Goal: Task Accomplishment & Management: Manage account settings

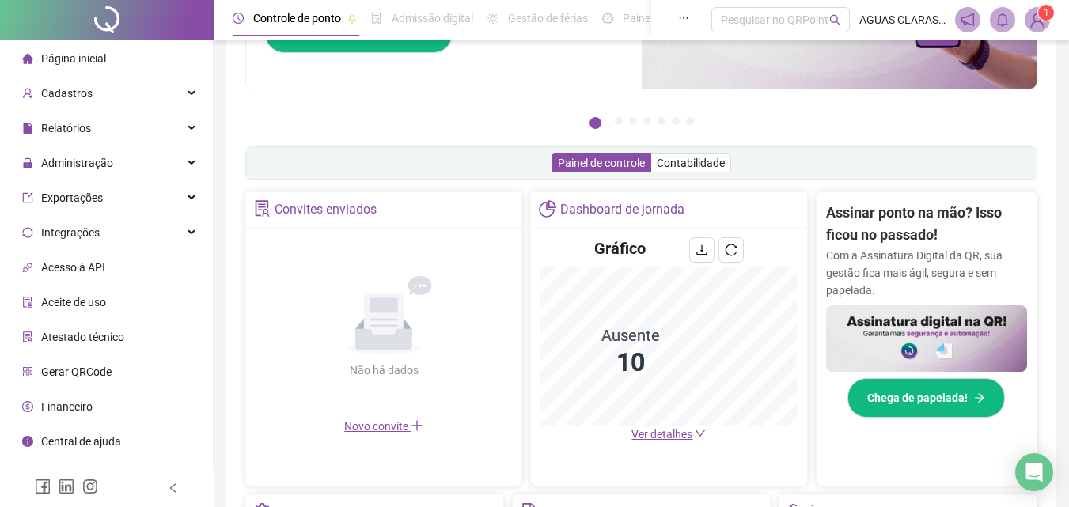
scroll to position [396, 0]
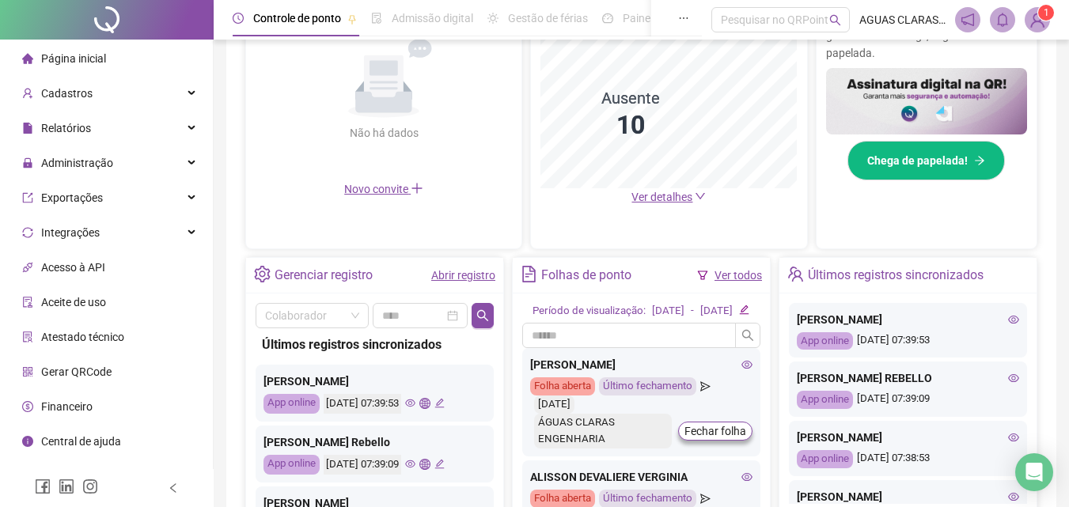
click at [649, 199] on span "Ver detalhes" at bounding box center [662, 197] width 61 height 13
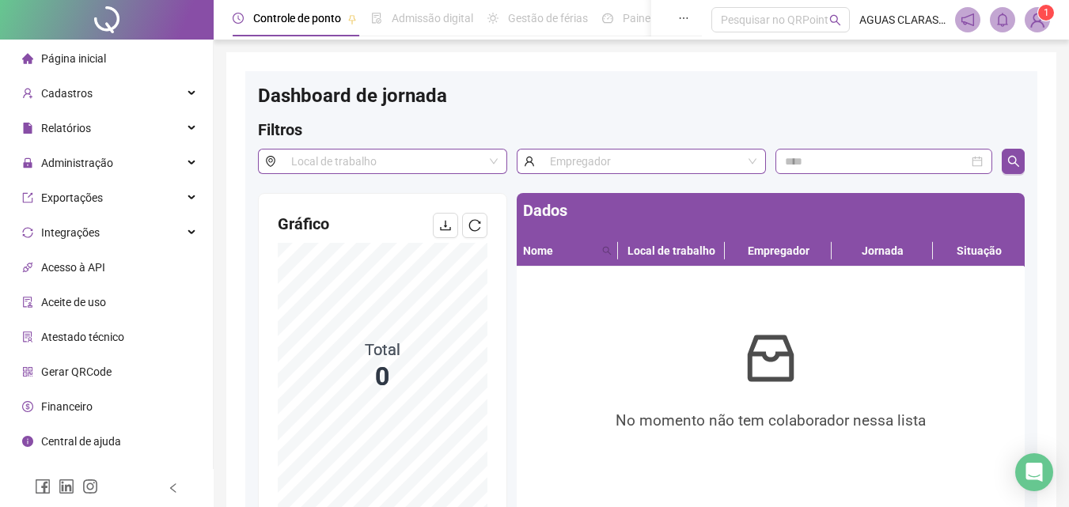
click at [125, 46] on li "Página inicial" at bounding box center [106, 59] width 207 height 32
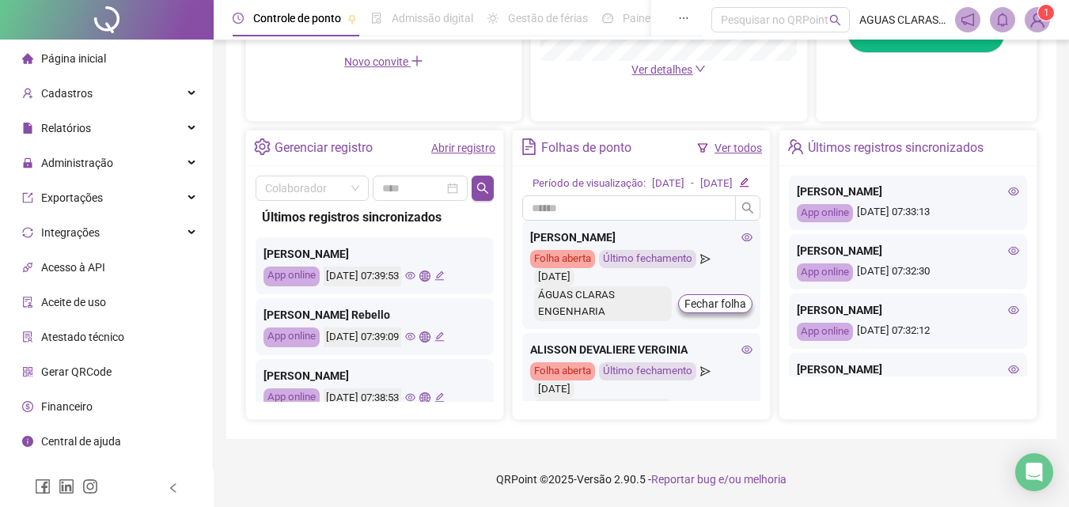
scroll to position [222, 0]
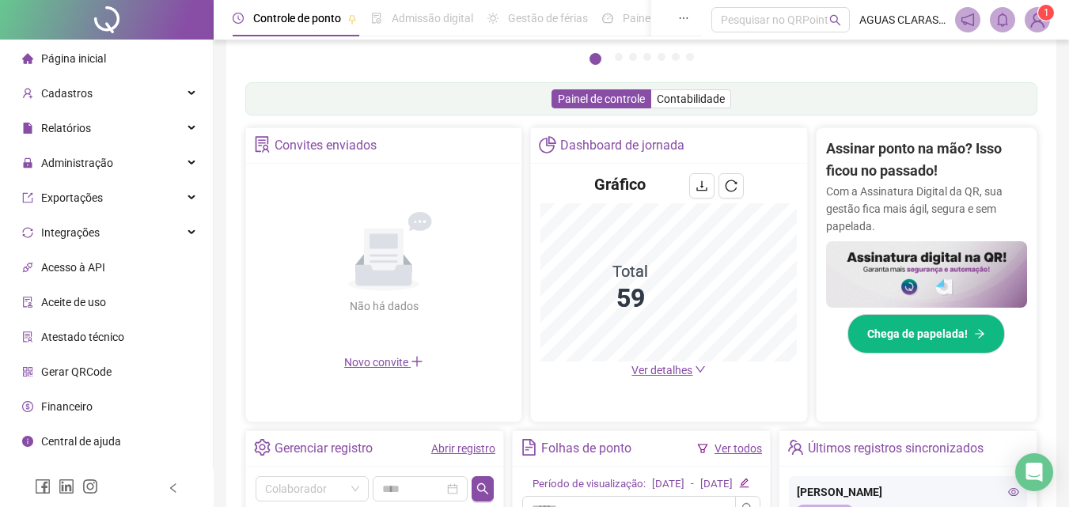
click at [673, 377] on span "Ver detalhes" at bounding box center [662, 370] width 61 height 13
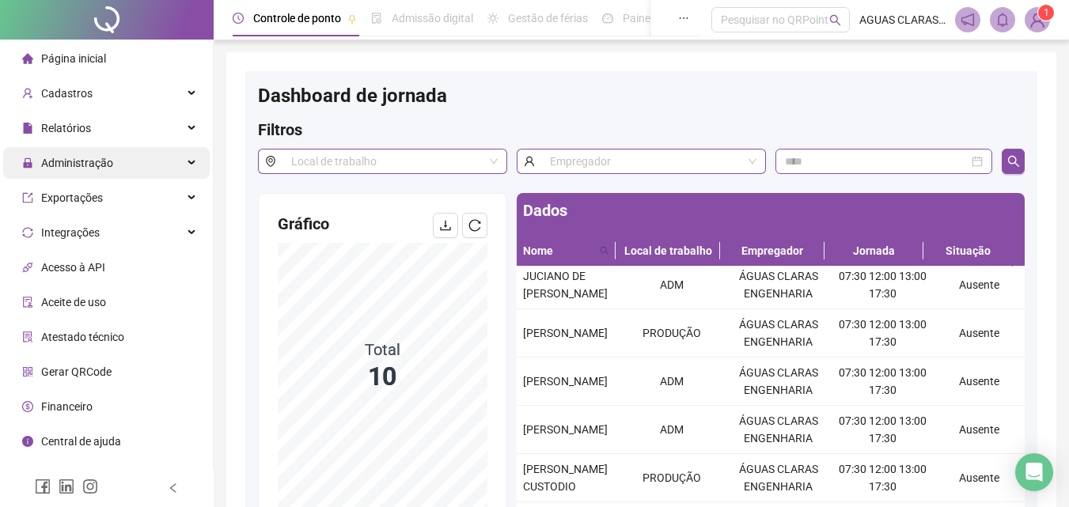
click at [105, 153] on span "Administração" at bounding box center [67, 163] width 91 height 32
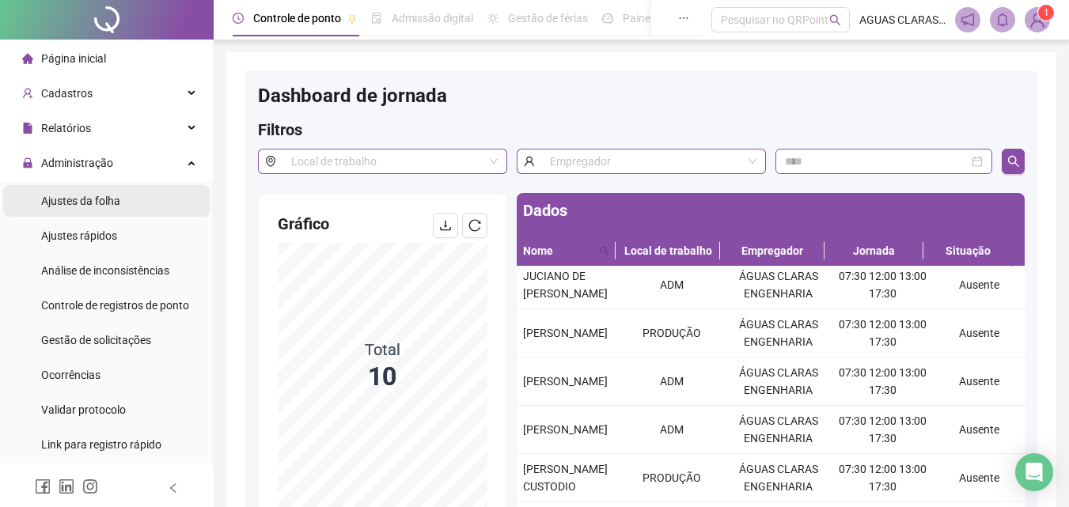
click at [110, 205] on span "Ajustes da folha" at bounding box center [80, 201] width 79 height 13
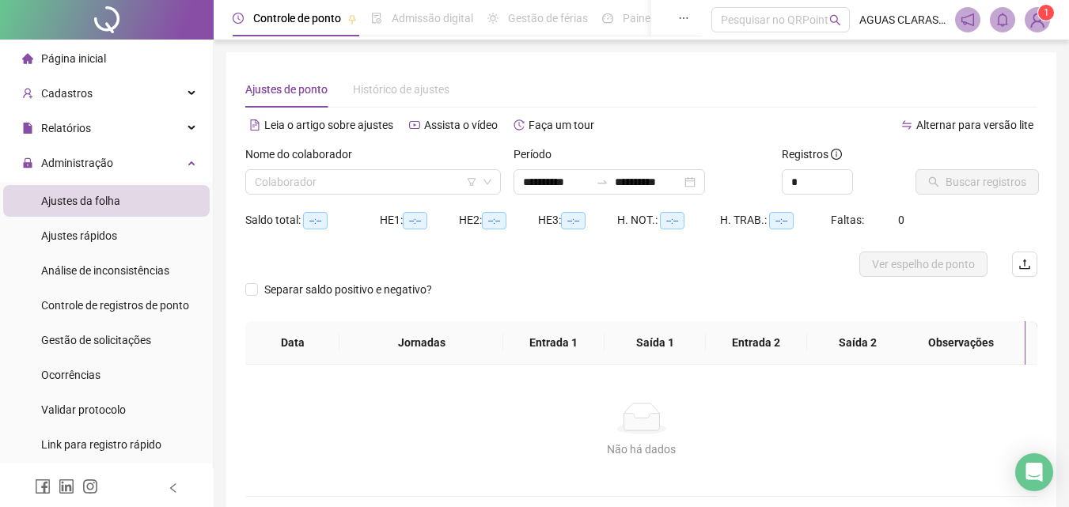
type input "**********"
click at [662, 468] on div "Não há dados Não há dados" at bounding box center [641, 430] width 792 height 131
click at [137, 93] on div "Cadastros" at bounding box center [106, 94] width 207 height 32
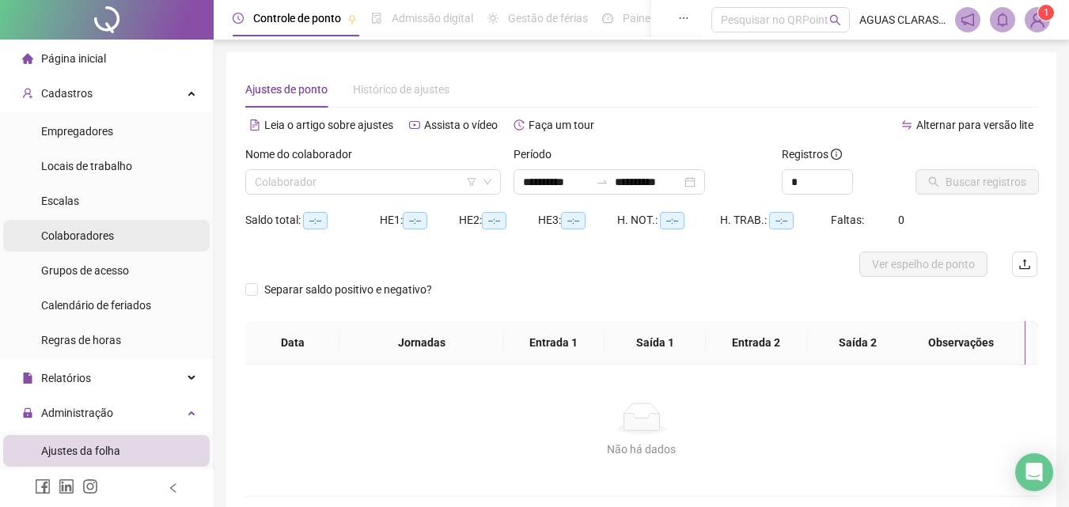
click at [124, 229] on li "Colaboradores" at bounding box center [106, 236] width 207 height 32
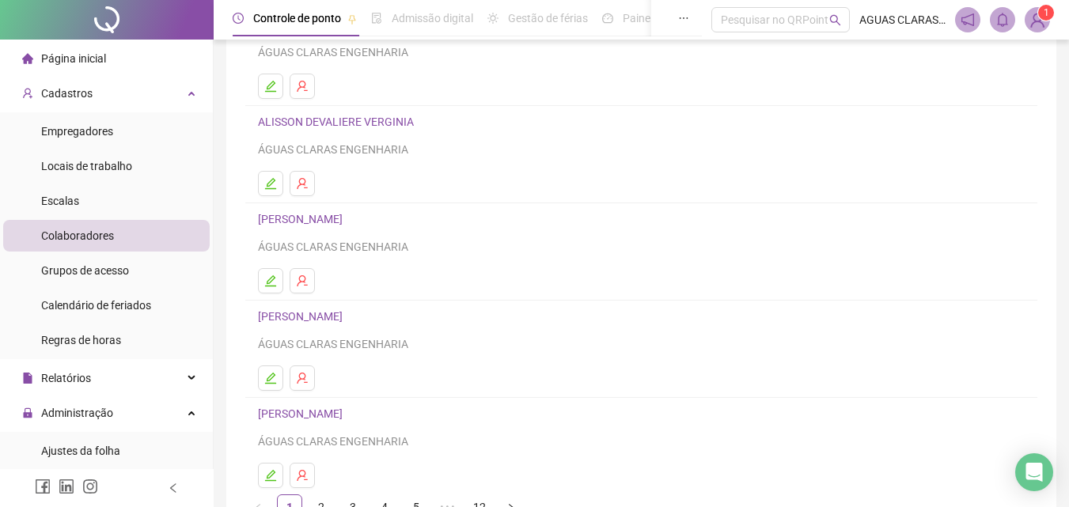
scroll to position [258, 0]
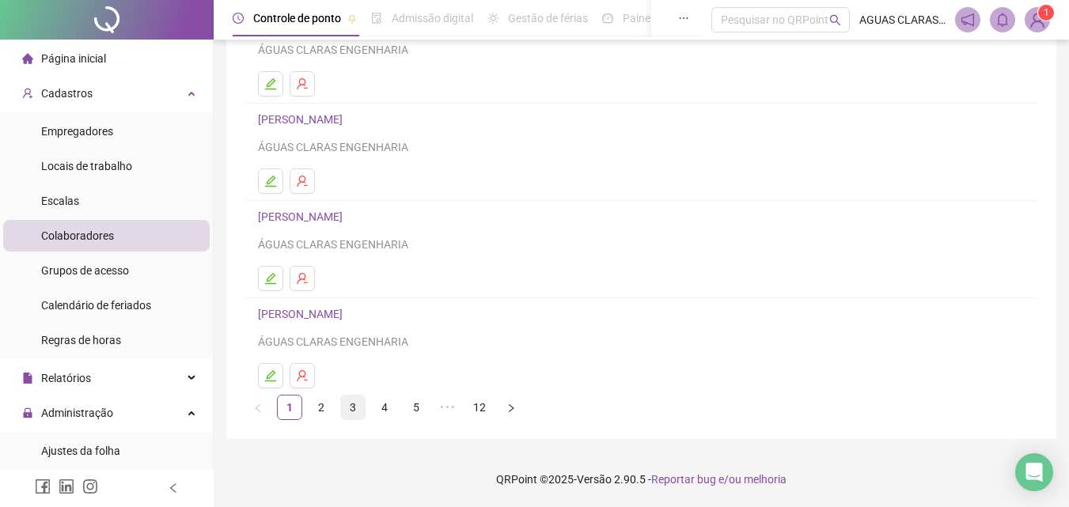
click at [345, 410] on link "3" at bounding box center [353, 408] width 24 height 24
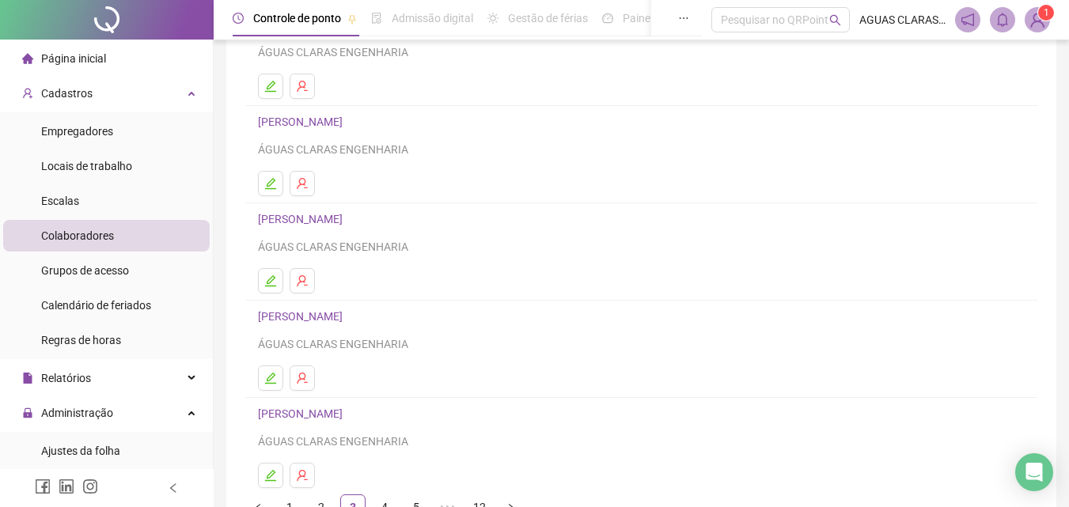
scroll to position [237, 0]
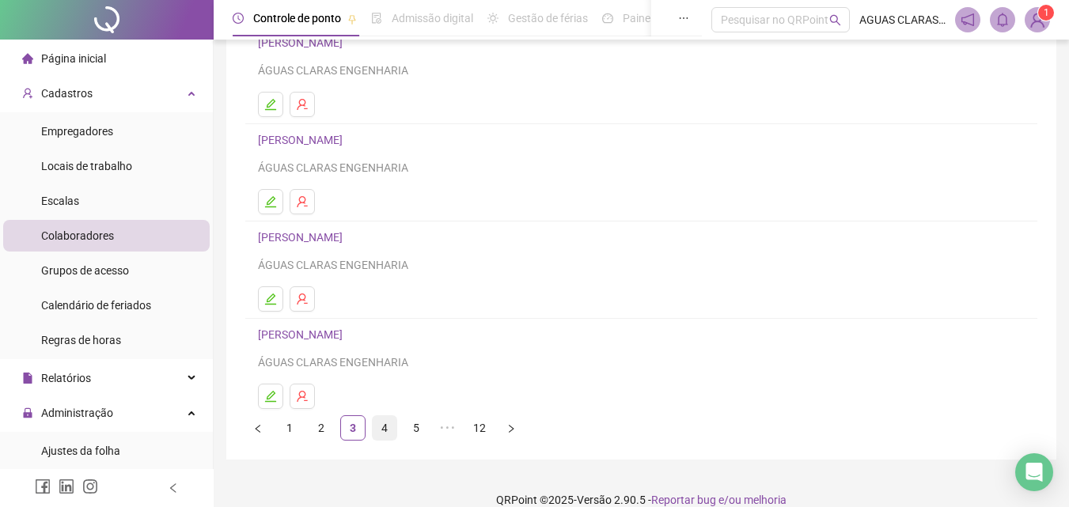
click at [374, 427] on link "4" at bounding box center [385, 428] width 24 height 24
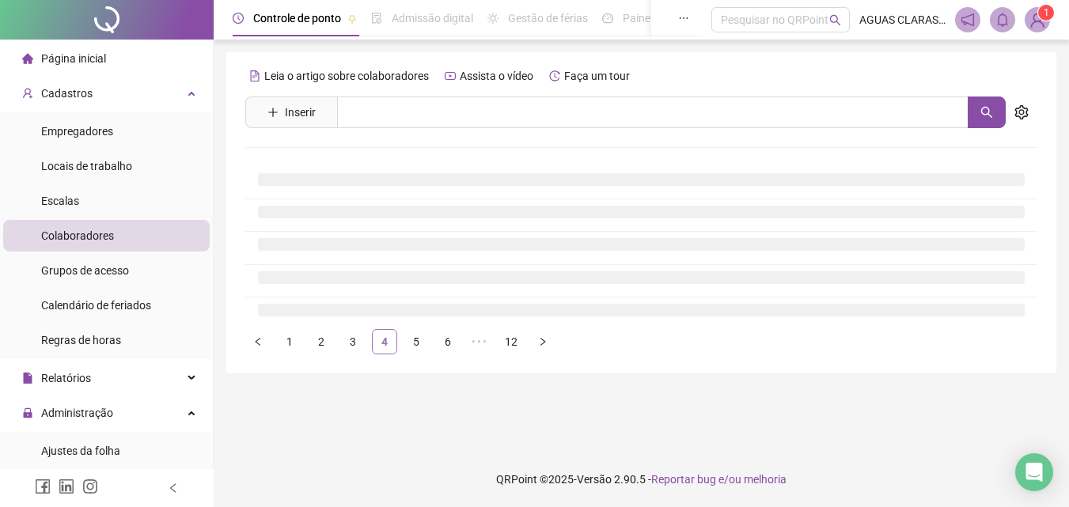
scroll to position [0, 0]
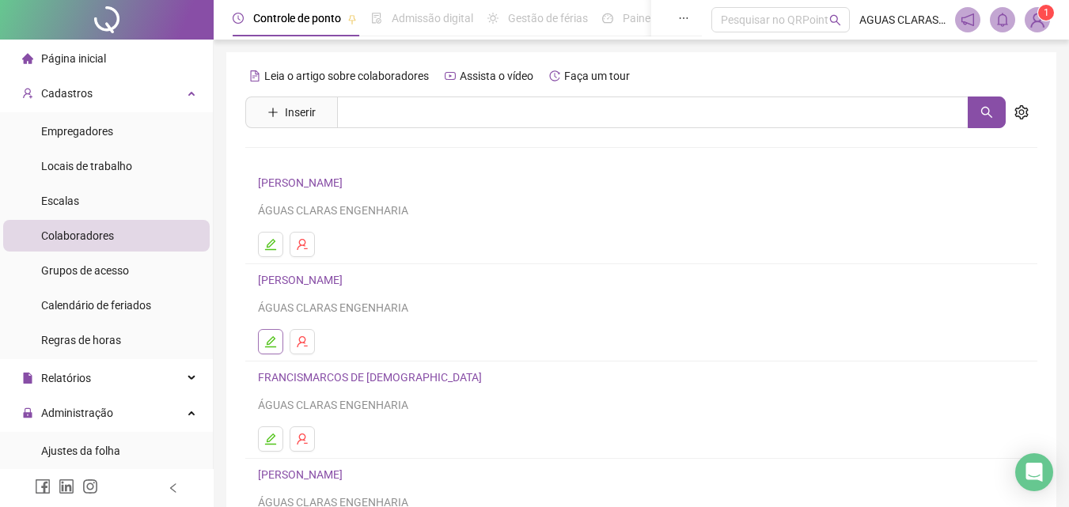
click at [275, 348] on button "button" at bounding box center [270, 341] width 25 height 25
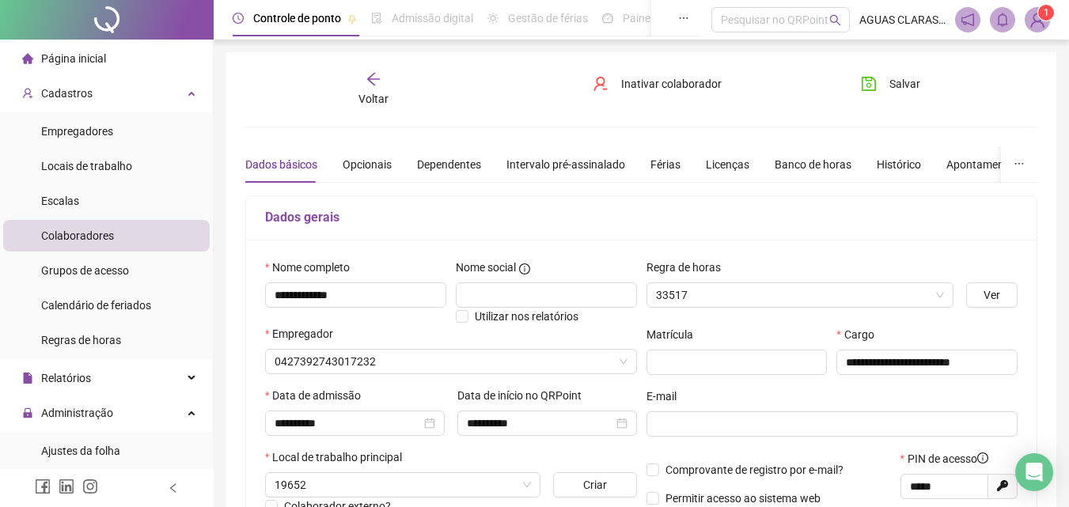
type input "*****"
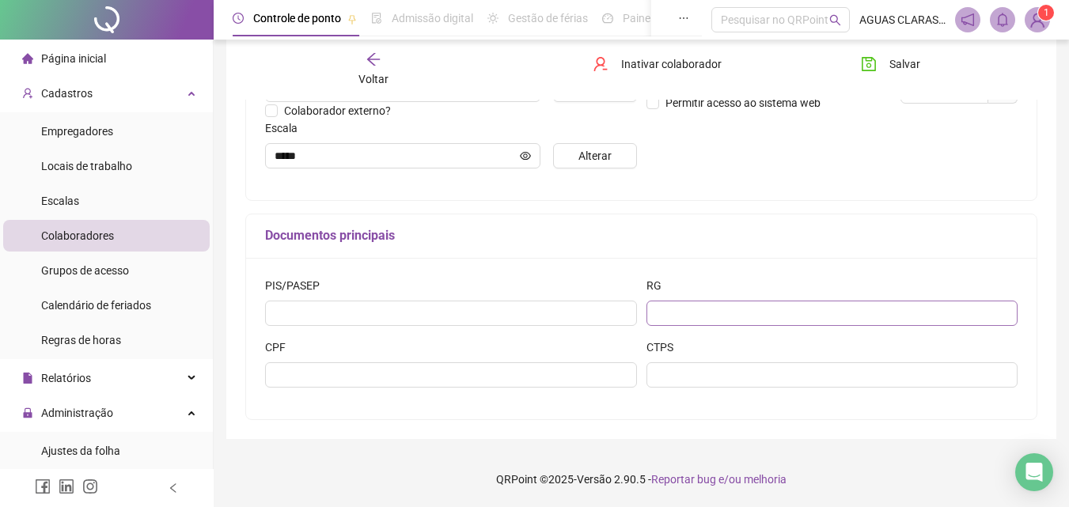
scroll to position [317, 0]
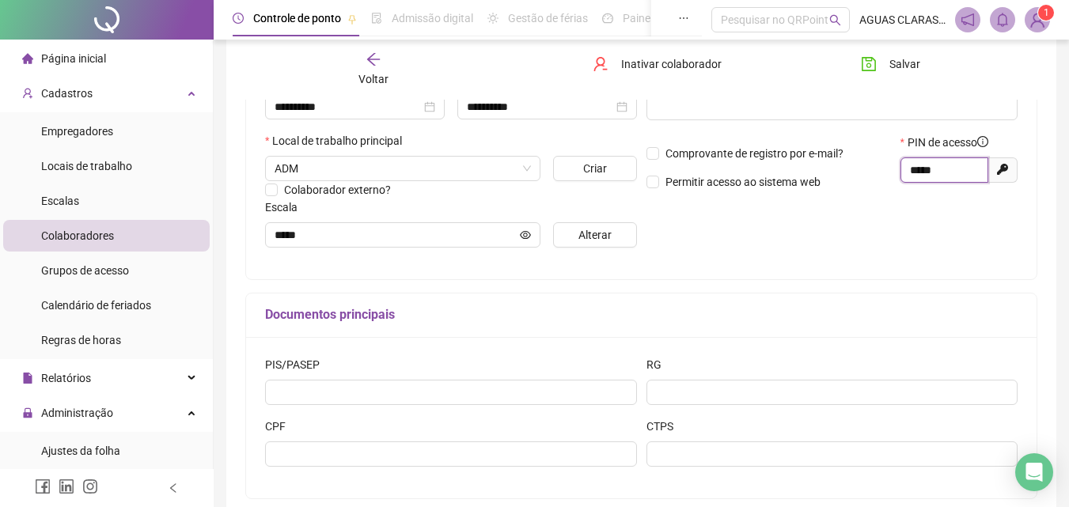
drag, startPoint x: 964, startPoint y: 173, endPoint x: 874, endPoint y: 173, distance: 89.4
click at [874, 173] on div "Comprovante de registro por e-mail? Permitir acesso ao sistema web PIN de acess…" at bounding box center [832, 168] width 381 height 68
click at [104, 62] on span "Página inicial" at bounding box center [73, 58] width 65 height 13
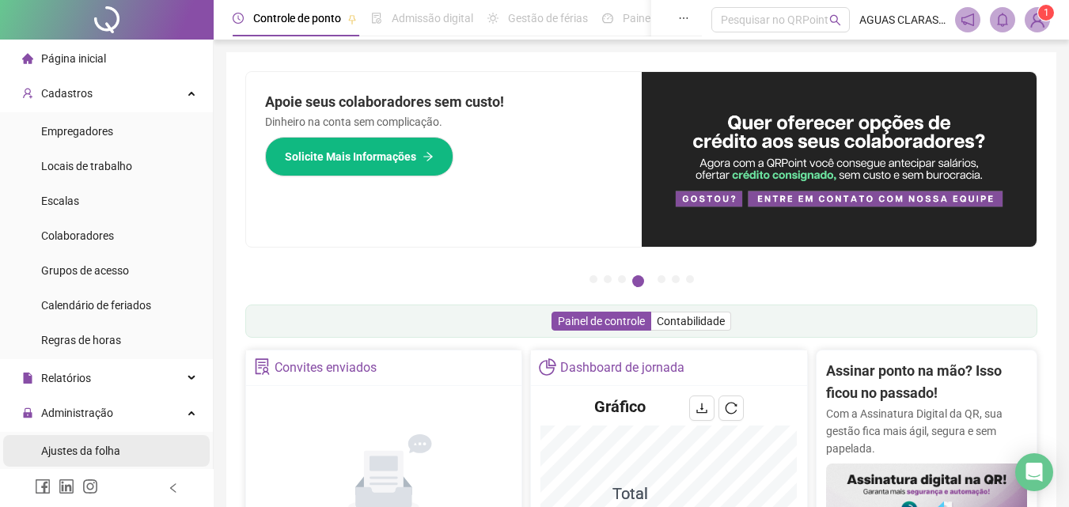
click at [90, 446] on span "Ajustes da folha" at bounding box center [80, 451] width 79 height 13
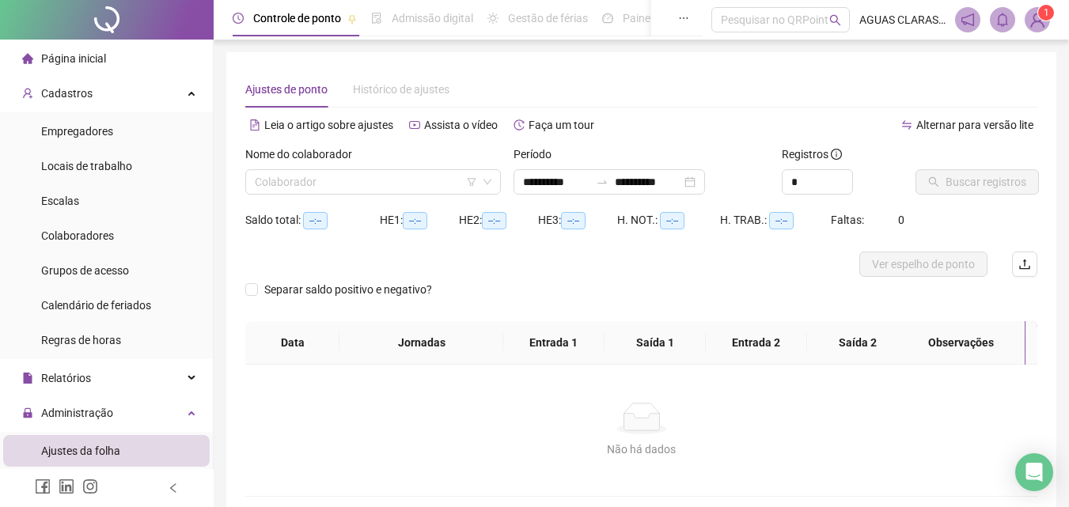
type input "**********"
click at [302, 180] on input "search" at bounding box center [366, 182] width 222 height 24
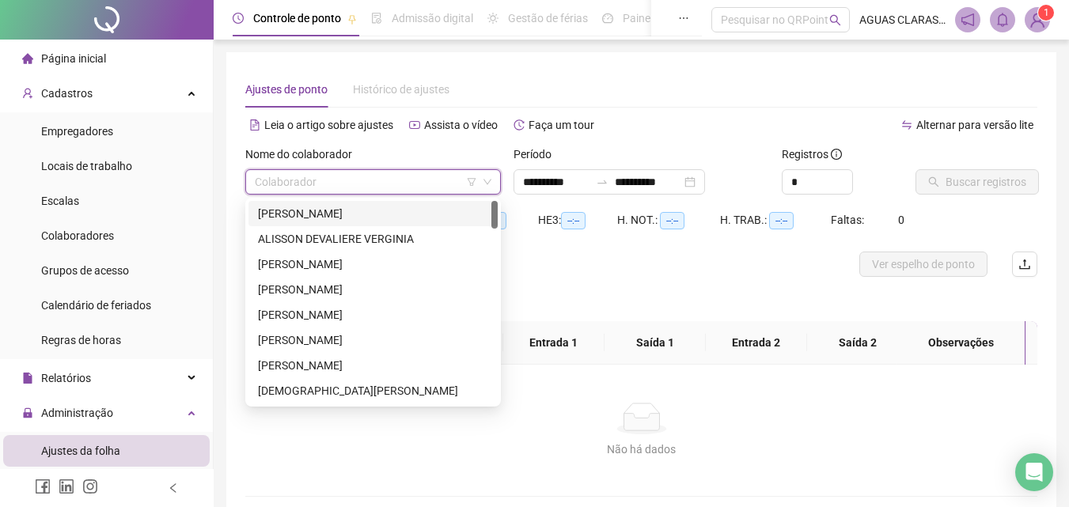
click at [304, 221] on div "[PERSON_NAME]" at bounding box center [373, 213] width 230 height 17
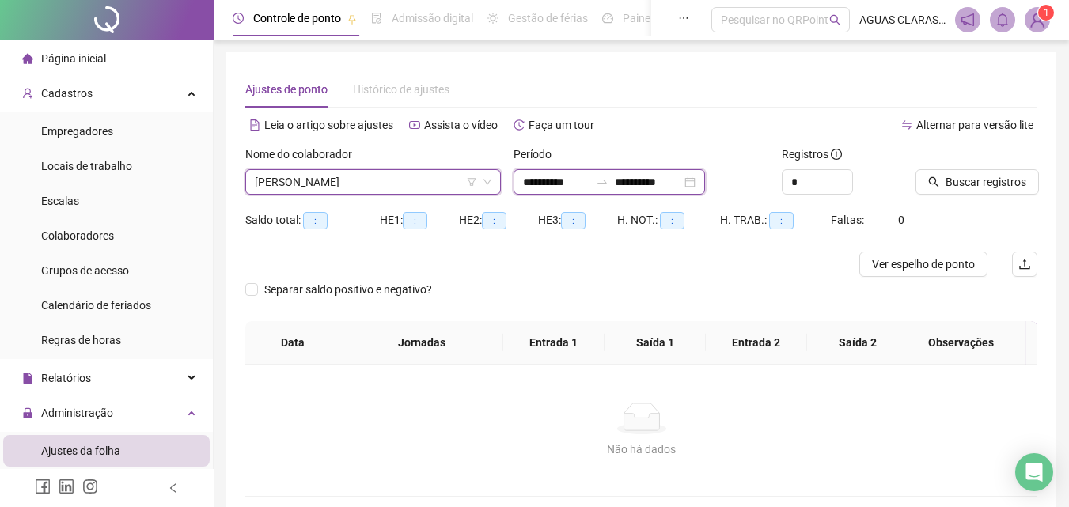
click at [560, 182] on input "**********" at bounding box center [556, 181] width 66 height 17
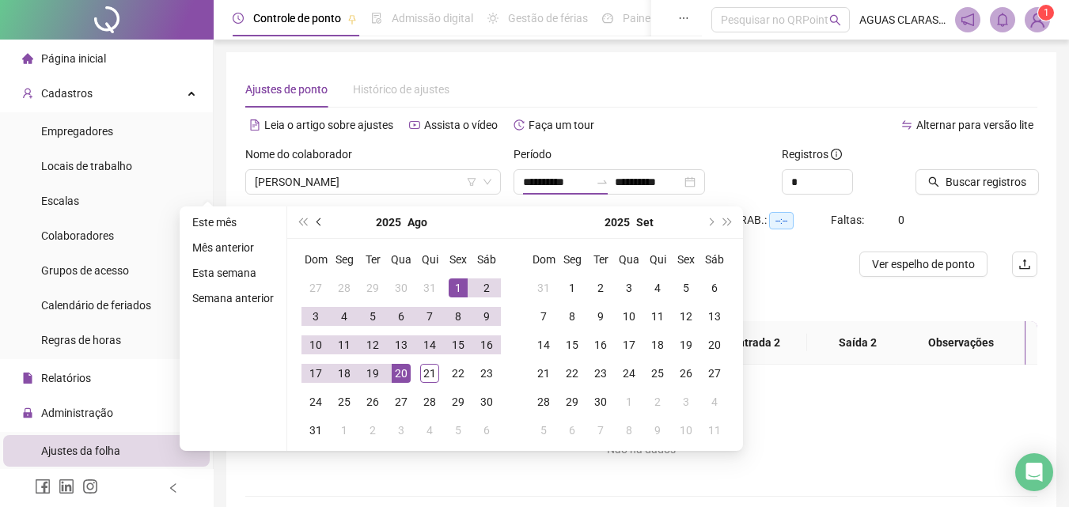
click at [320, 227] on button "prev-year" at bounding box center [319, 223] width 17 height 32
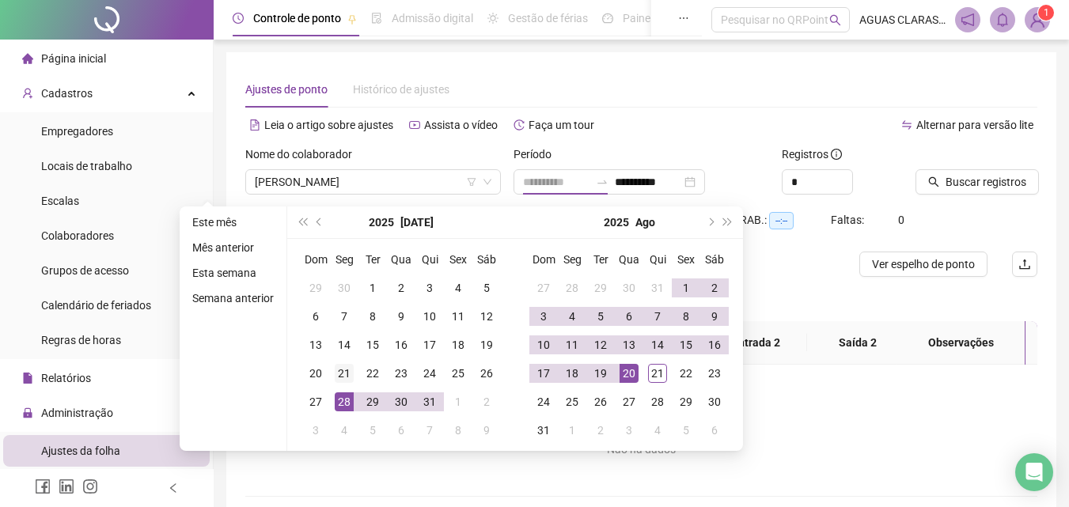
type input "**********"
click at [343, 376] on div "21" at bounding box center [344, 373] width 19 height 19
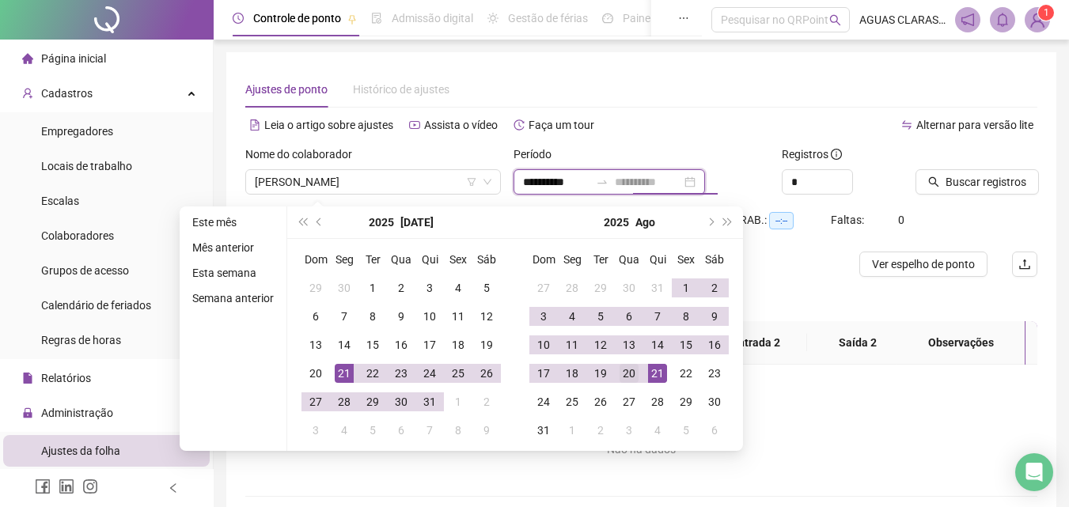
type input "**********"
click at [634, 373] on div "20" at bounding box center [629, 373] width 19 height 19
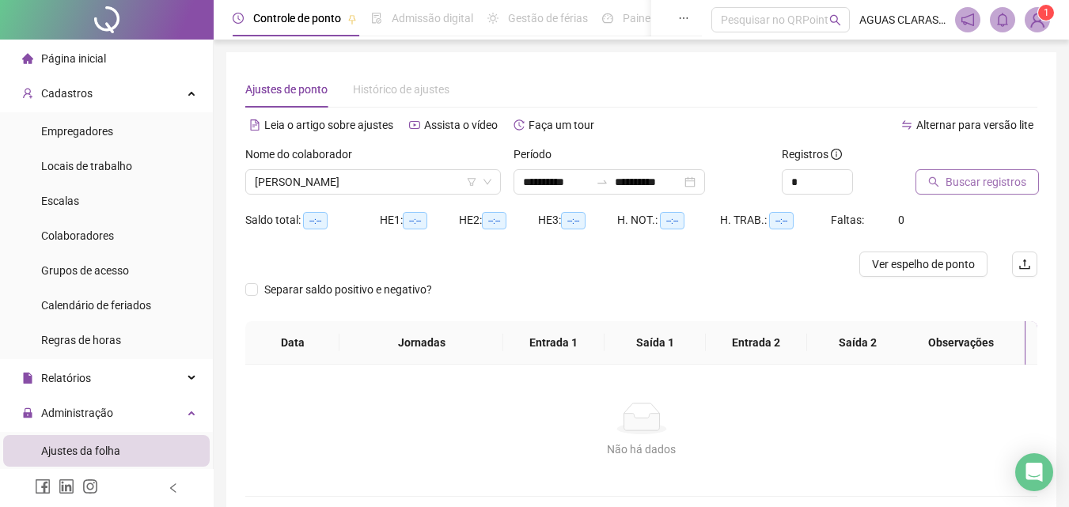
click at [969, 175] on span "Buscar registros" at bounding box center [986, 181] width 81 height 17
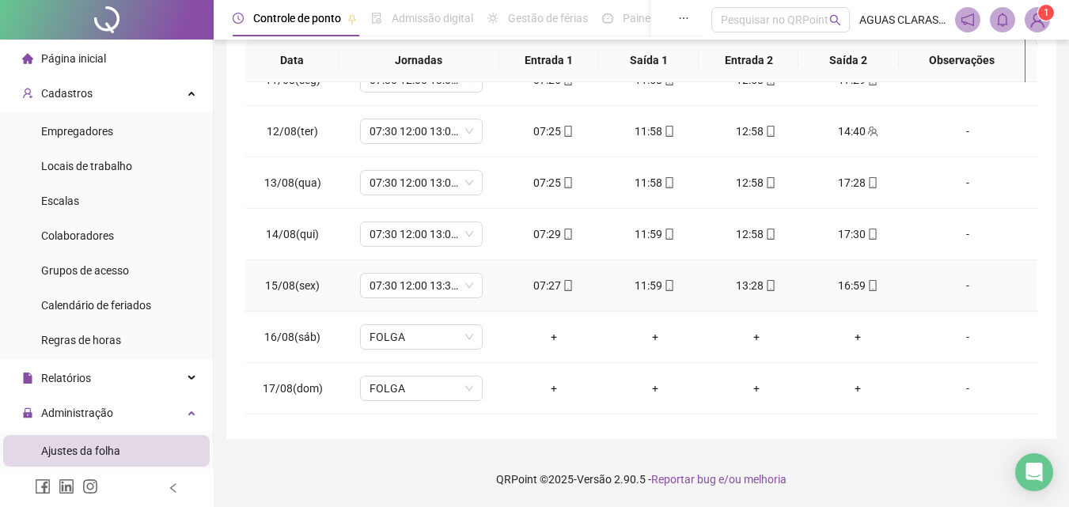
scroll to position [1257, 0]
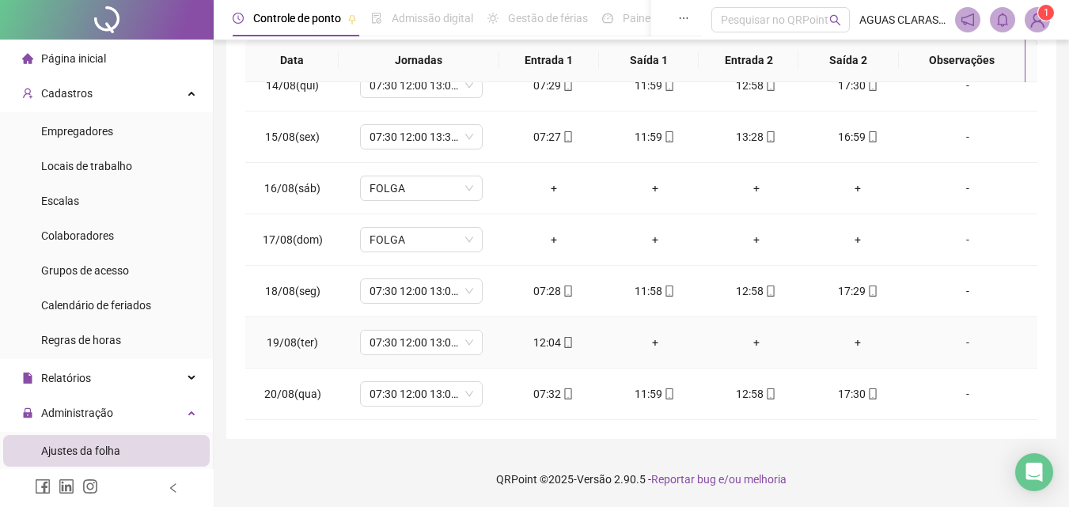
click at [648, 344] on div "+" at bounding box center [655, 342] width 76 height 17
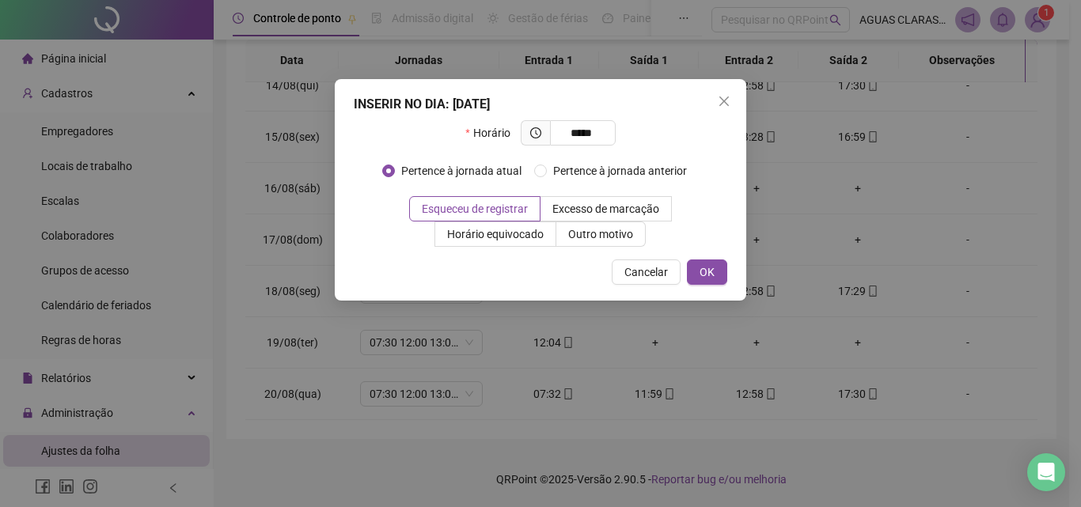
type input "*****"
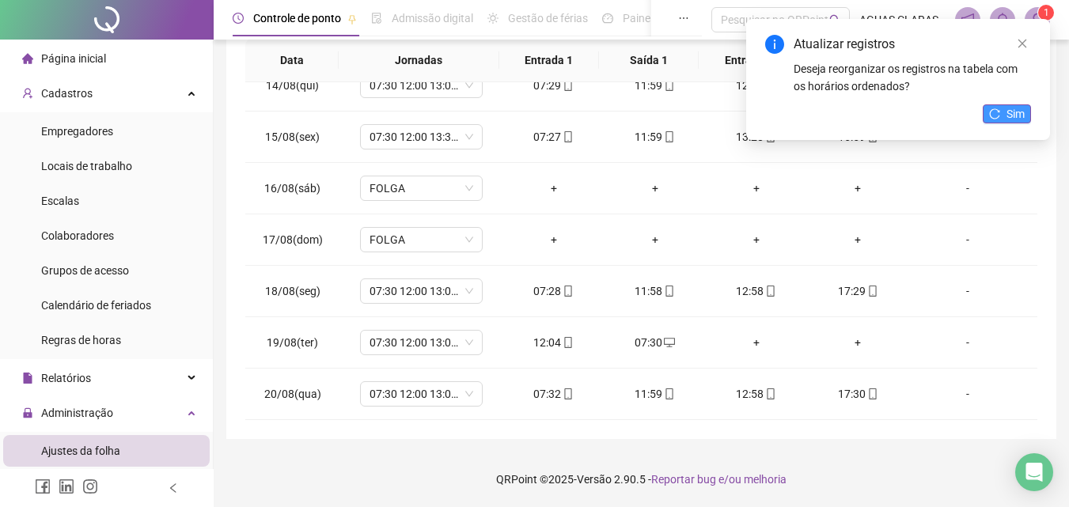
click at [1007, 112] on span "Sim" at bounding box center [1016, 113] width 18 height 17
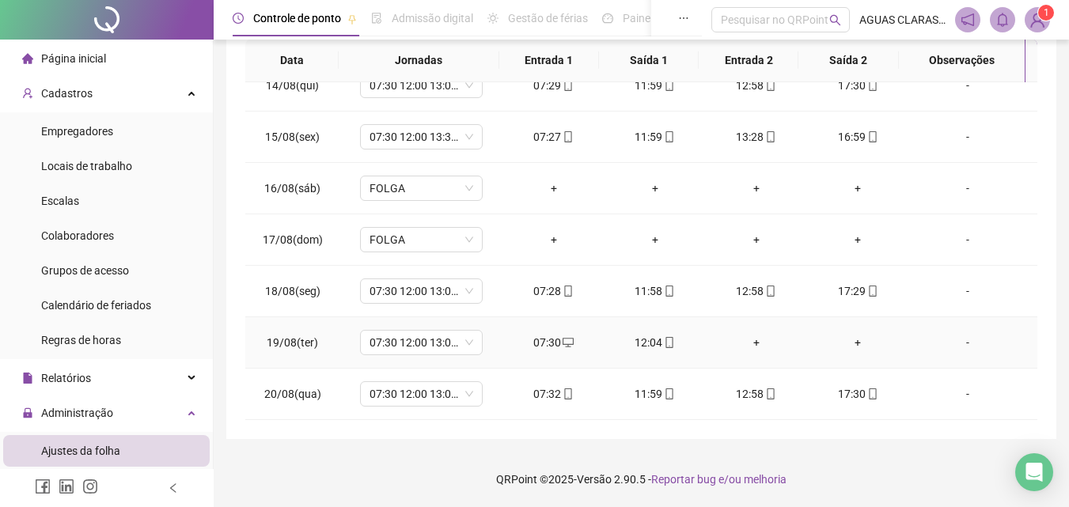
click at [956, 342] on div "-" at bounding box center [967, 342] width 93 height 17
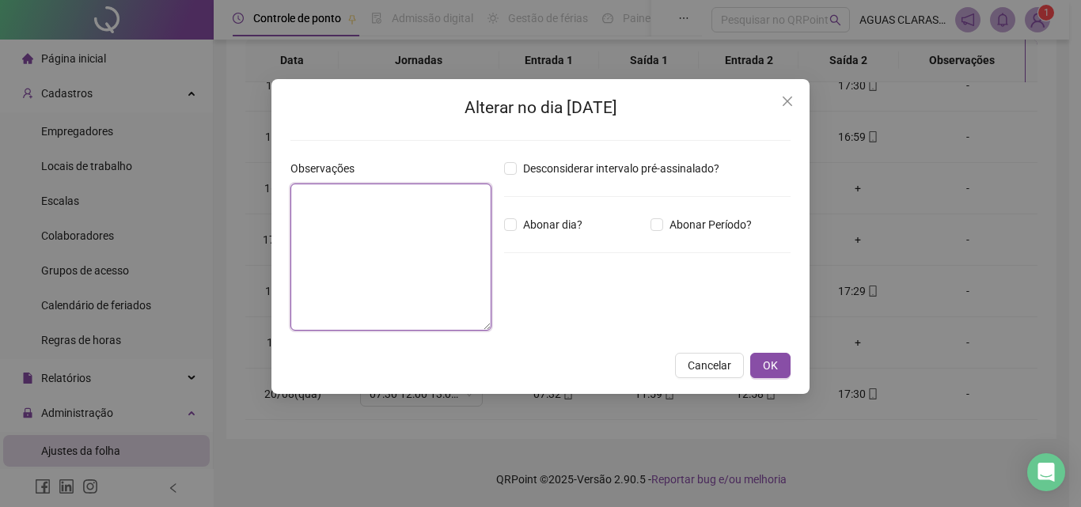
click at [429, 247] on textarea at bounding box center [390, 257] width 201 height 147
type textarea "**********"
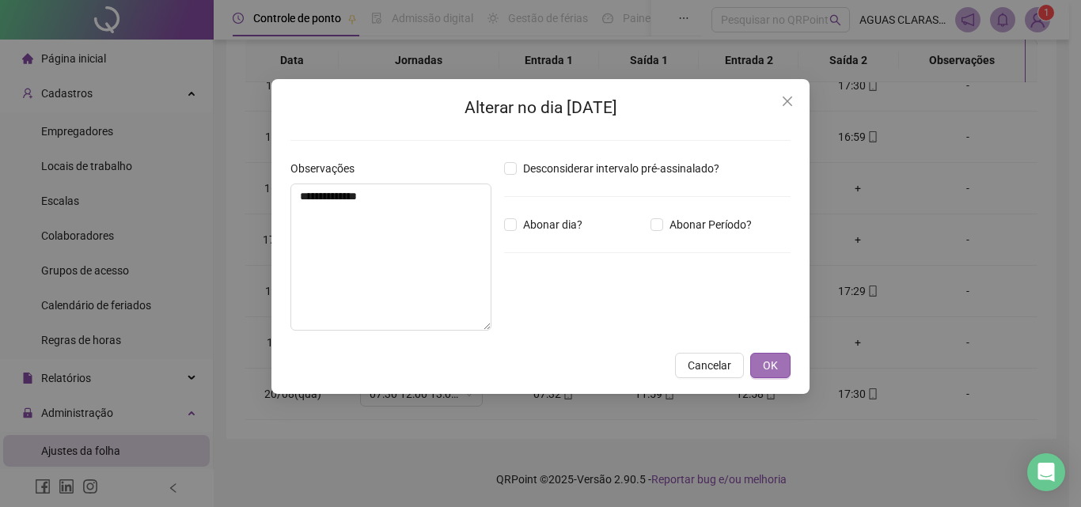
click at [776, 365] on span "OK" at bounding box center [770, 365] width 15 height 17
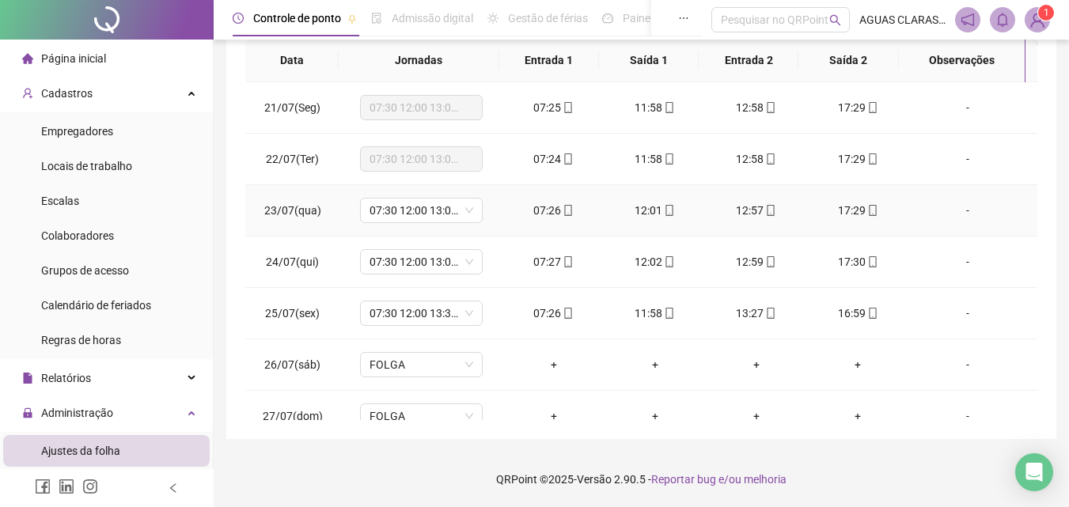
scroll to position [0, 0]
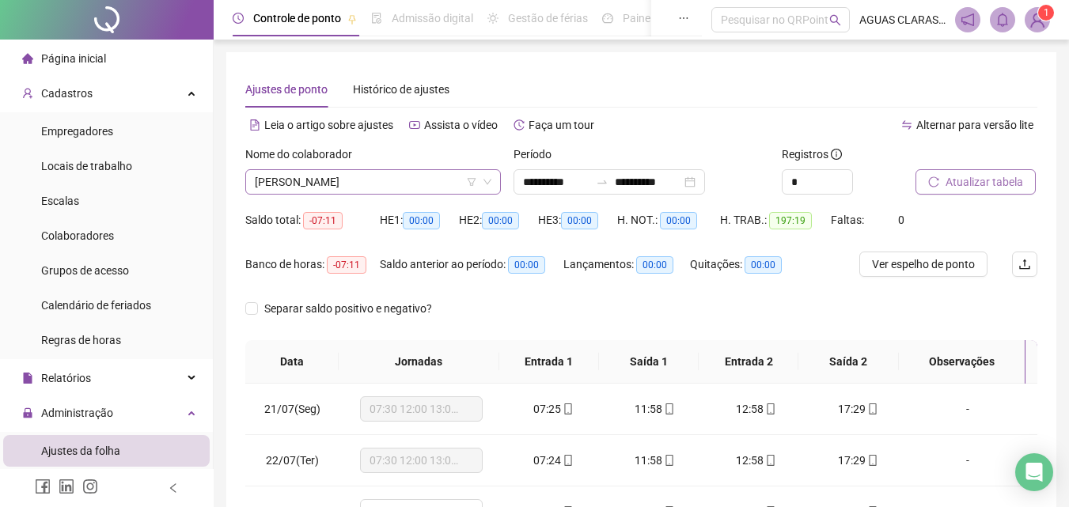
click at [335, 185] on span "[PERSON_NAME]" at bounding box center [373, 182] width 237 height 24
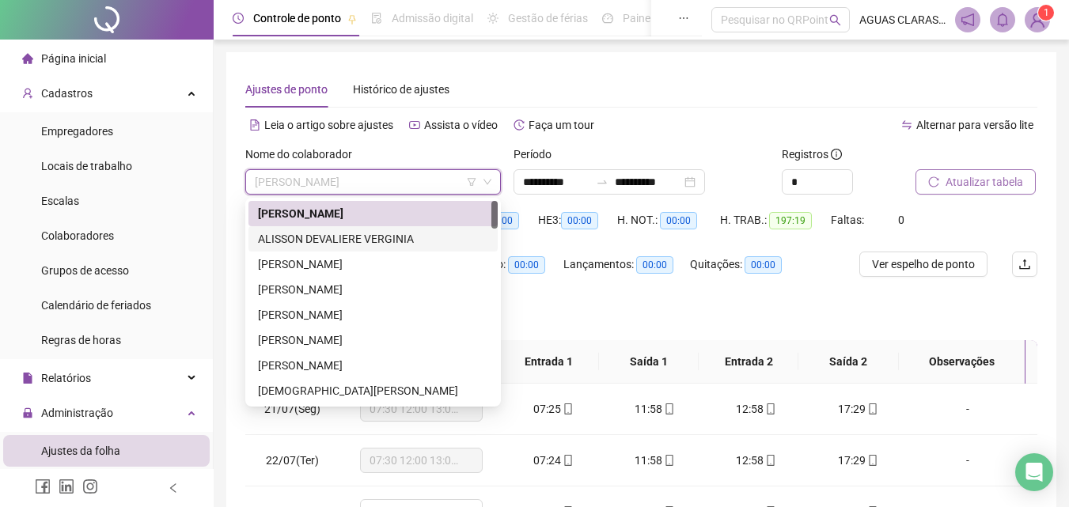
click at [339, 229] on div "ALISSON DEVALIERE VERGINIA" at bounding box center [372, 238] width 249 height 25
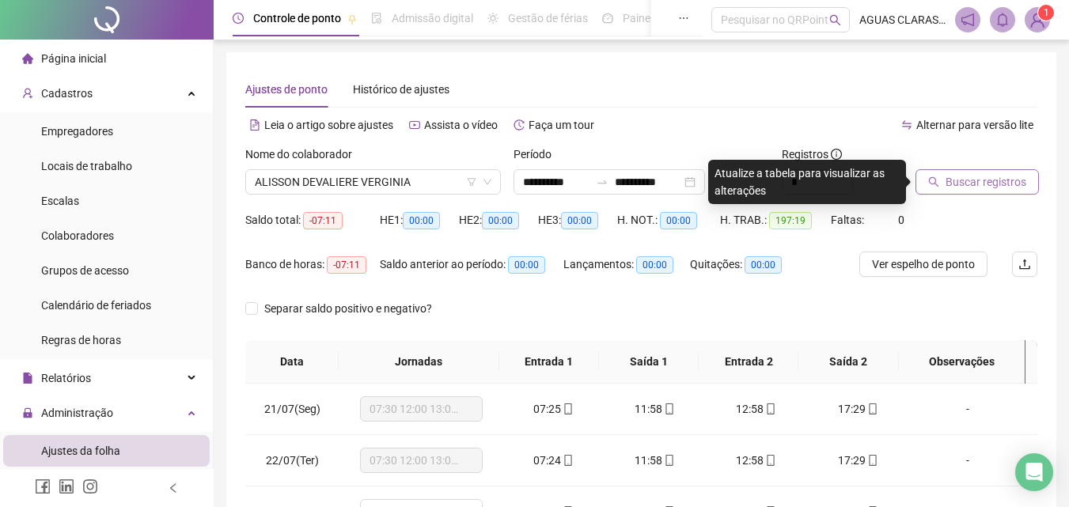
click at [974, 183] on span "Buscar registros" at bounding box center [986, 181] width 81 height 17
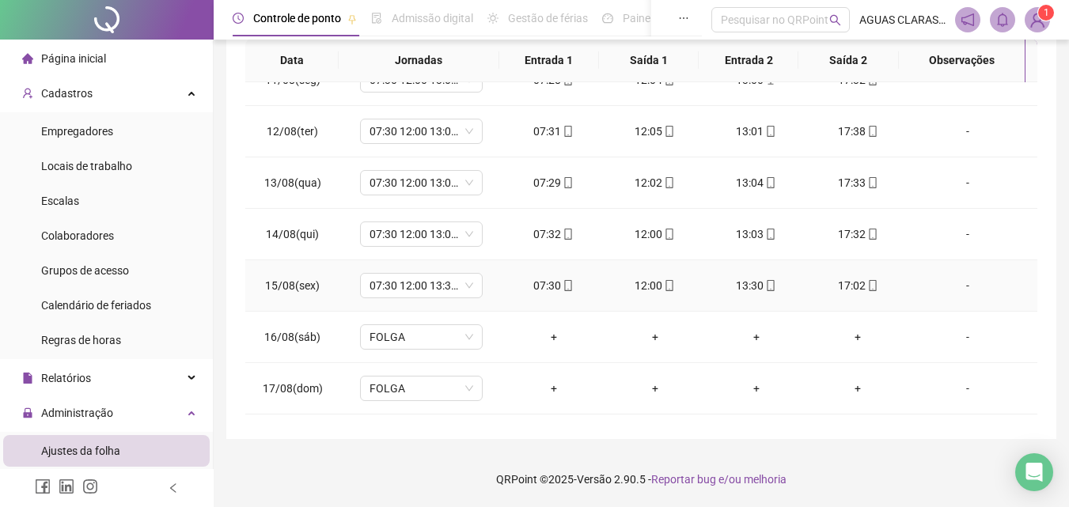
scroll to position [1257, 0]
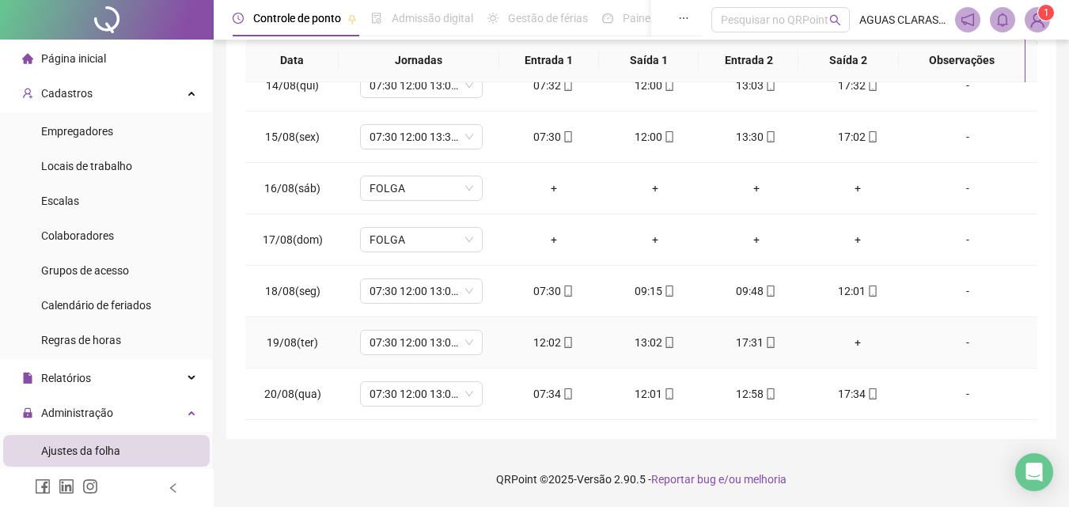
click at [853, 343] on div "+" at bounding box center [858, 342] width 76 height 17
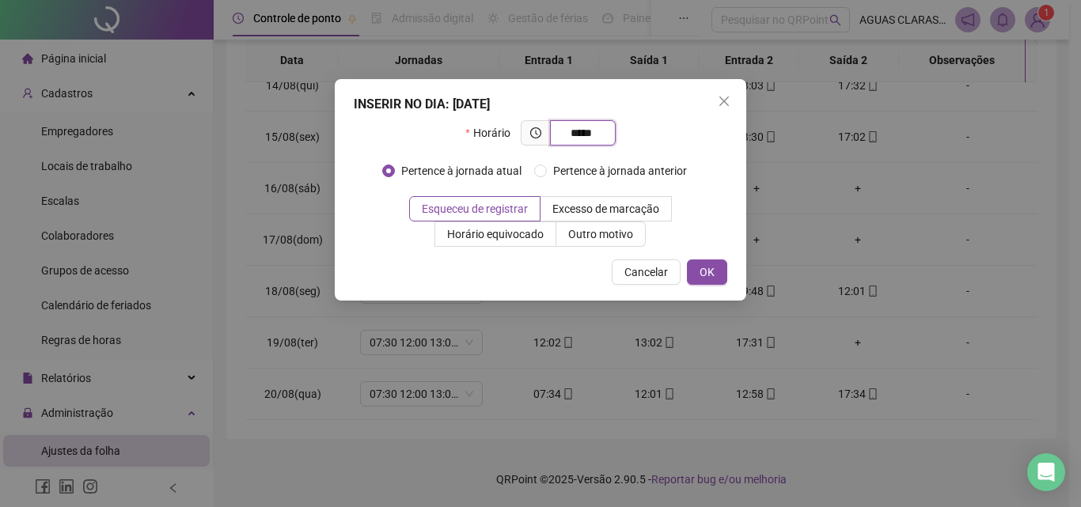
type input "*****"
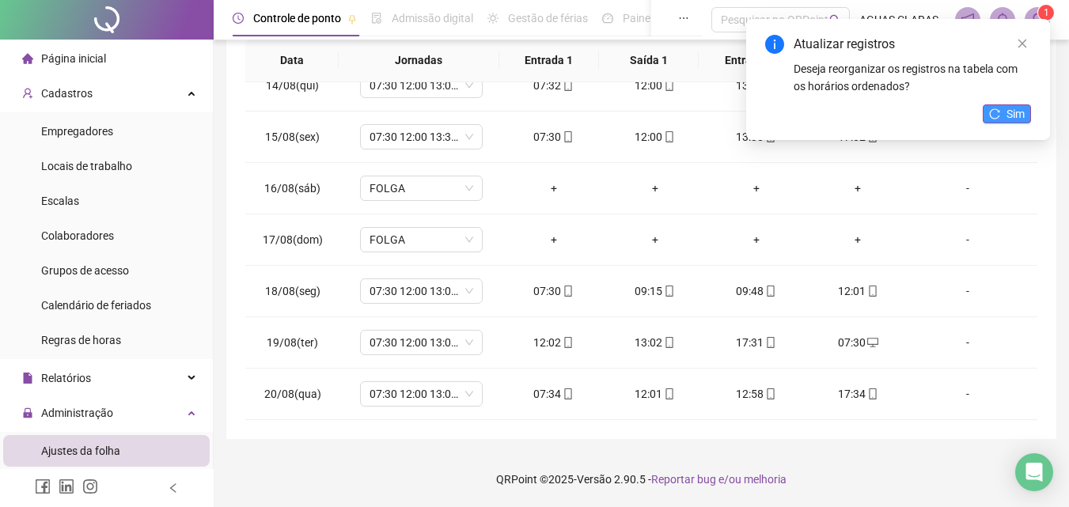
click at [1011, 107] on span "Sim" at bounding box center [1016, 113] width 18 height 17
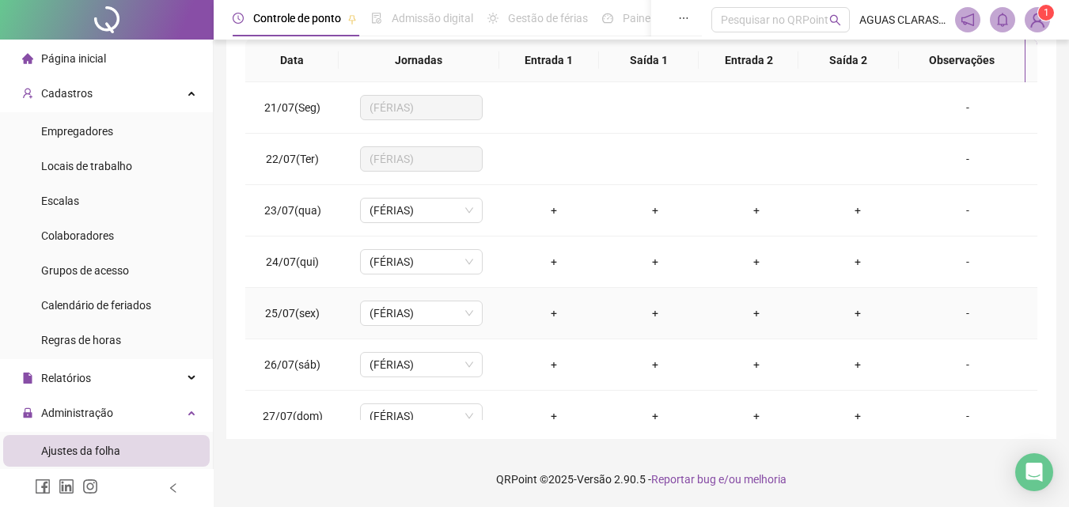
scroll to position [0, 0]
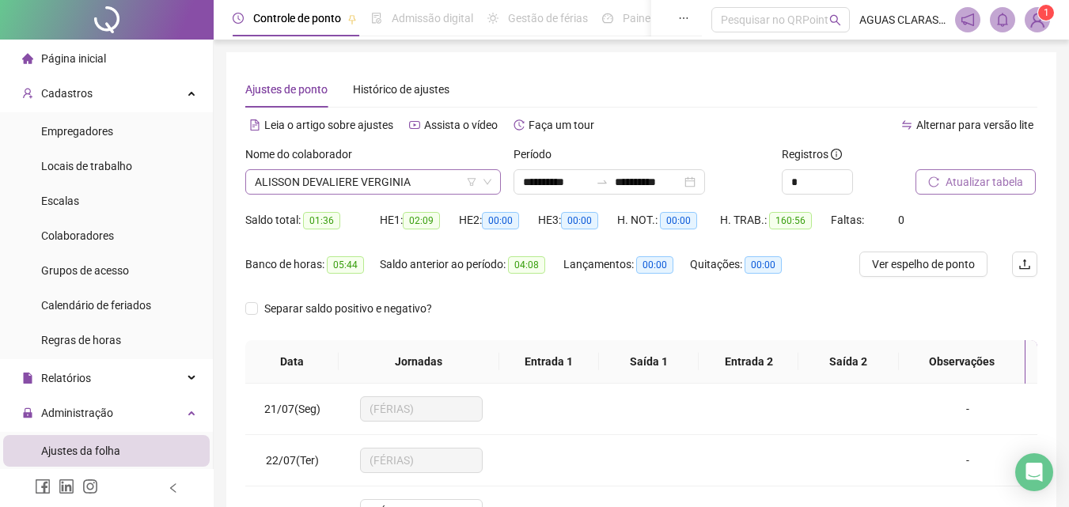
click at [354, 179] on span "ALISSON DEVALIERE VERGINIA" at bounding box center [373, 182] width 237 height 24
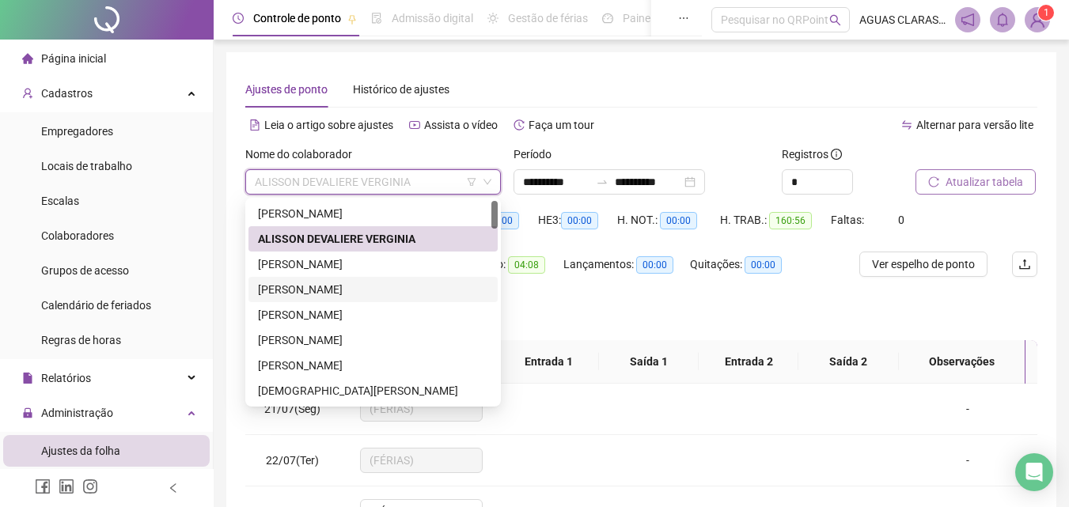
click at [325, 283] on div "[PERSON_NAME]" at bounding box center [373, 289] width 230 height 17
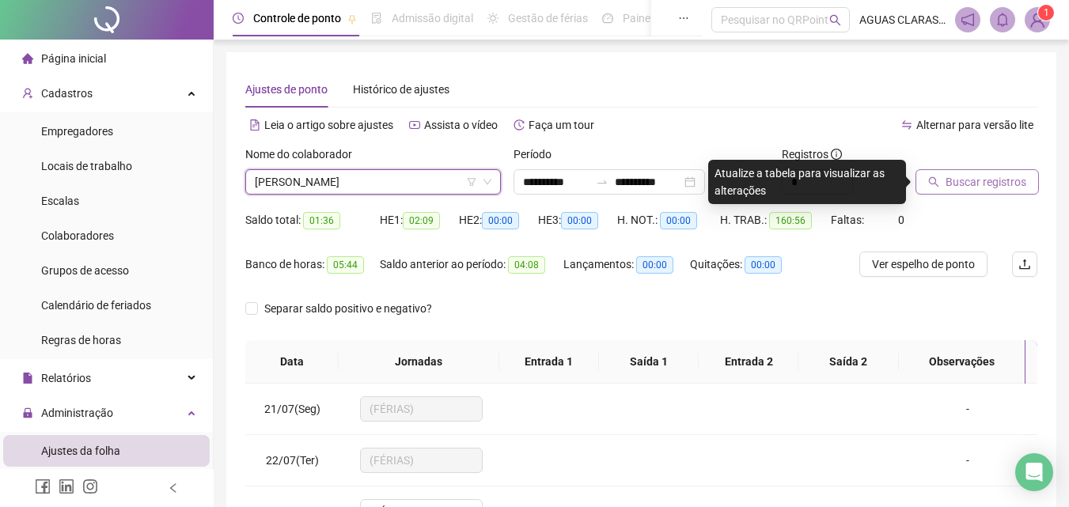
click at [996, 175] on span "Buscar registros" at bounding box center [986, 181] width 81 height 17
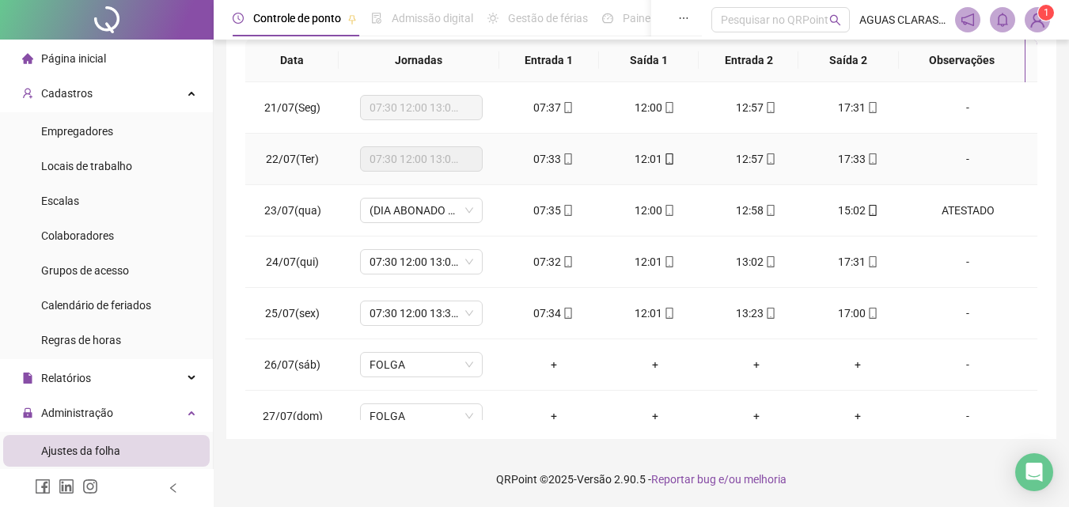
scroll to position [64, 0]
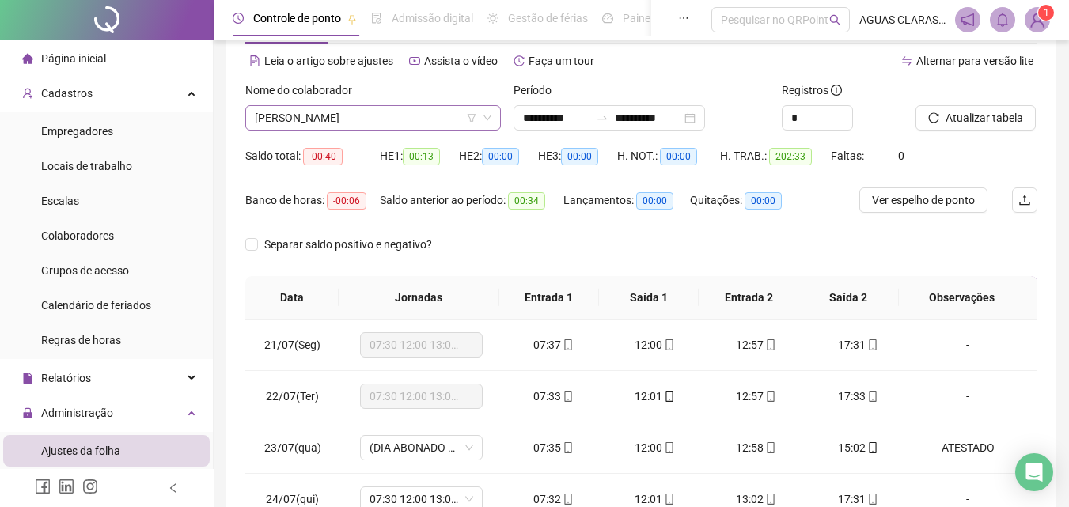
click at [335, 114] on span "[PERSON_NAME]" at bounding box center [373, 118] width 237 height 24
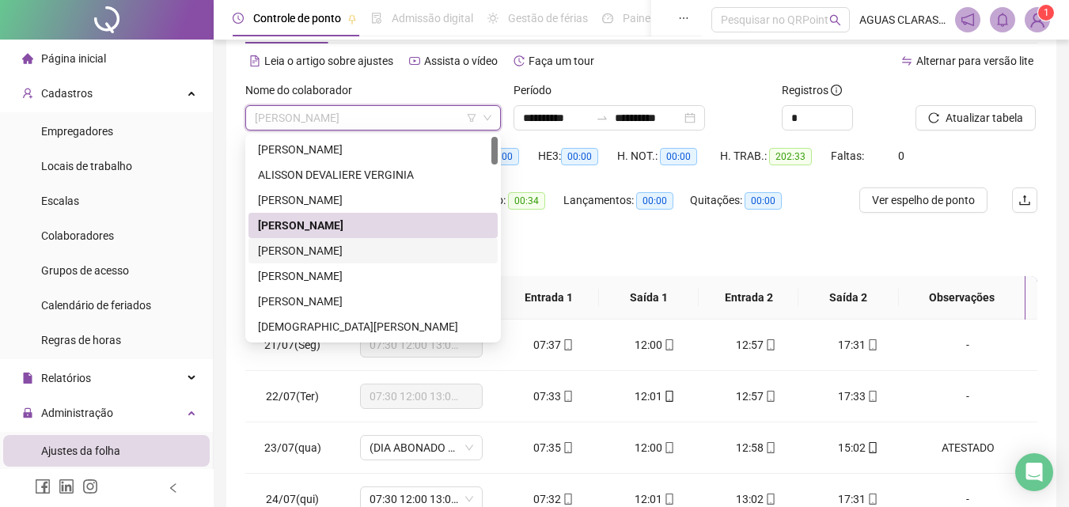
click at [309, 248] on div "[PERSON_NAME]" at bounding box center [373, 250] width 230 height 17
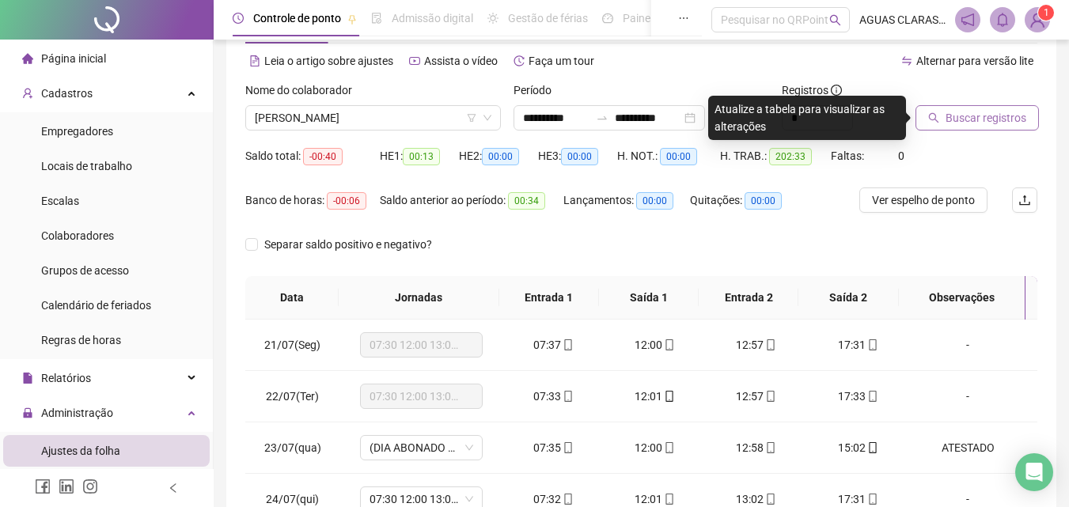
click at [971, 123] on span "Buscar registros" at bounding box center [986, 117] width 81 height 17
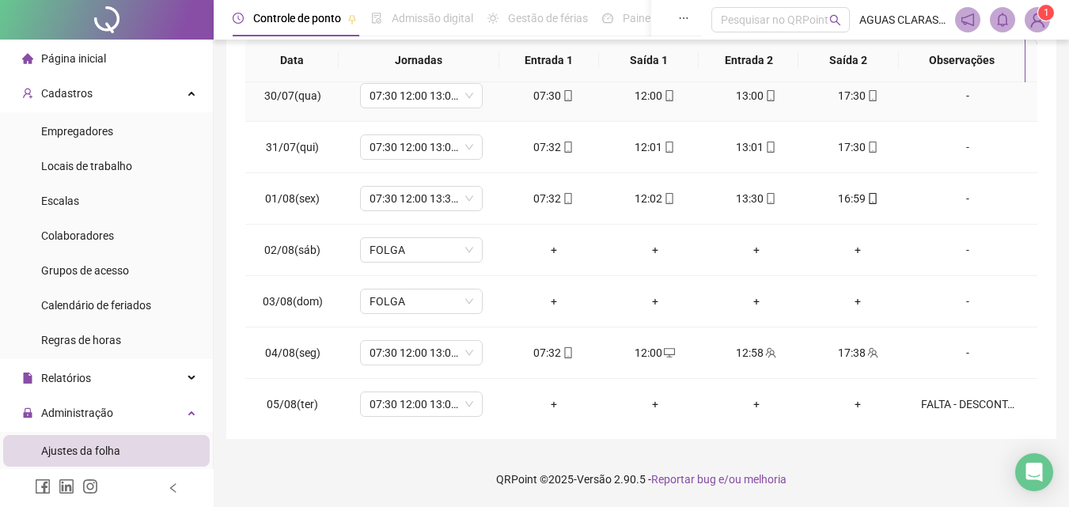
scroll to position [554, 0]
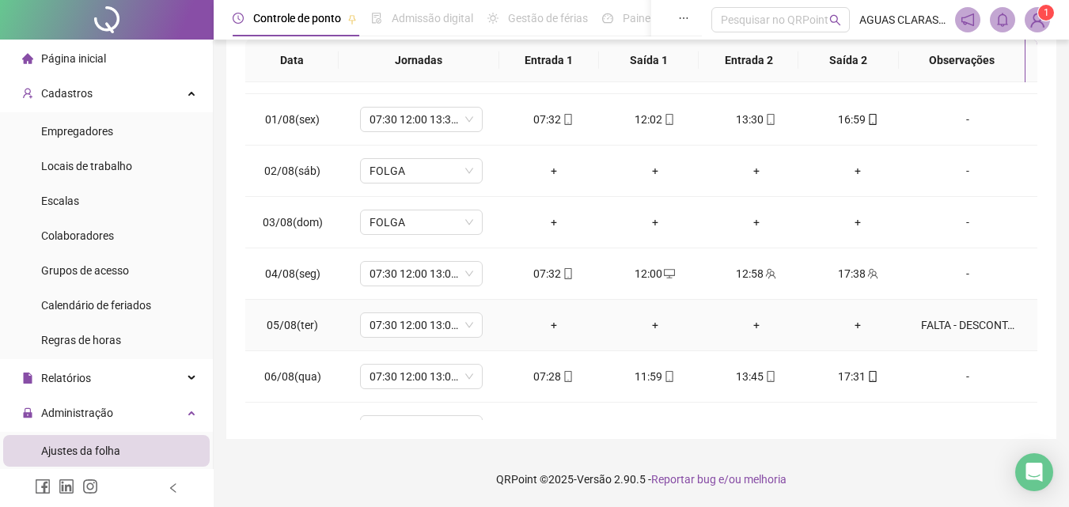
click at [958, 320] on div "FALTA - DESCONTADO BANCO DE HORAS" at bounding box center [967, 325] width 93 height 17
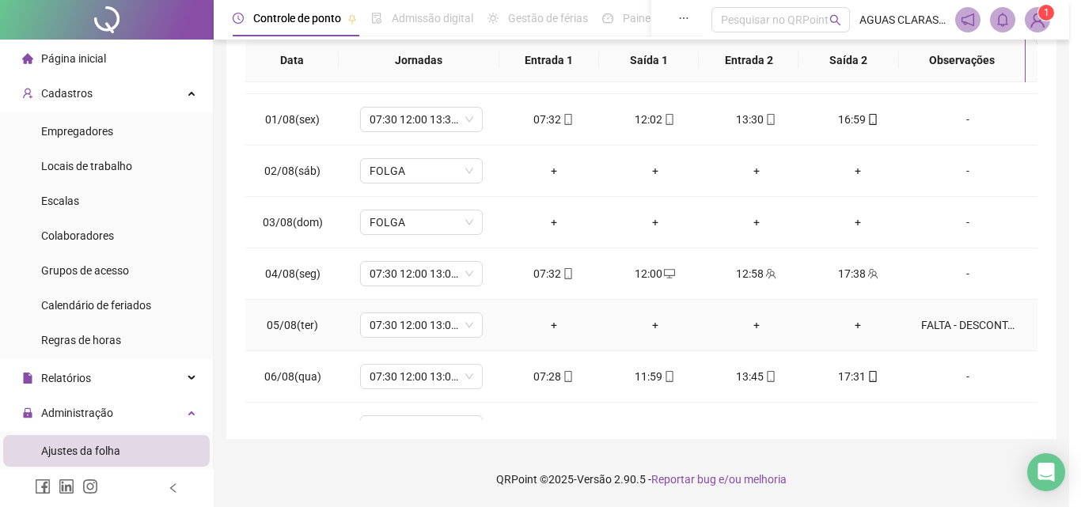
type textarea "**********"
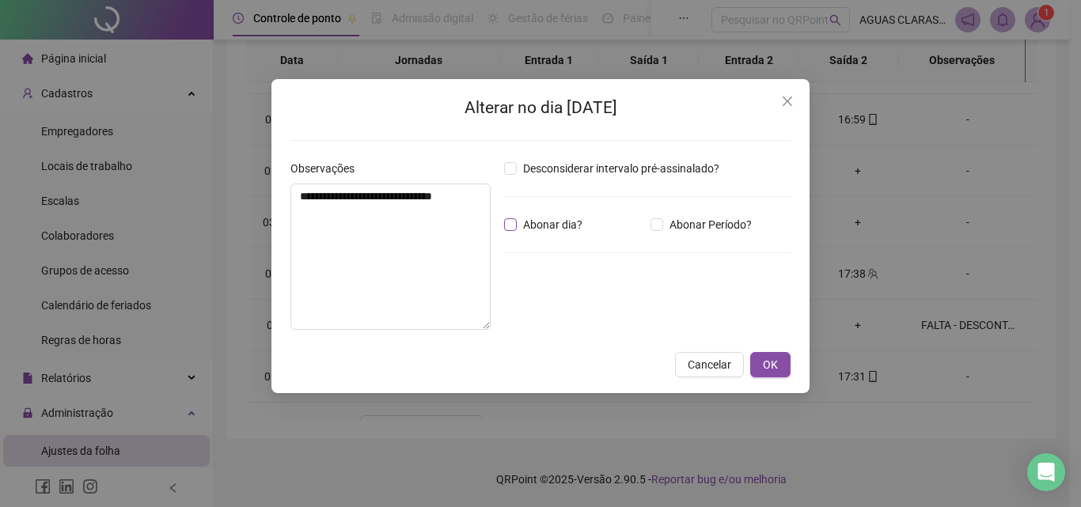
click at [527, 228] on span "Abonar dia?" at bounding box center [553, 224] width 72 height 17
click at [546, 225] on span "Abonar dia?" at bounding box center [553, 224] width 72 height 17
click at [766, 362] on span "OK" at bounding box center [770, 364] width 15 height 17
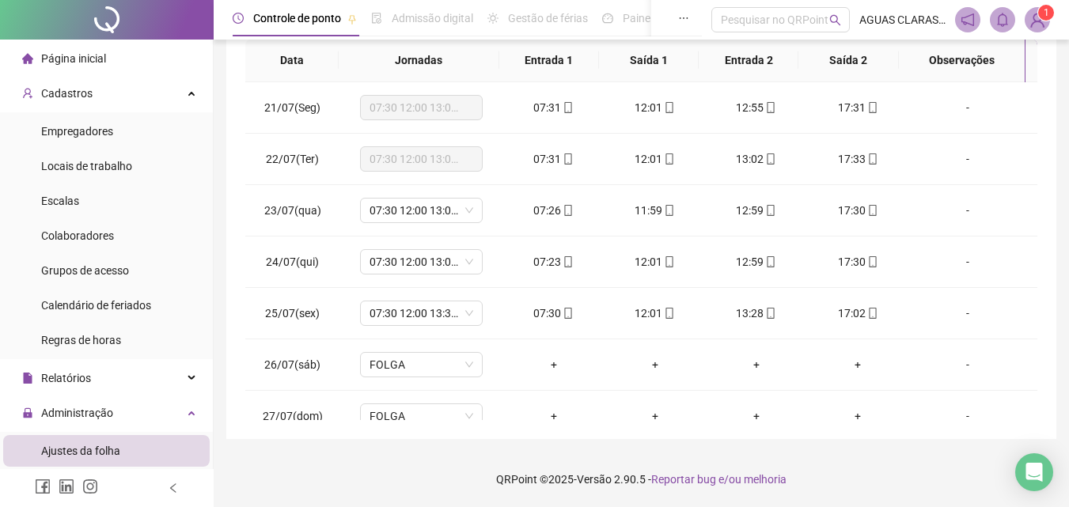
scroll to position [0, 0]
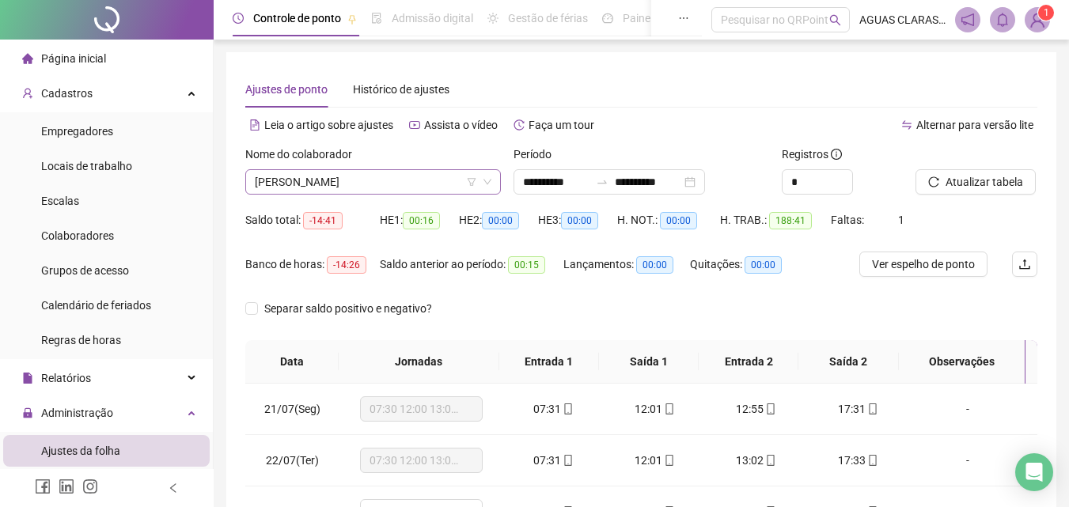
click at [415, 176] on span "[PERSON_NAME]" at bounding box center [373, 182] width 237 height 24
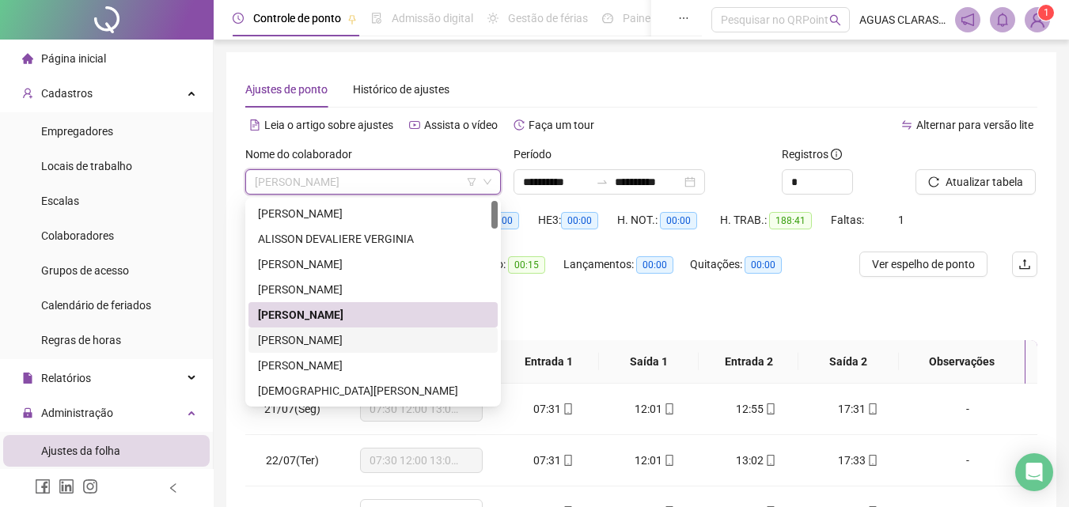
click at [339, 337] on div "[PERSON_NAME]" at bounding box center [373, 340] width 230 height 17
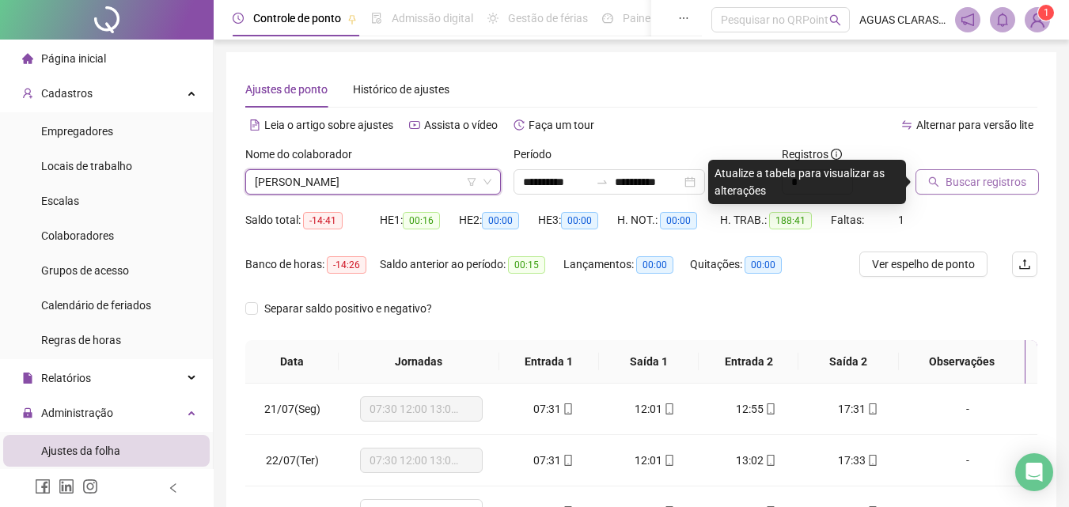
click at [985, 188] on span "Buscar registros" at bounding box center [986, 181] width 81 height 17
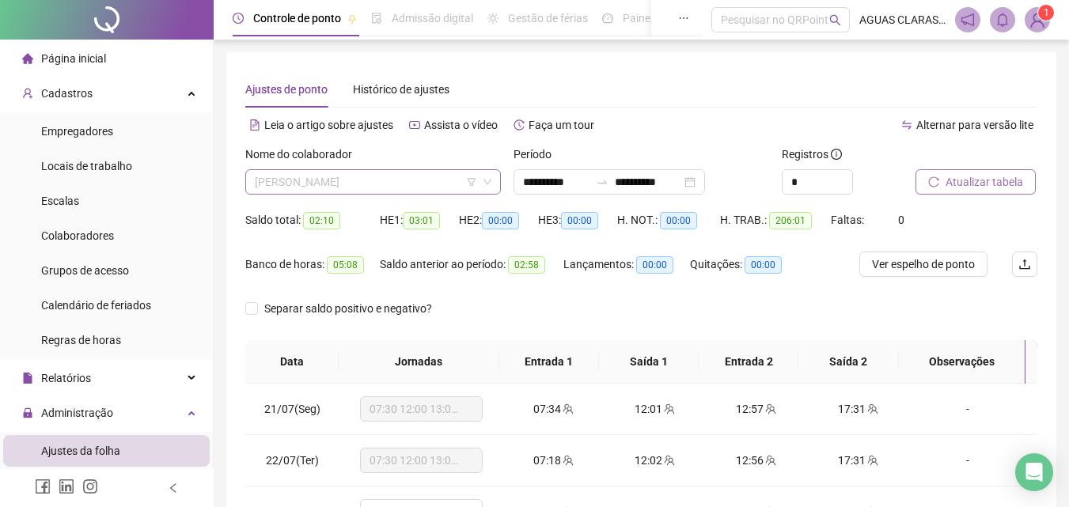
click at [361, 177] on span "[PERSON_NAME]" at bounding box center [373, 182] width 237 height 24
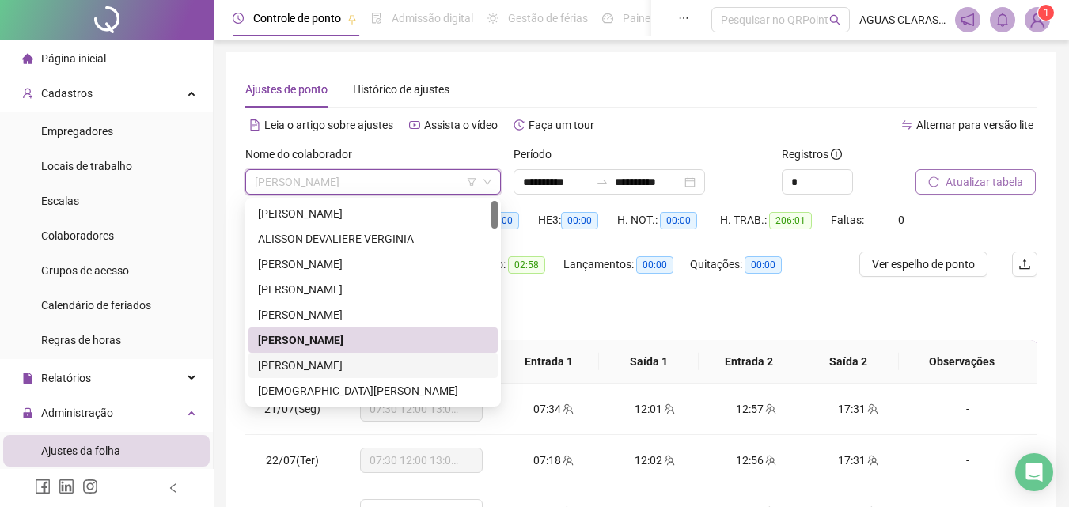
click at [343, 370] on div "[PERSON_NAME]" at bounding box center [373, 365] width 230 height 17
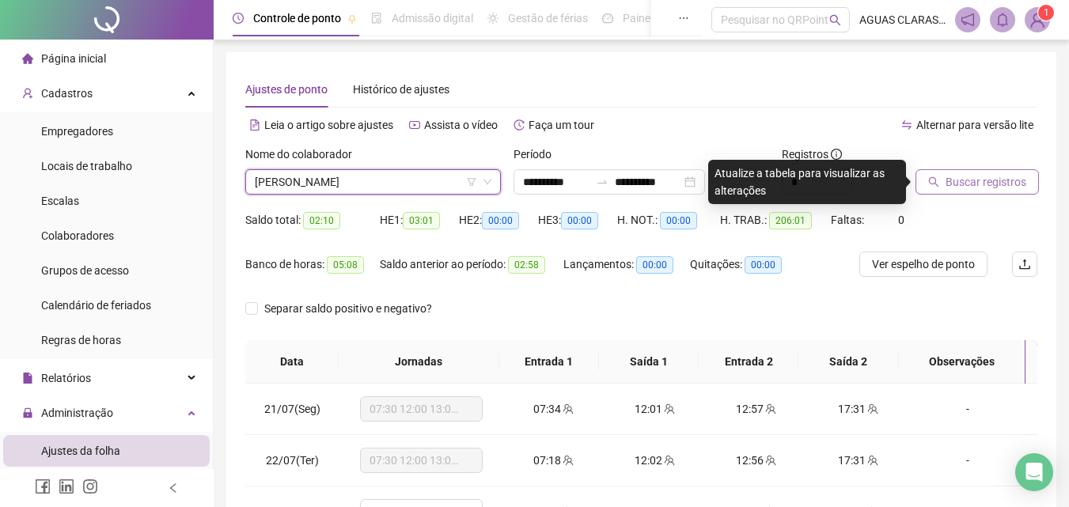
click at [984, 201] on div "Buscar registros" at bounding box center [976, 177] width 135 height 62
click at [984, 190] on span "Buscar registros" at bounding box center [986, 181] width 81 height 17
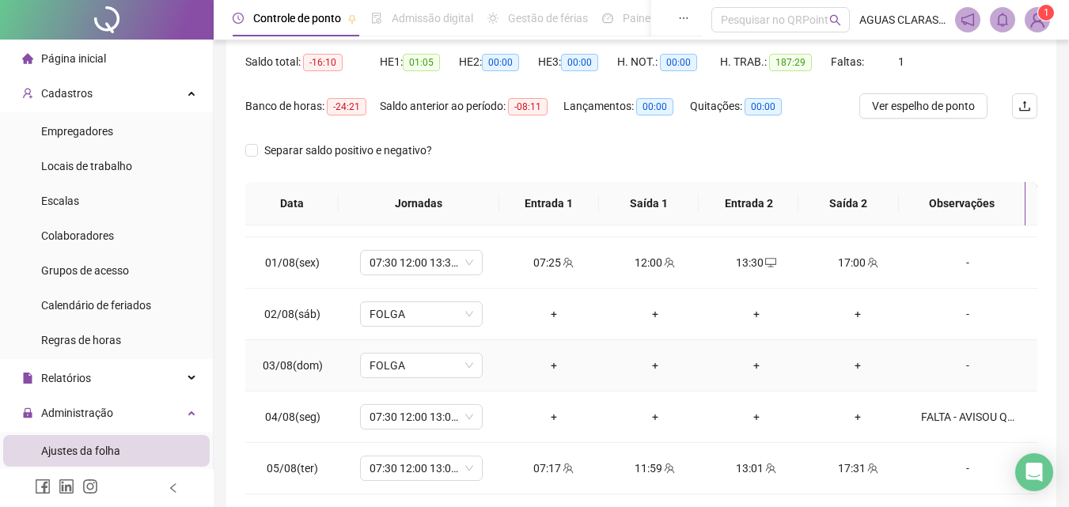
scroll to position [633, 0]
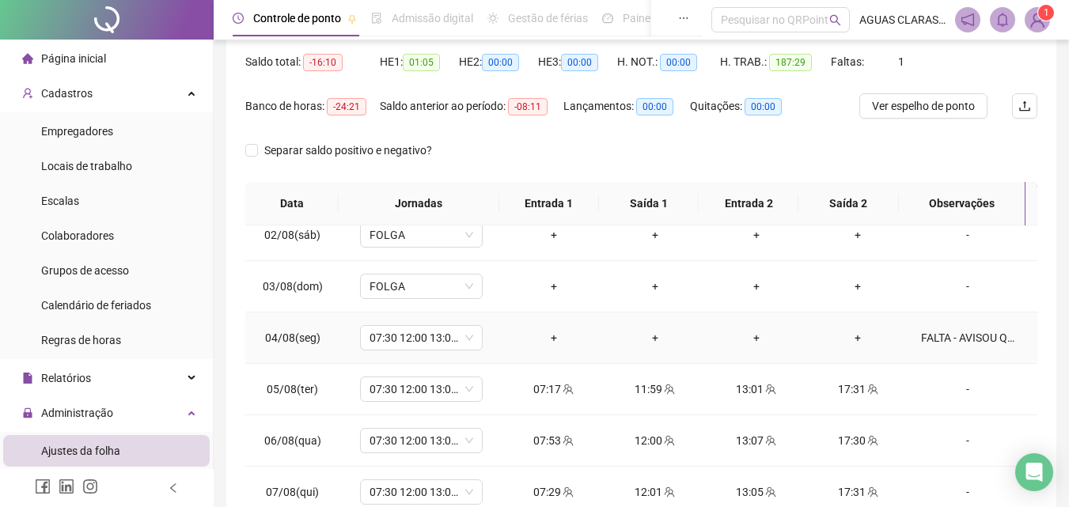
click at [958, 332] on div "FALTA - AVISOU QUE FICARIA COM OS FILHOS" at bounding box center [967, 337] width 93 height 17
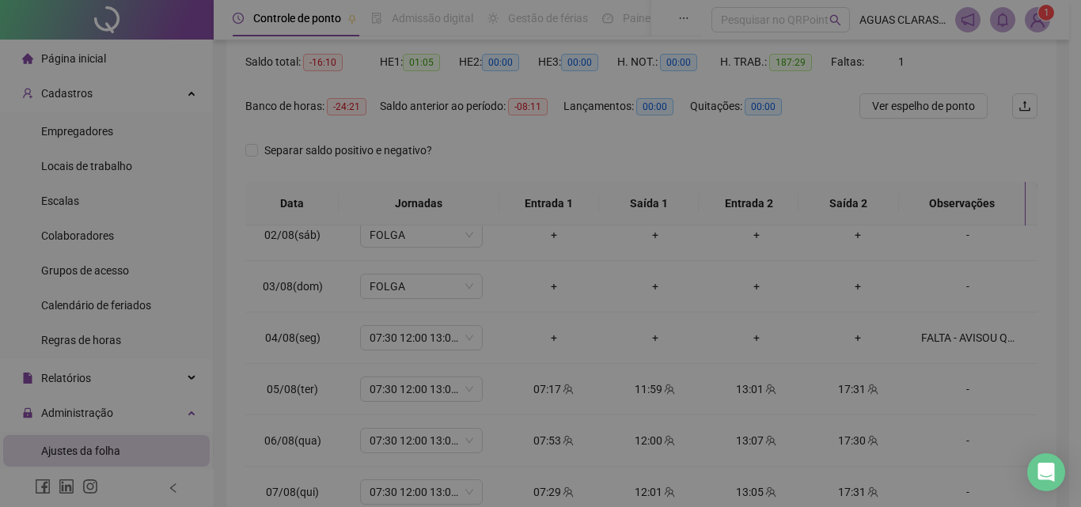
type textarea "**********"
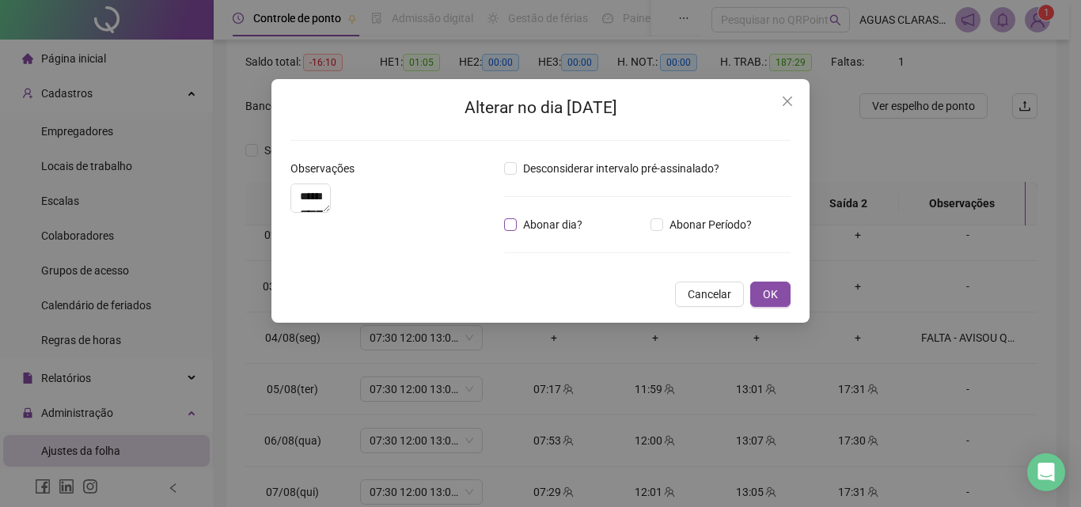
click at [555, 229] on span "Abonar dia?" at bounding box center [553, 224] width 72 height 17
click at [763, 303] on span "OK" at bounding box center [770, 294] width 15 height 17
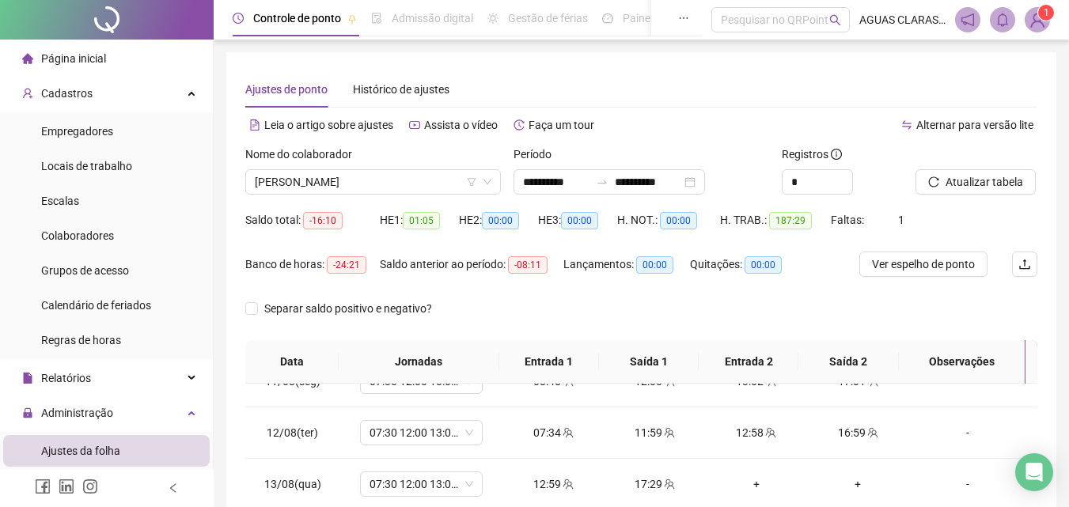
scroll to position [158, 0]
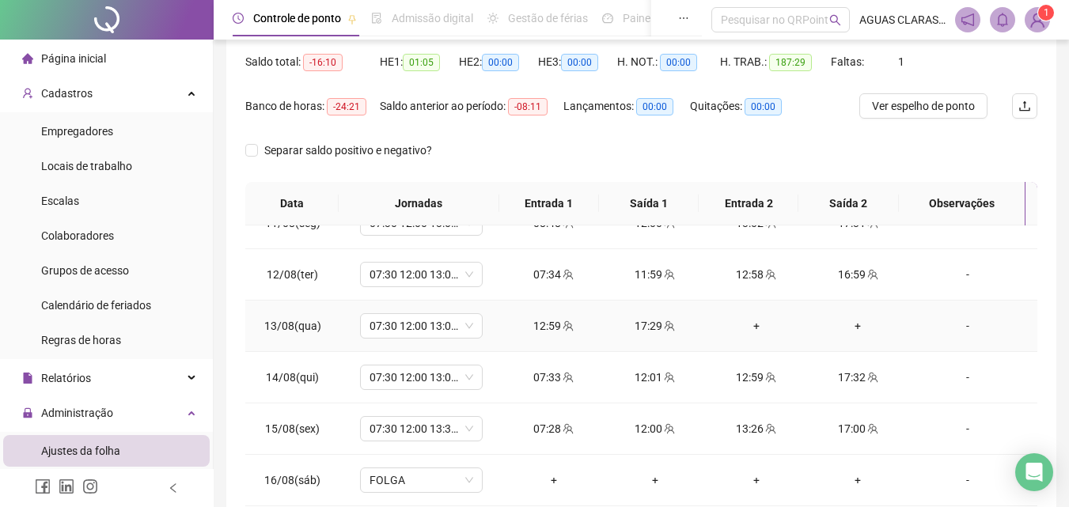
click at [958, 328] on div "-" at bounding box center [967, 325] width 93 height 17
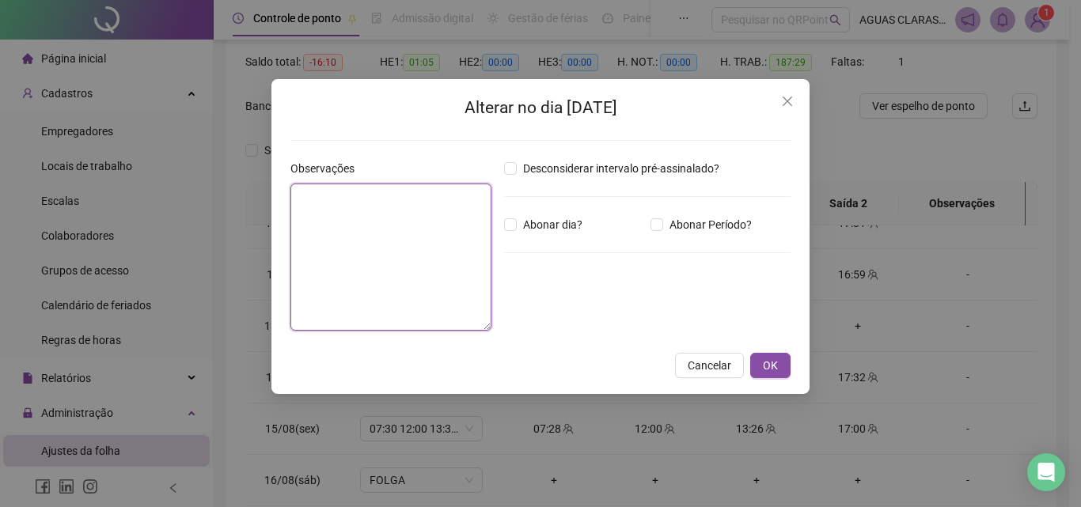
click at [332, 305] on textarea at bounding box center [390, 257] width 201 height 147
type textarea "*"
type textarea "**********"
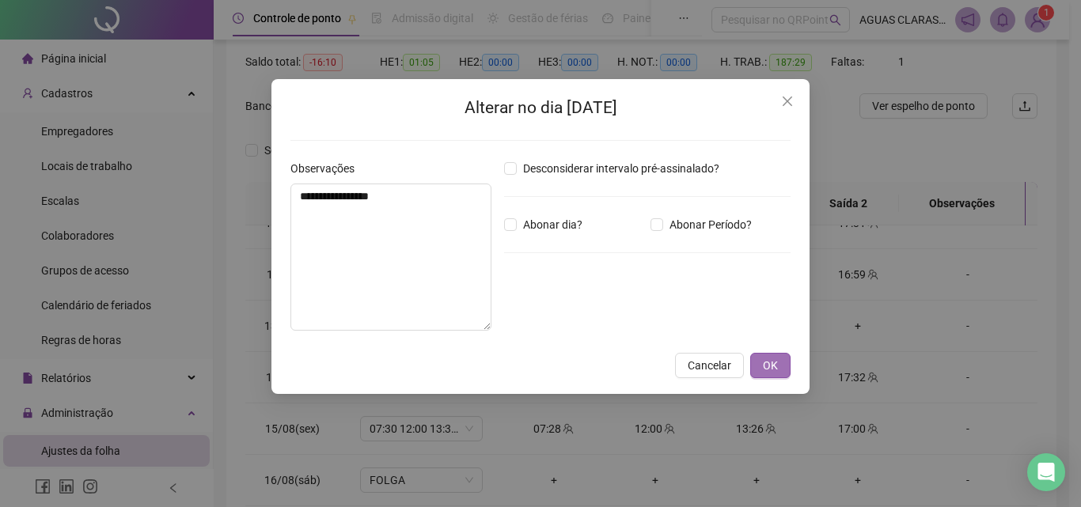
click at [783, 366] on button "OK" at bounding box center [770, 365] width 40 height 25
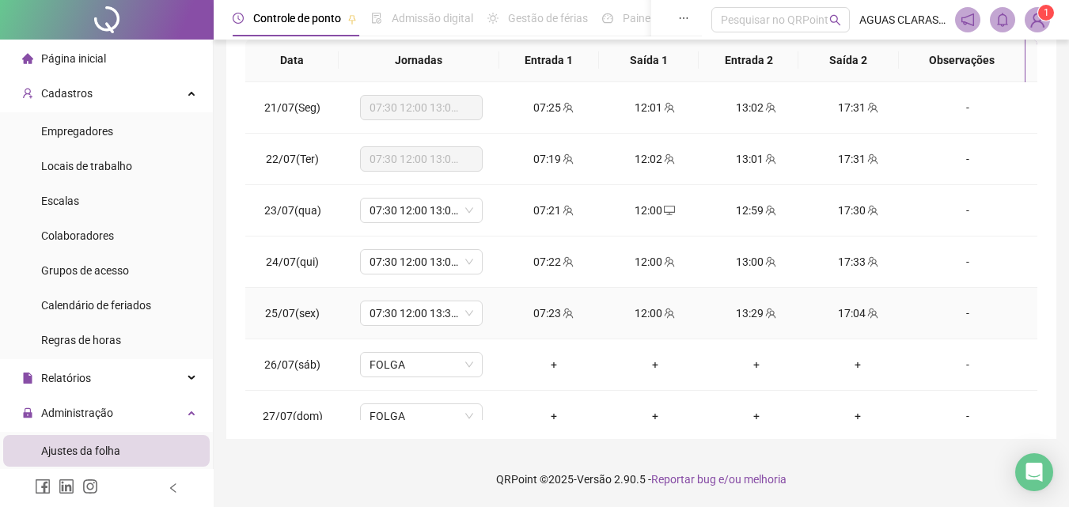
scroll to position [0, 0]
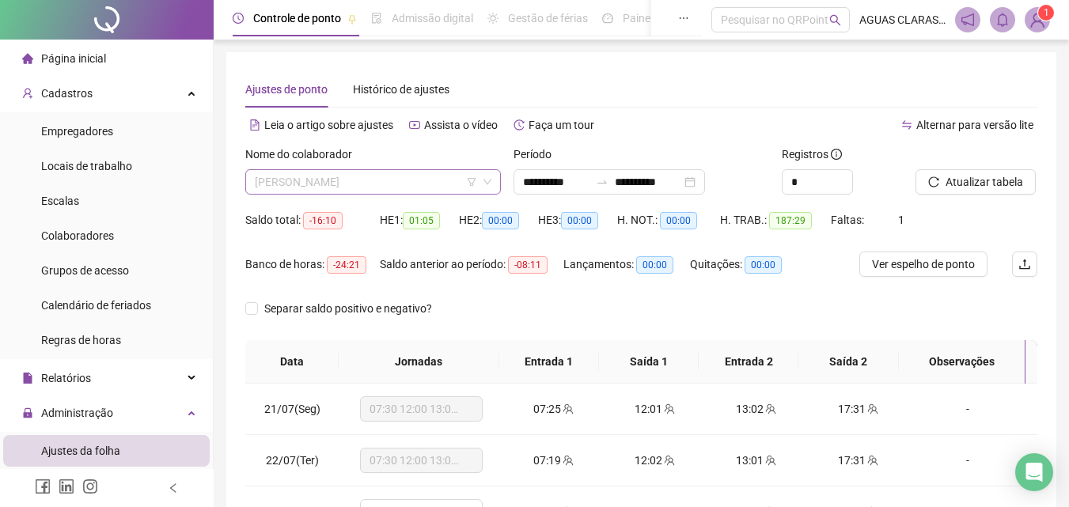
click at [394, 176] on span "[PERSON_NAME]" at bounding box center [373, 182] width 237 height 24
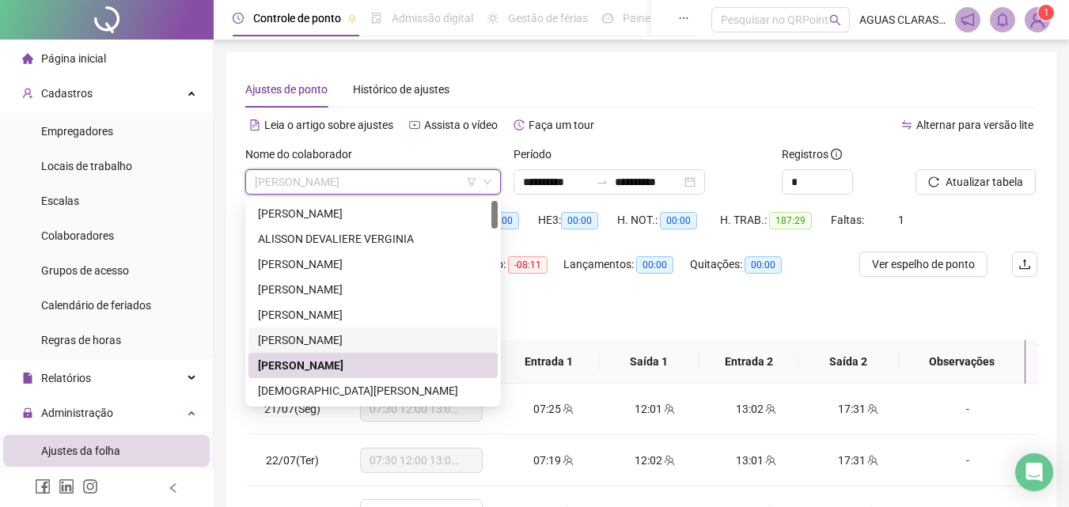
scroll to position [79, 0]
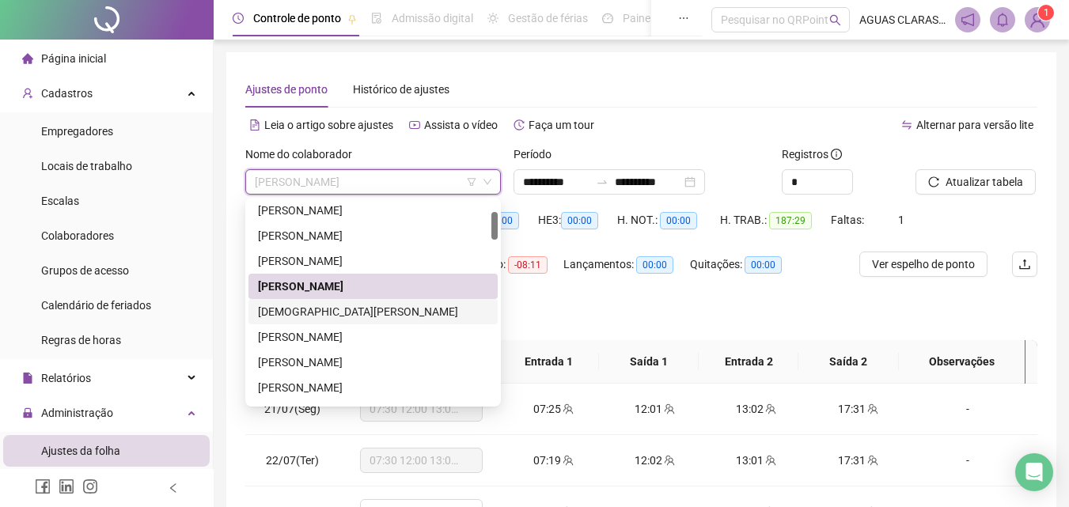
click at [374, 307] on div "[DEMOGRAPHIC_DATA][PERSON_NAME]" at bounding box center [373, 311] width 230 height 17
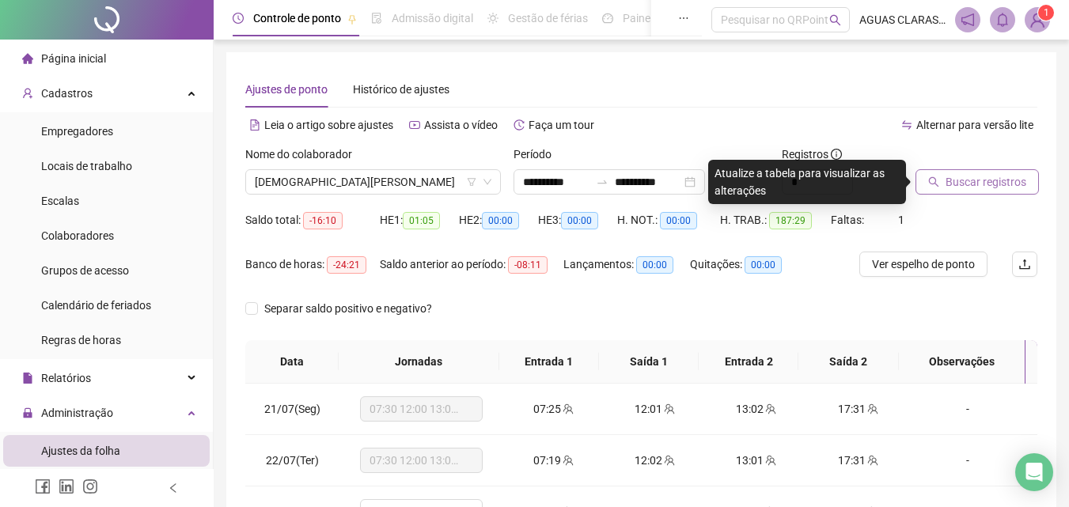
click at [961, 180] on span "Buscar registros" at bounding box center [986, 181] width 81 height 17
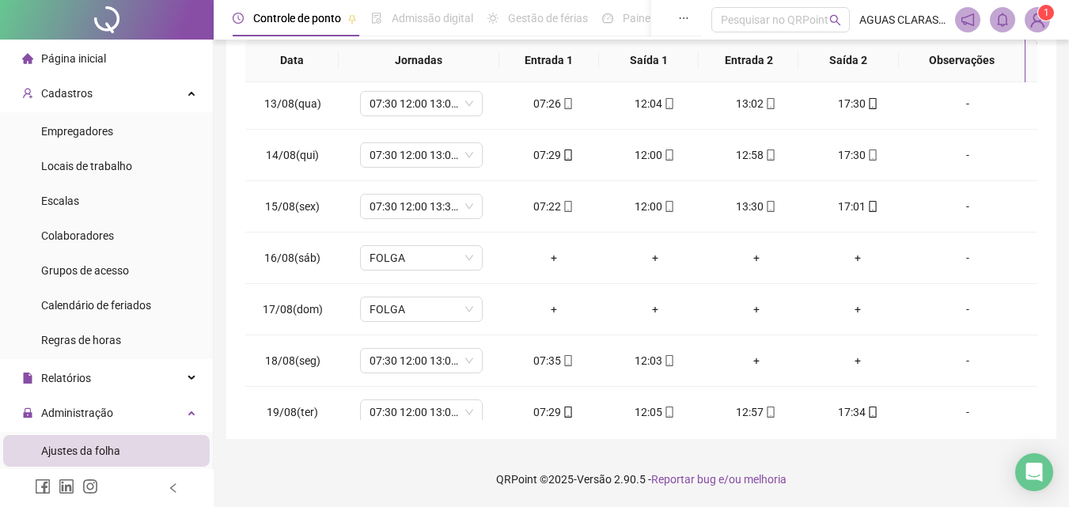
scroll to position [1257, 0]
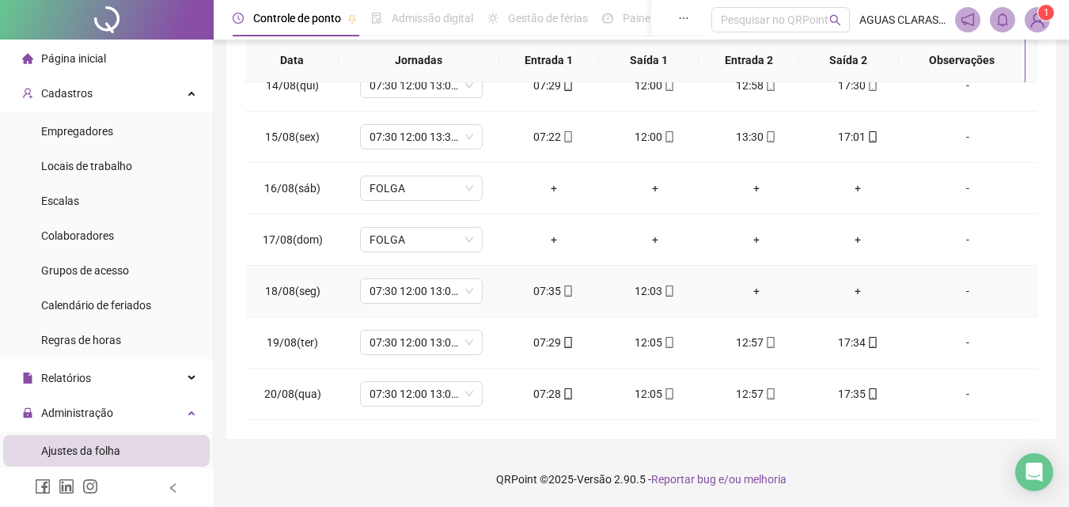
click at [956, 294] on div "-" at bounding box center [967, 291] width 93 height 17
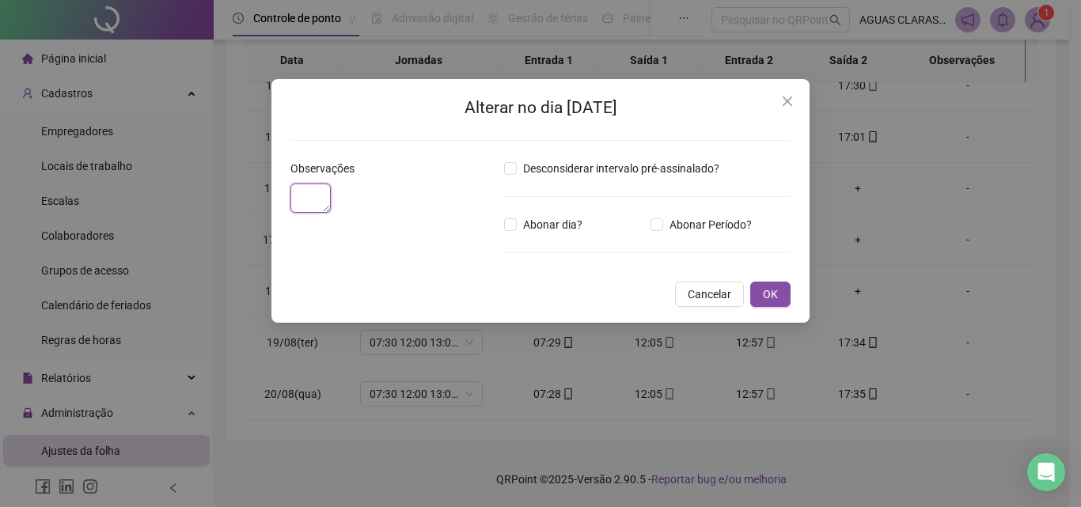
click at [331, 213] on textarea at bounding box center [310, 198] width 40 height 29
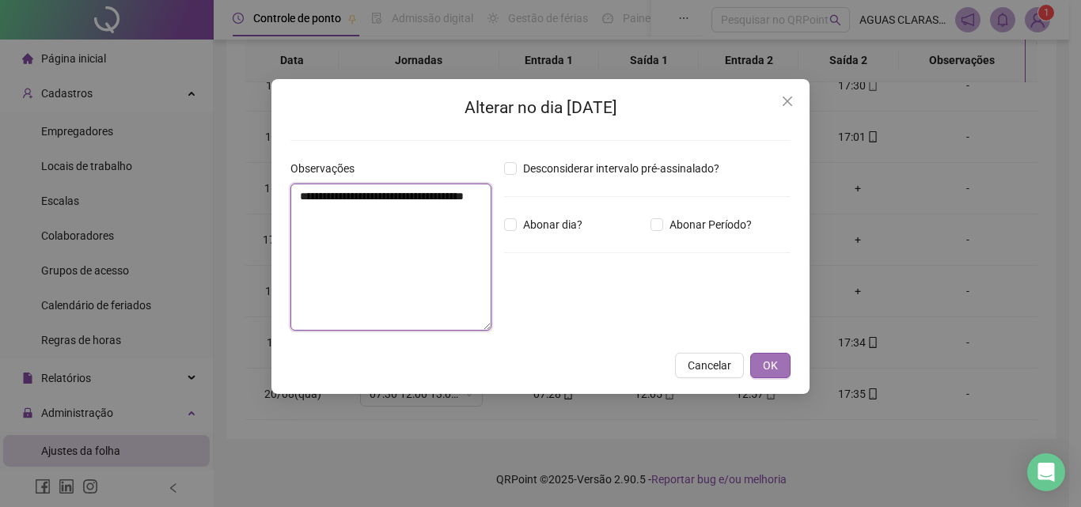
type textarea "**********"
click at [764, 359] on span "OK" at bounding box center [770, 365] width 15 height 17
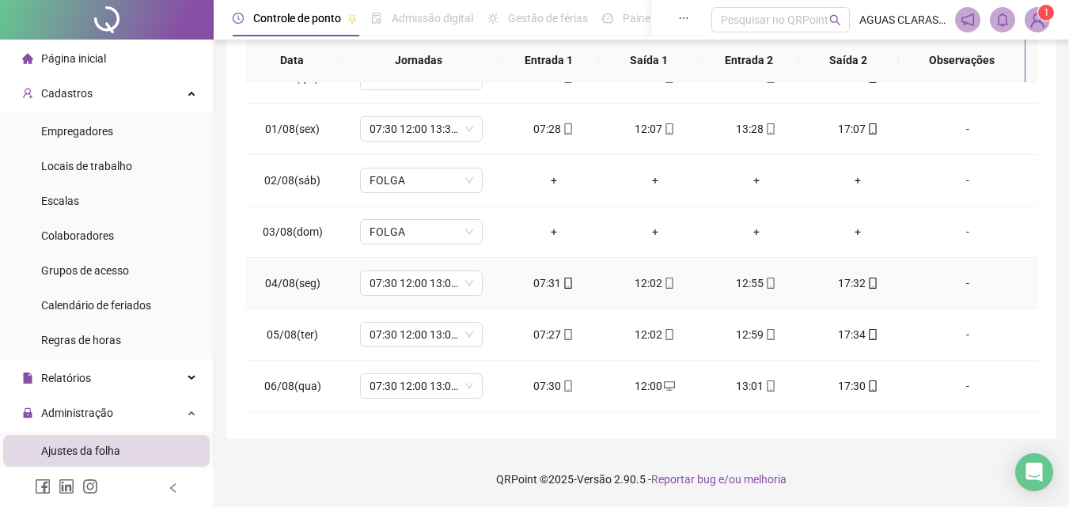
scroll to position [307, 0]
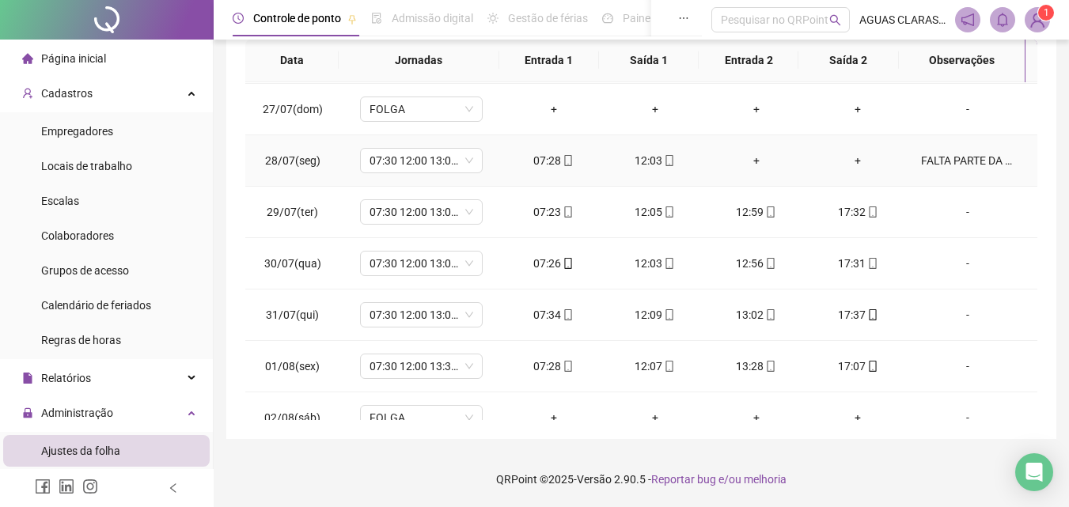
click at [959, 158] on div "FALTA PARTE DA TARDE" at bounding box center [967, 160] width 93 height 17
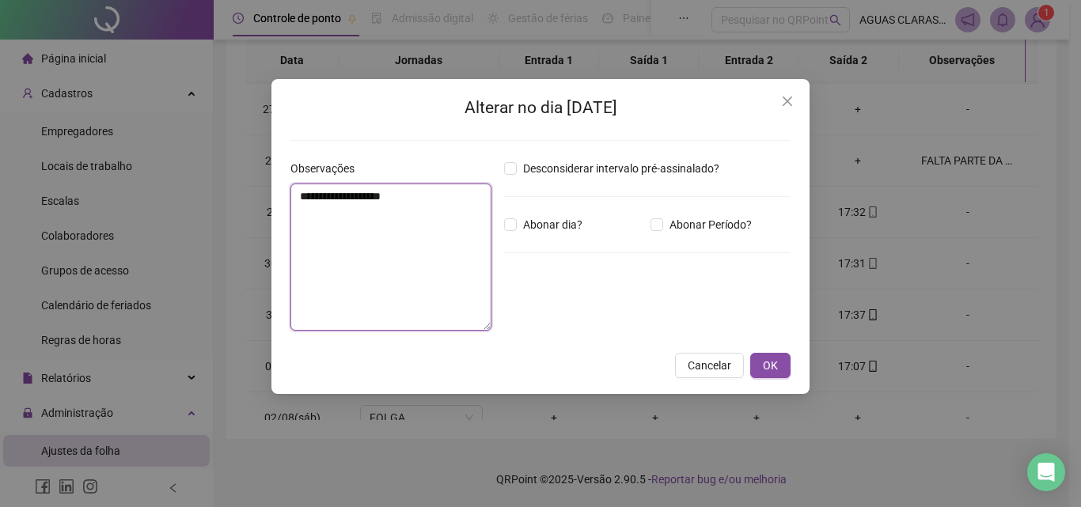
click at [436, 212] on textarea "**********" at bounding box center [390, 257] width 201 height 147
type textarea "**********"
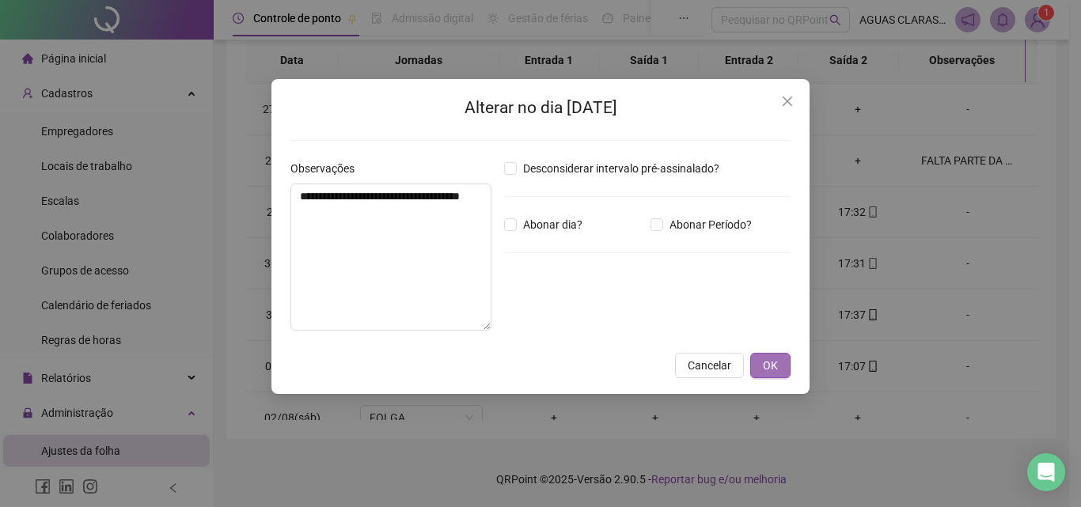
click at [758, 362] on button "OK" at bounding box center [770, 365] width 40 height 25
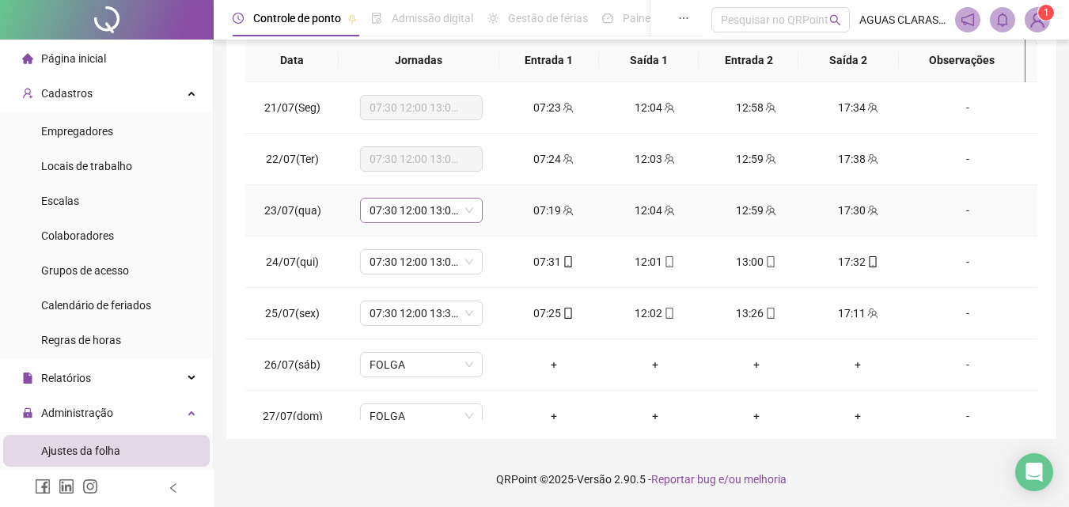
scroll to position [0, 0]
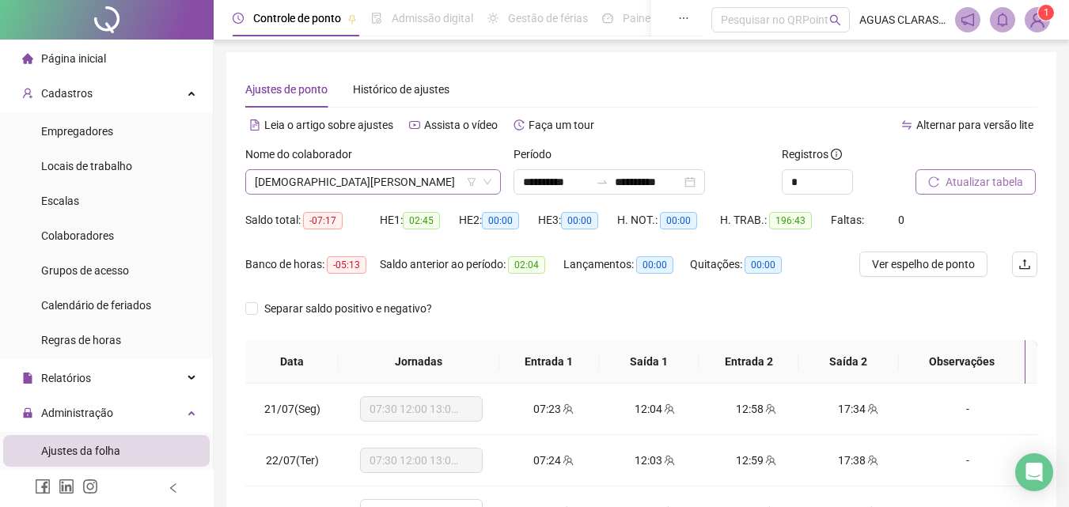
click at [428, 179] on span "[DEMOGRAPHIC_DATA][PERSON_NAME]" at bounding box center [373, 182] width 237 height 24
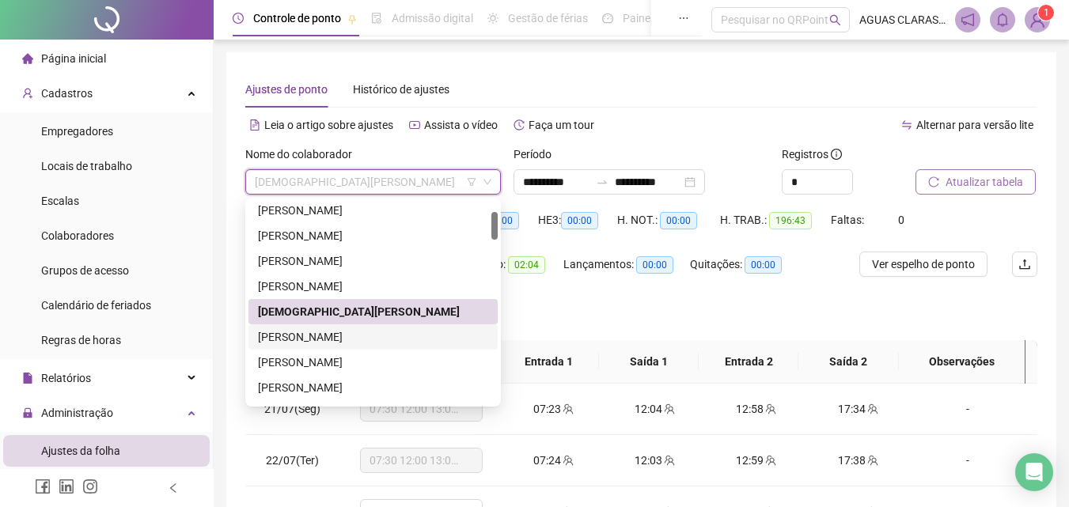
click at [366, 333] on div "[PERSON_NAME]" at bounding box center [373, 336] width 230 height 17
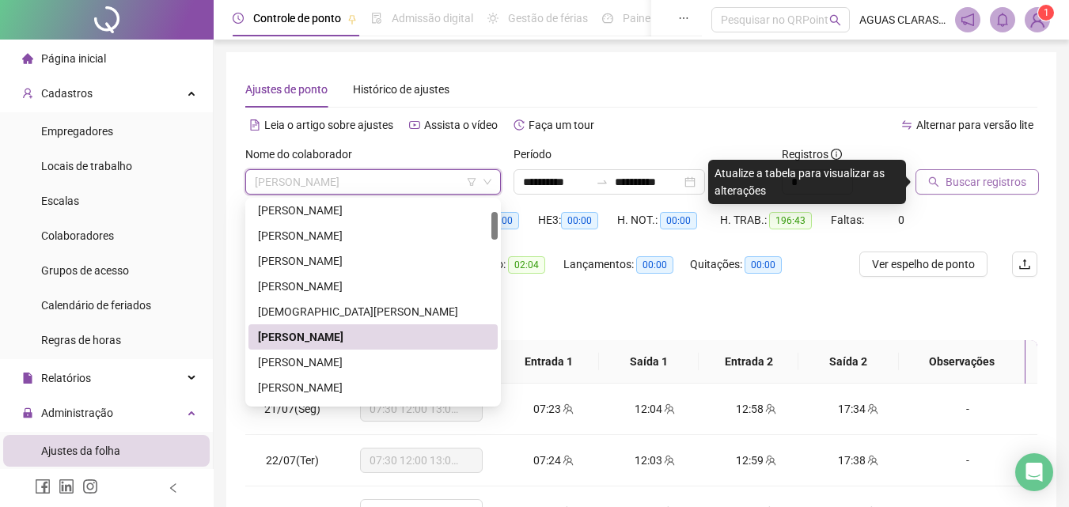
click at [338, 180] on span "[PERSON_NAME]" at bounding box center [373, 182] width 237 height 24
click at [305, 363] on div "[PERSON_NAME]" at bounding box center [373, 362] width 230 height 17
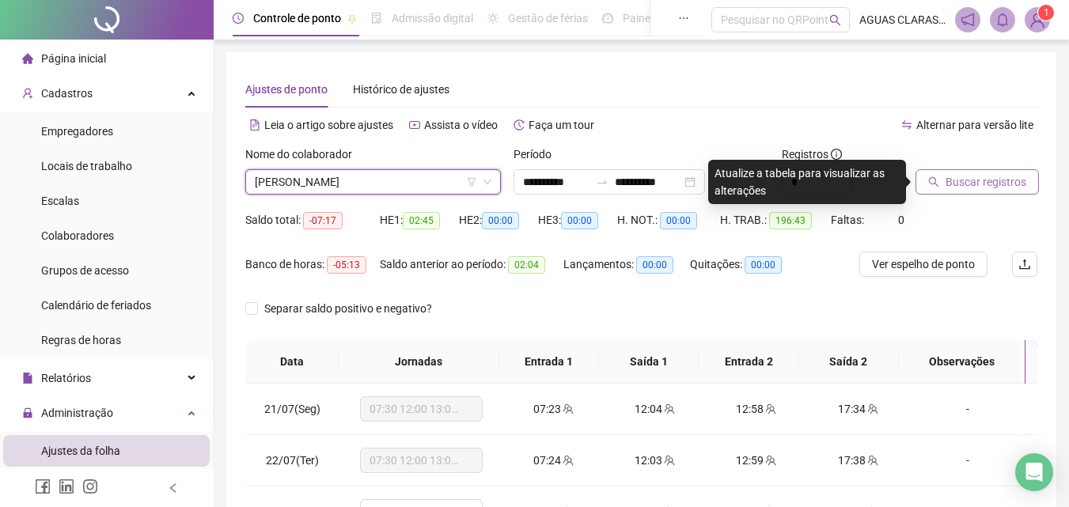
click at [943, 171] on button "Buscar registros" at bounding box center [977, 181] width 123 height 25
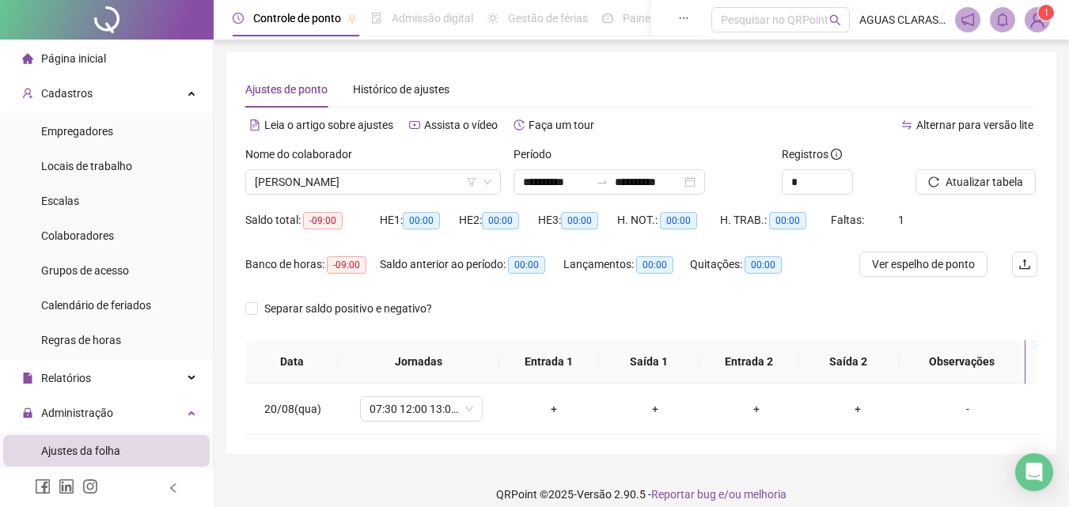
scroll to position [15, 0]
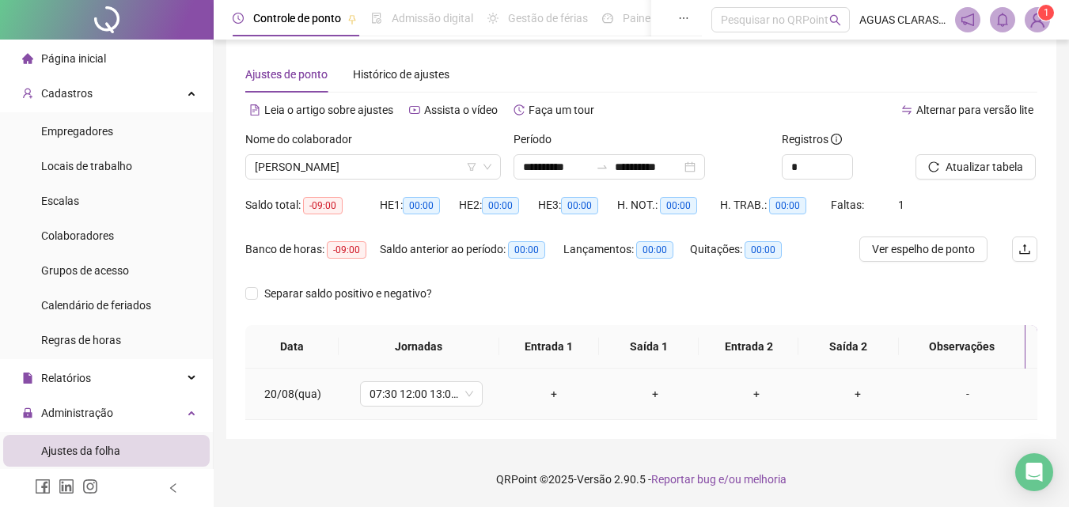
click at [546, 396] on div "+" at bounding box center [554, 393] width 76 height 17
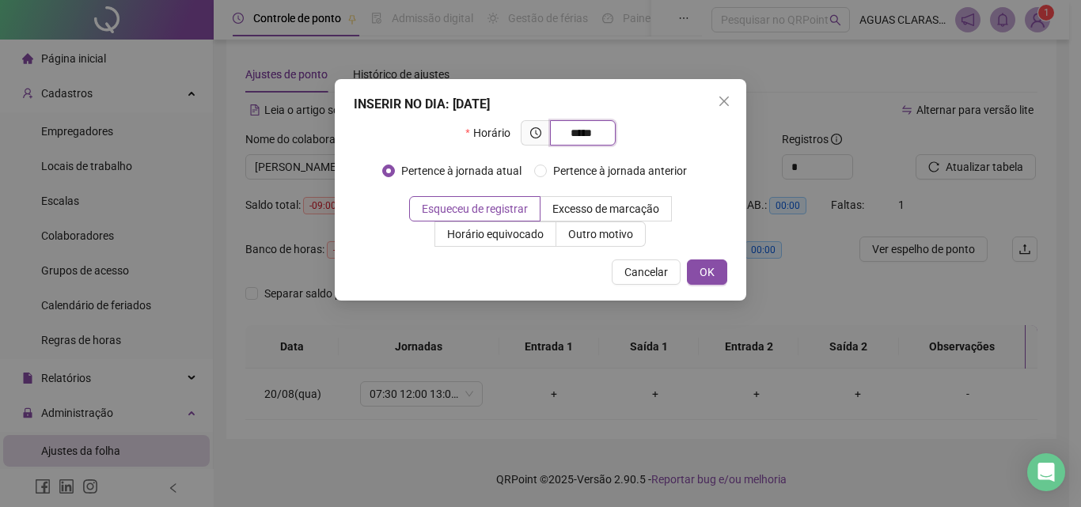
type input "*****"
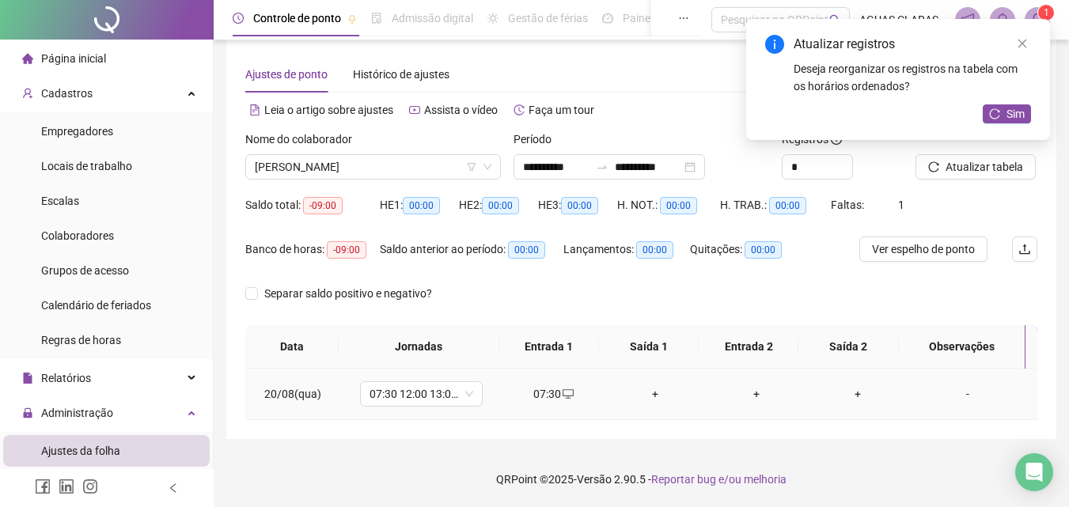
click at [652, 393] on div "+" at bounding box center [655, 393] width 76 height 17
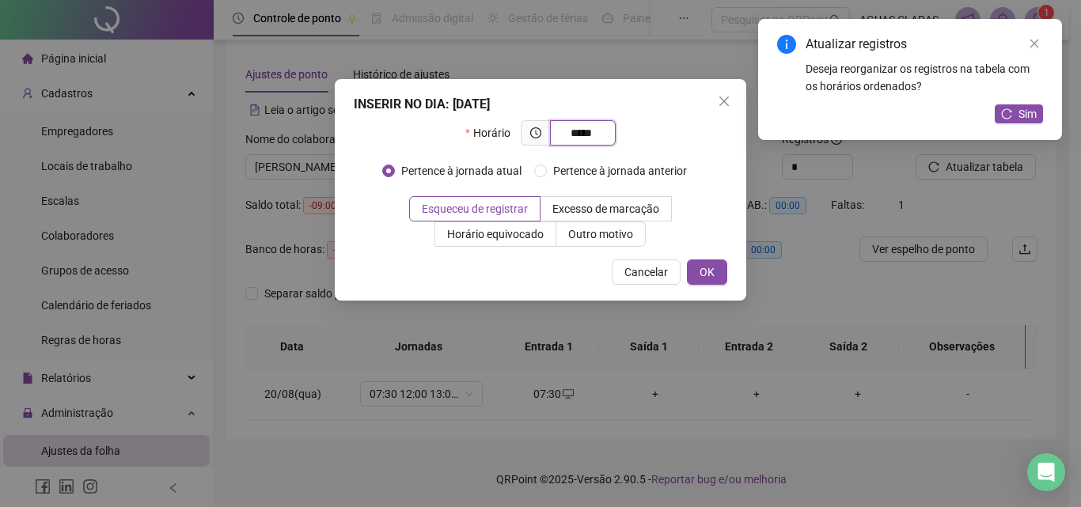
type input "*****"
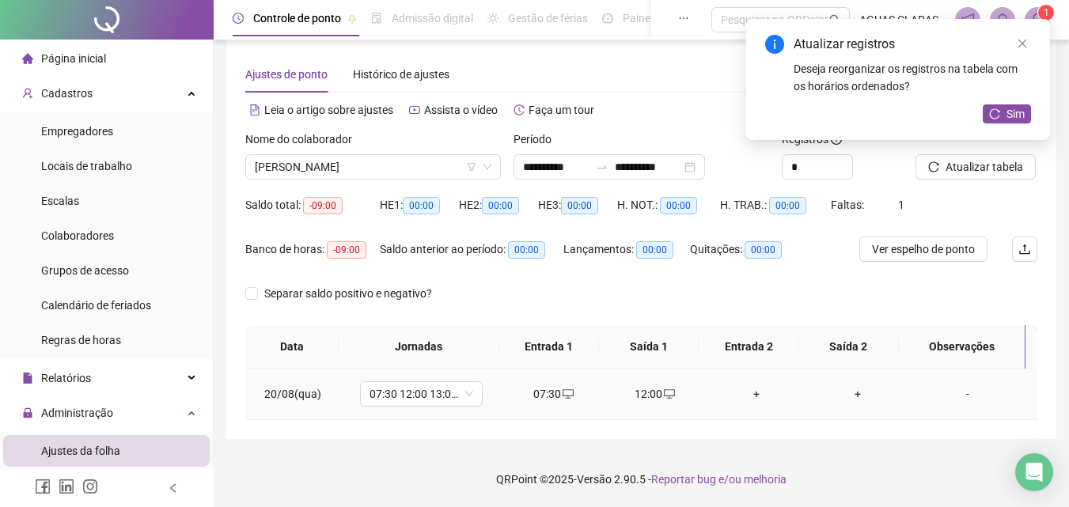
click at [752, 399] on div "+" at bounding box center [757, 393] width 76 height 17
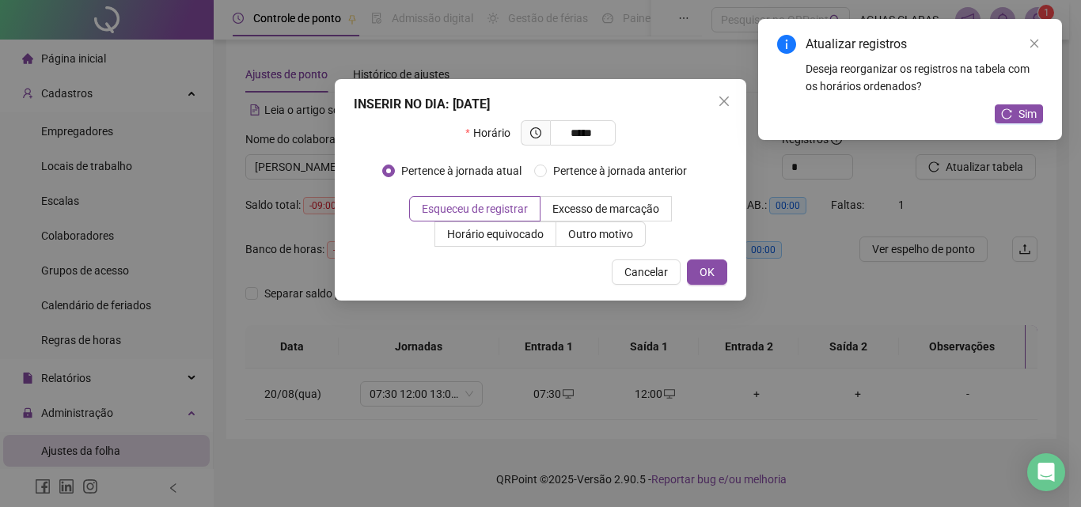
type input "*****"
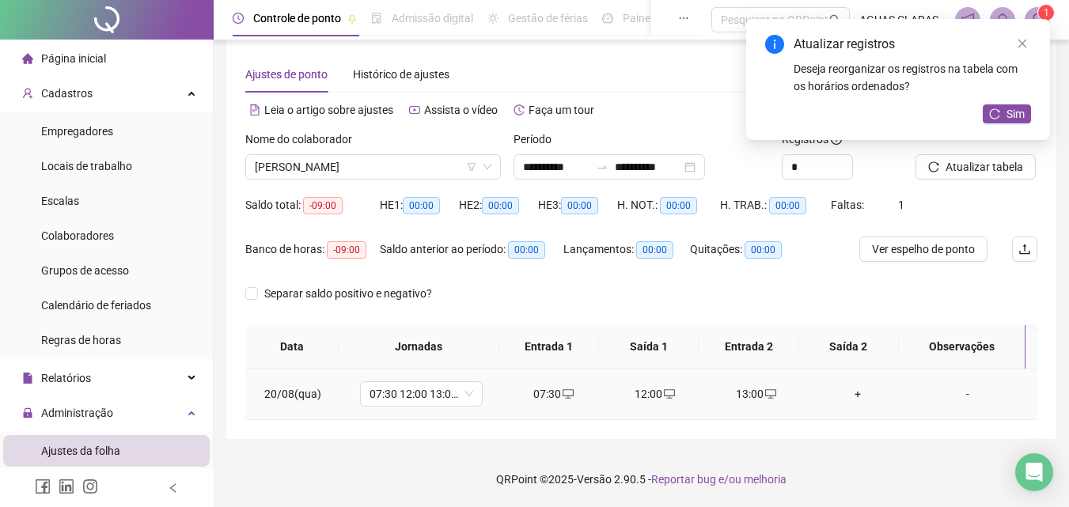
click at [838, 391] on div "+" at bounding box center [858, 393] width 76 height 17
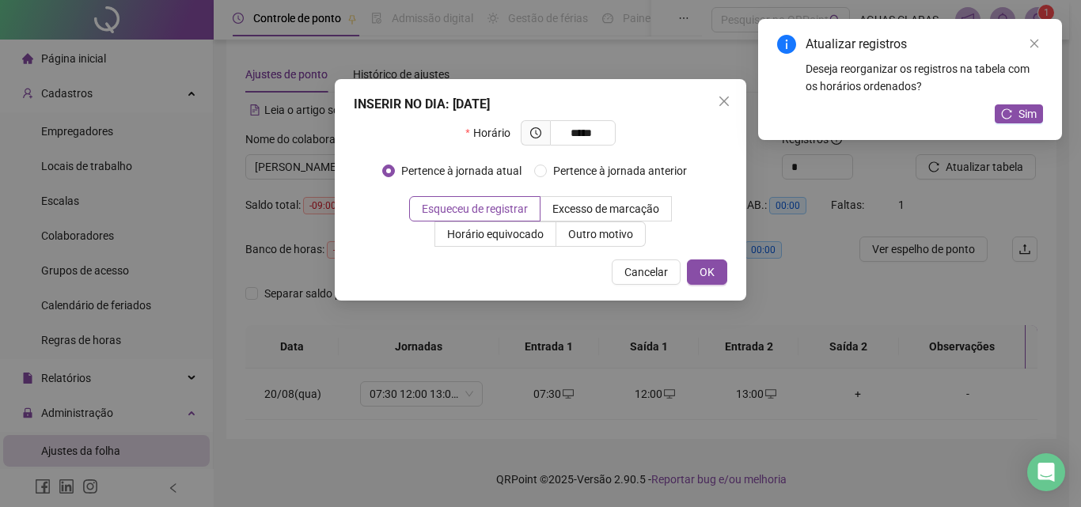
type input "*****"
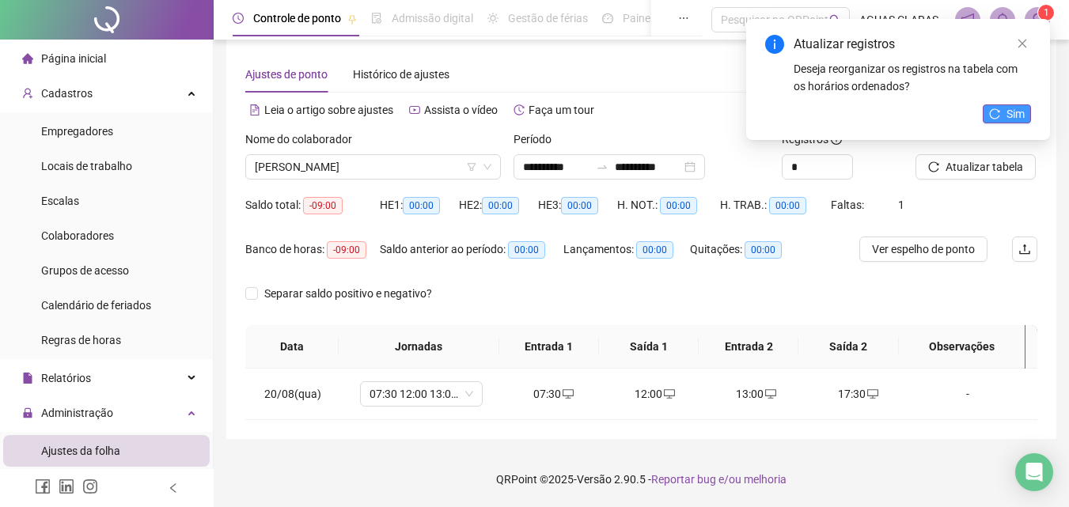
click at [1007, 120] on span "Sim" at bounding box center [1016, 113] width 18 height 17
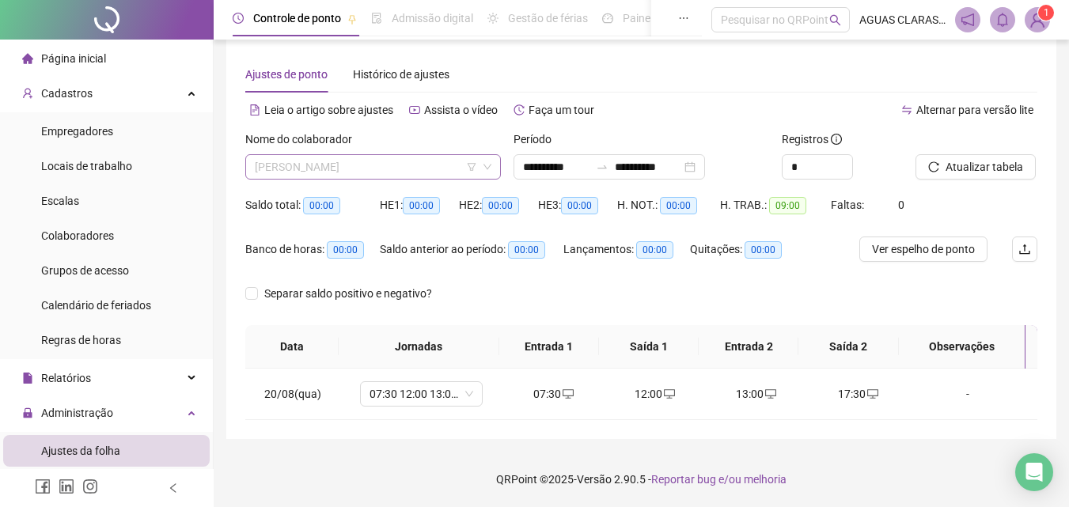
click at [332, 173] on span "[PERSON_NAME]" at bounding box center [373, 167] width 237 height 24
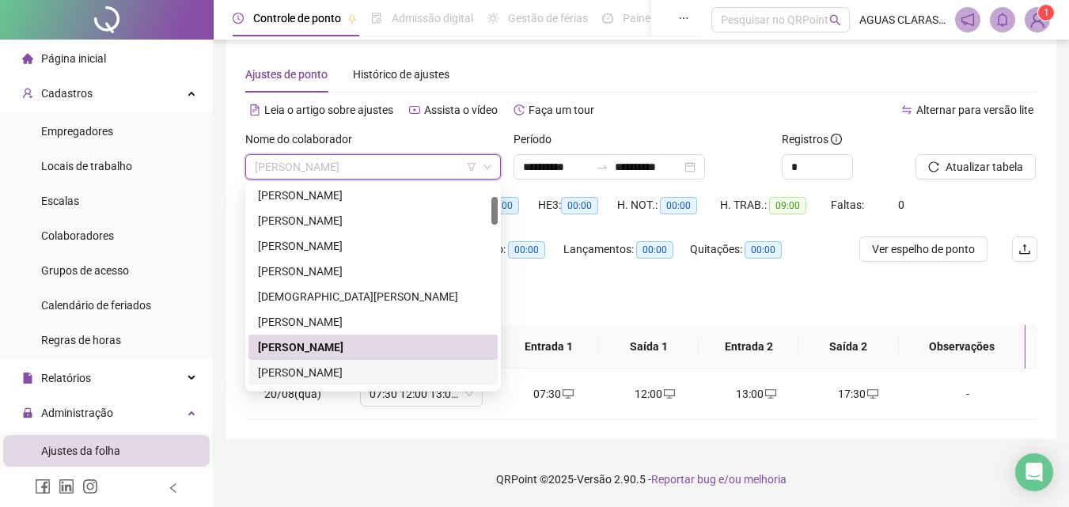
click at [280, 370] on div "[PERSON_NAME]" at bounding box center [373, 372] width 230 height 17
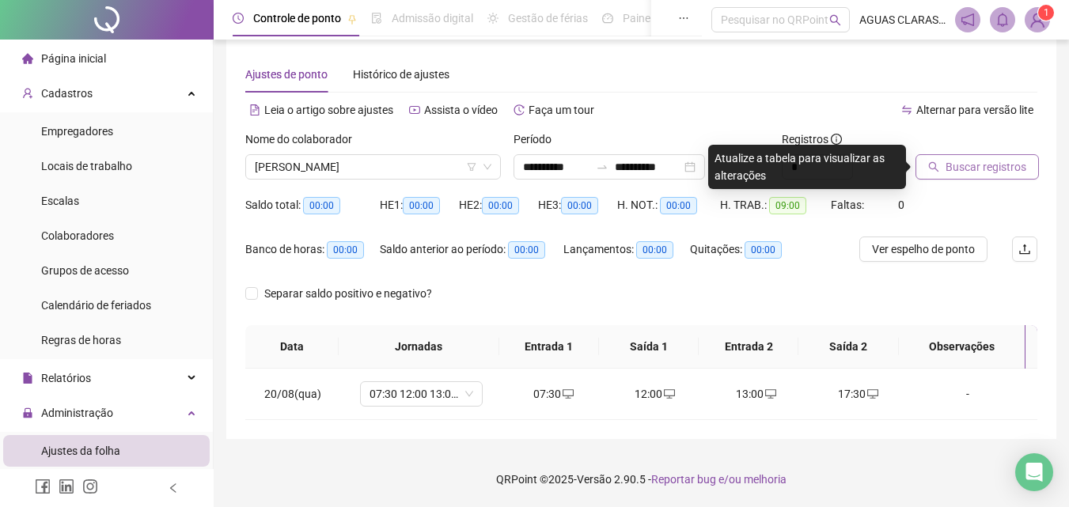
click at [930, 173] on button "Buscar registros" at bounding box center [977, 166] width 123 height 25
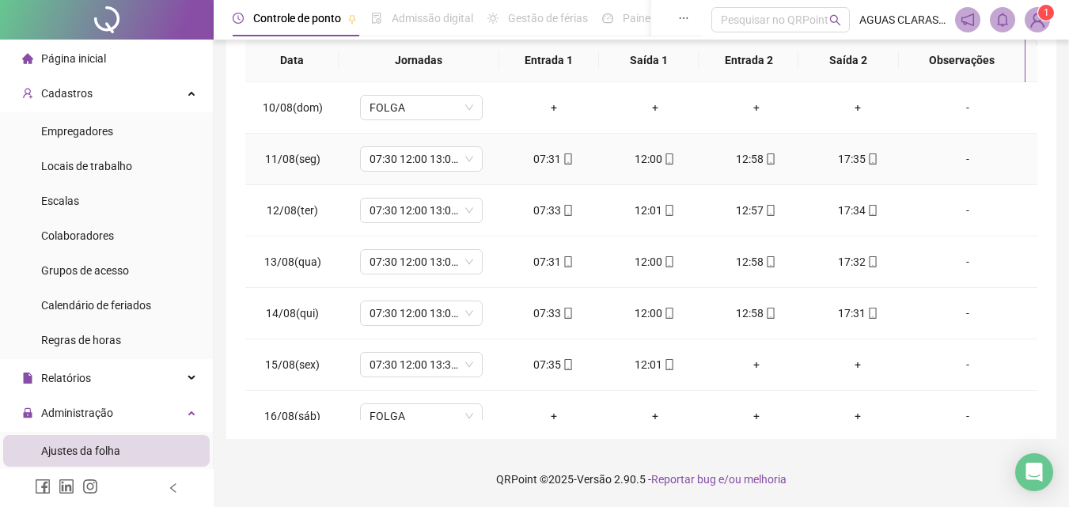
scroll to position [1108, 0]
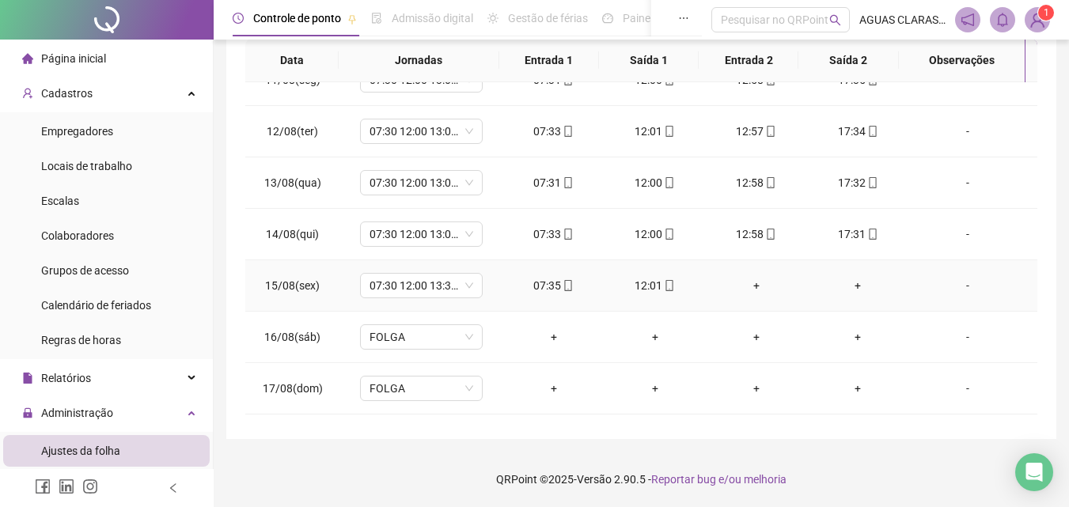
click at [961, 283] on div "-" at bounding box center [967, 285] width 93 height 17
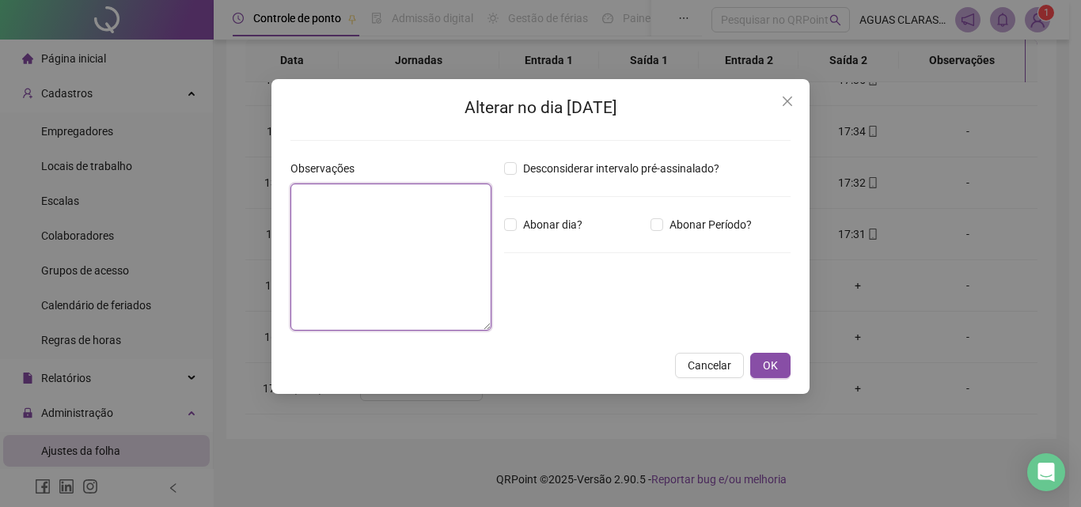
click at [462, 237] on textarea at bounding box center [390, 257] width 201 height 147
type textarea "**********"
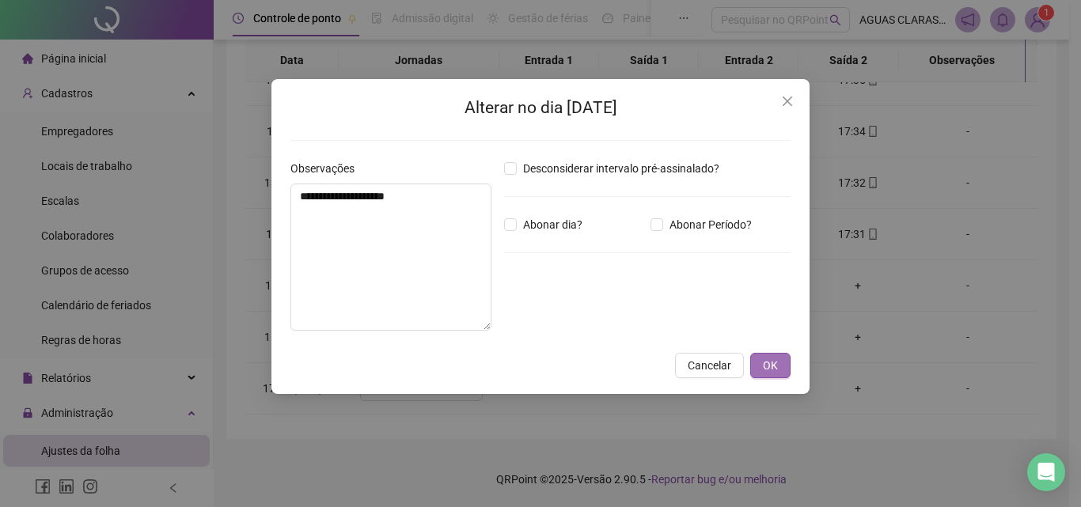
click at [757, 364] on button "OK" at bounding box center [770, 365] width 40 height 25
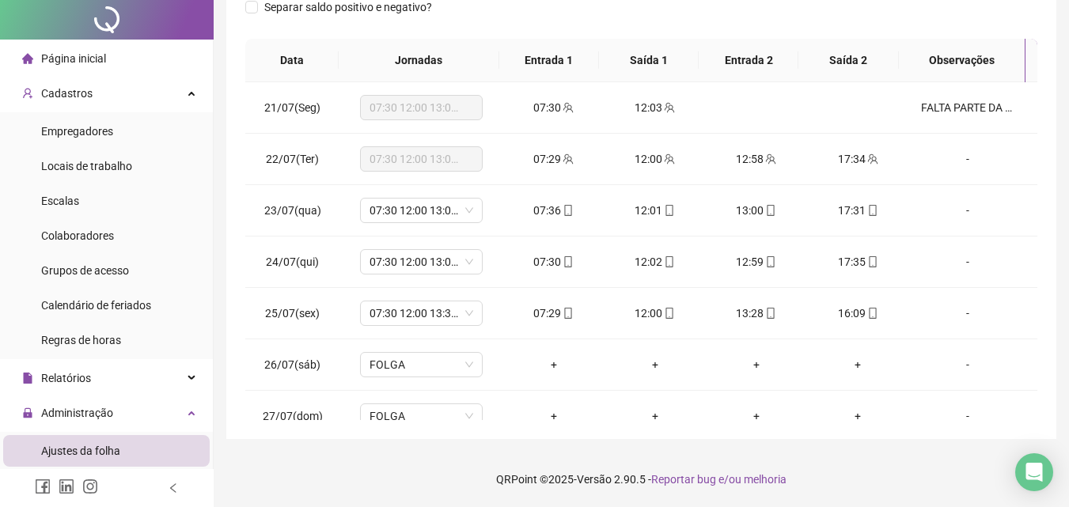
scroll to position [0, 0]
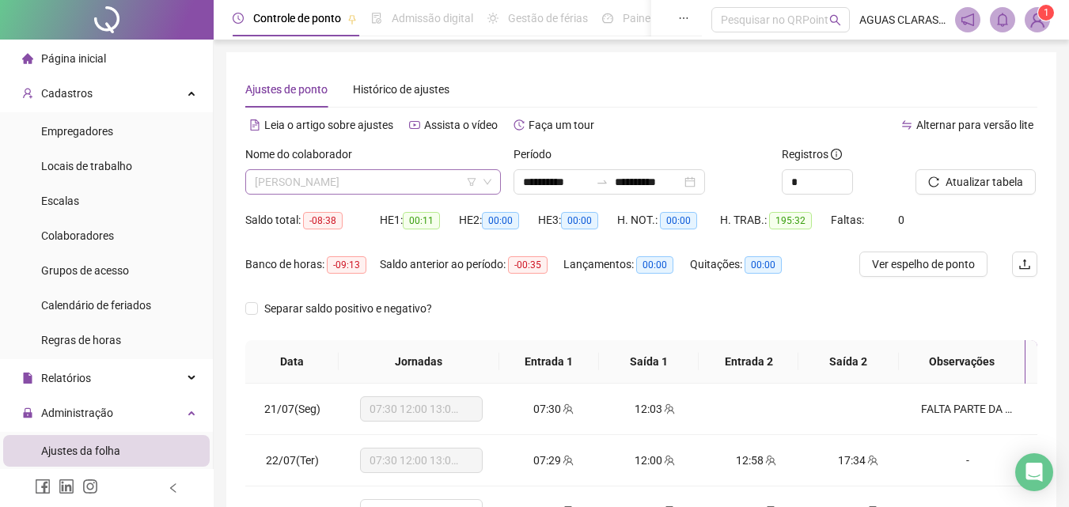
click at [298, 176] on span "[PERSON_NAME]" at bounding box center [373, 182] width 237 height 24
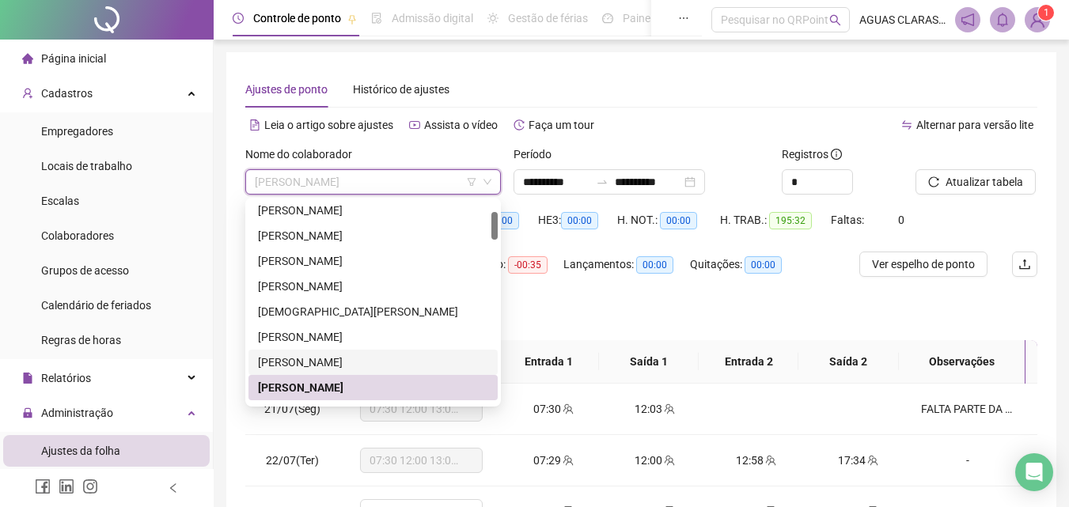
scroll to position [158, 0]
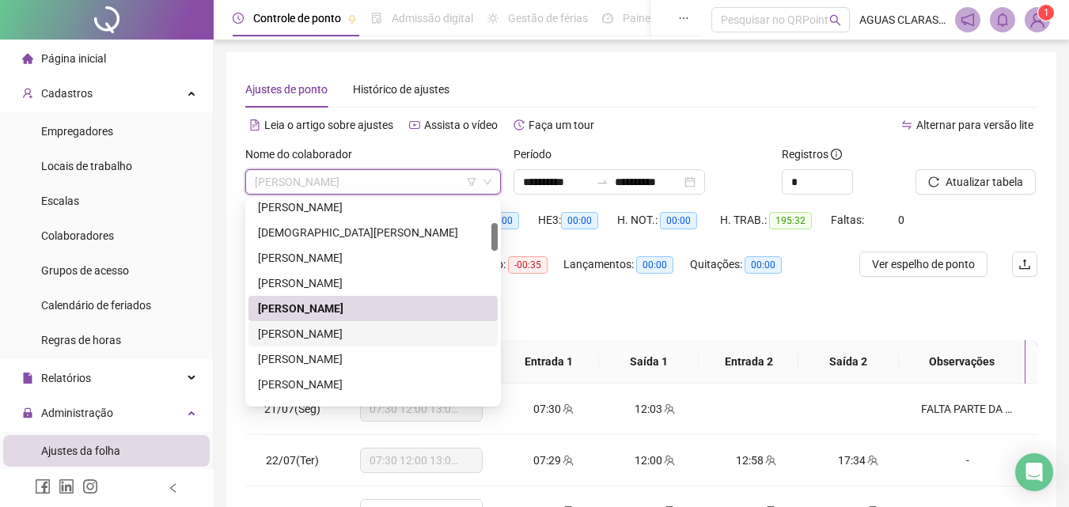
click at [305, 332] on div "[PERSON_NAME]" at bounding box center [373, 333] width 230 height 17
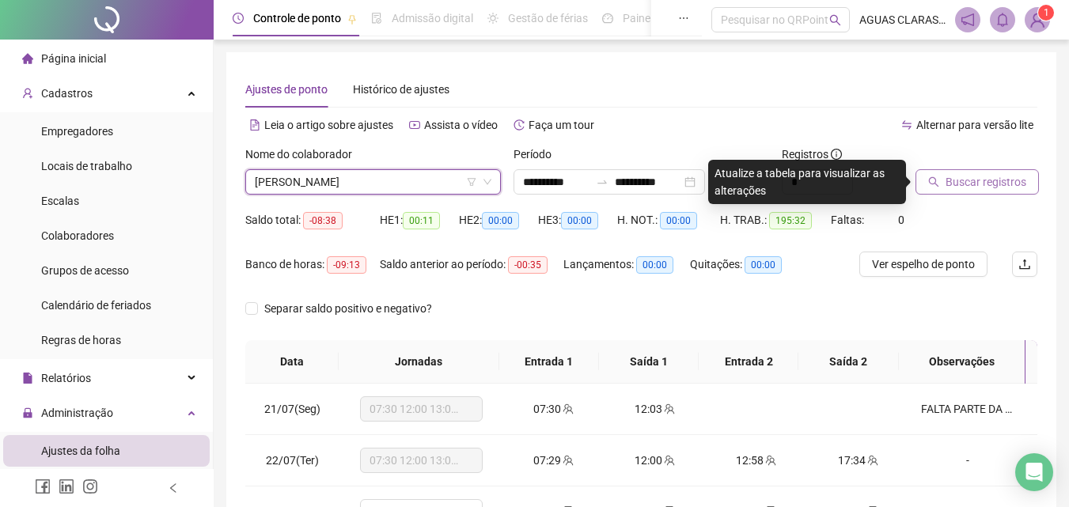
click at [959, 186] on span "Buscar registros" at bounding box center [986, 181] width 81 height 17
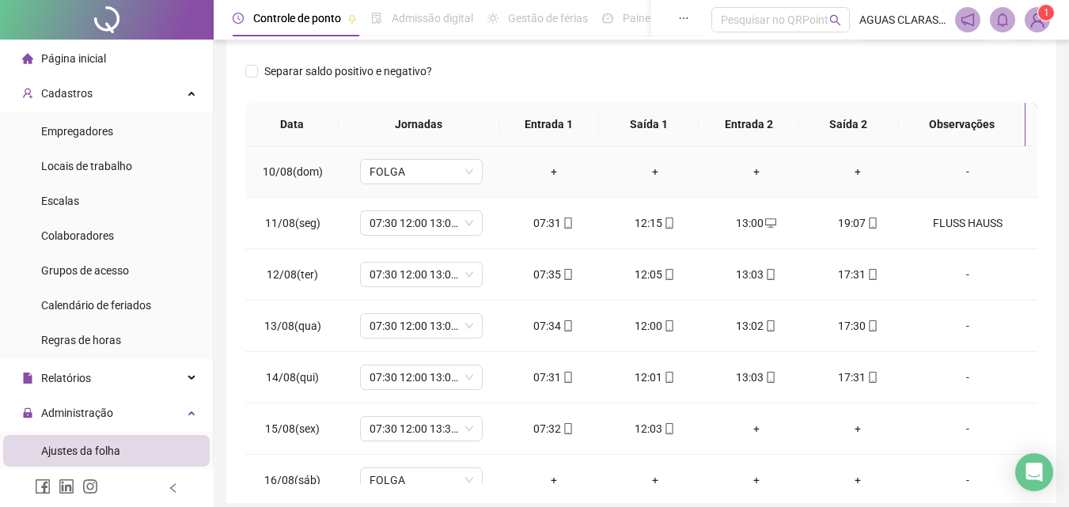
scroll to position [1108, 0]
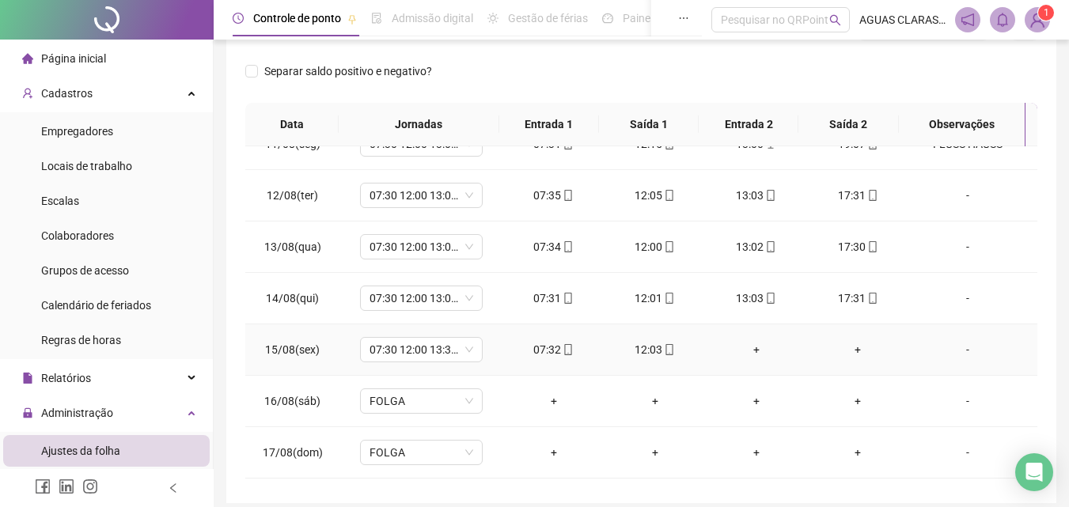
click at [959, 350] on div "-" at bounding box center [967, 349] width 93 height 17
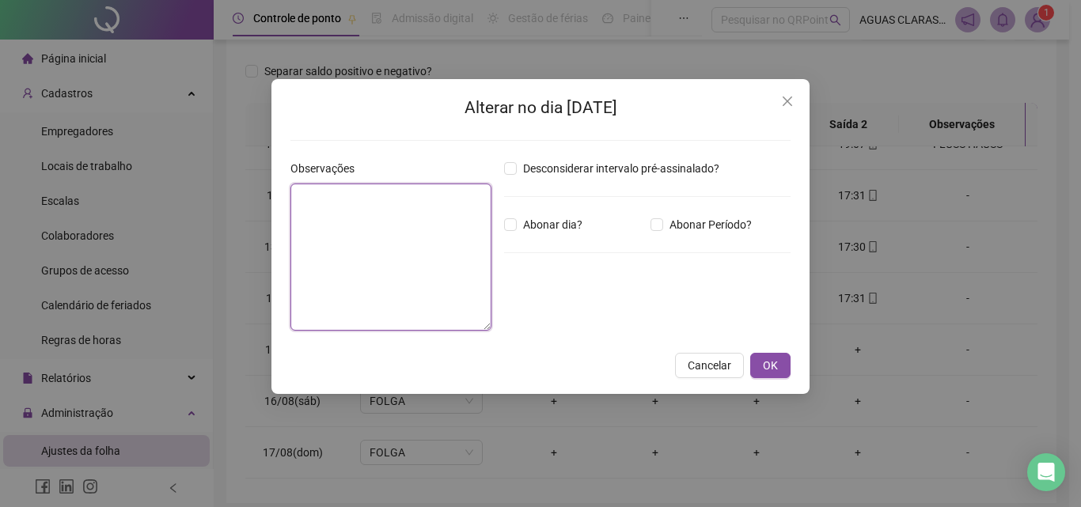
click at [426, 305] on textarea at bounding box center [390, 257] width 201 height 147
type textarea "**********"
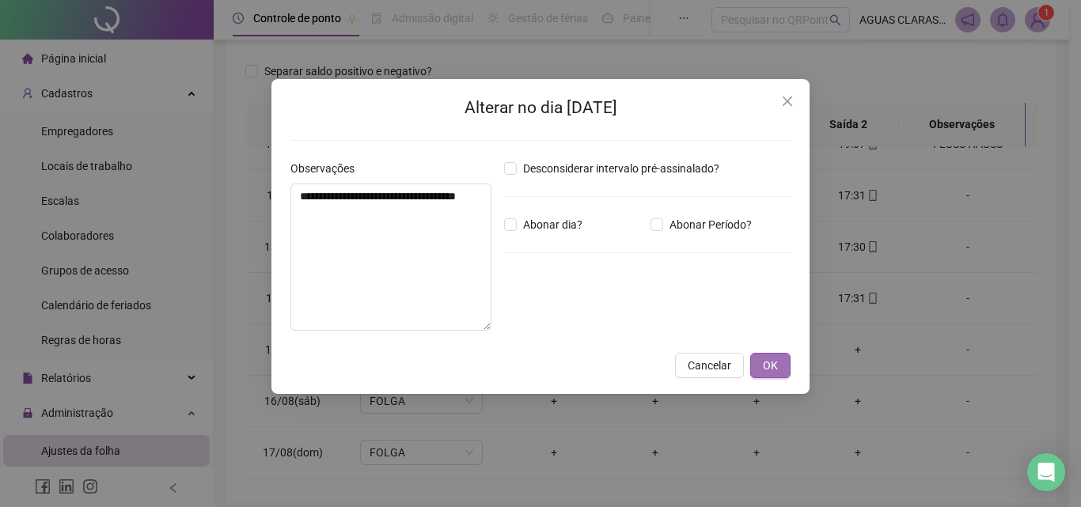
click at [774, 365] on span "OK" at bounding box center [770, 365] width 15 height 17
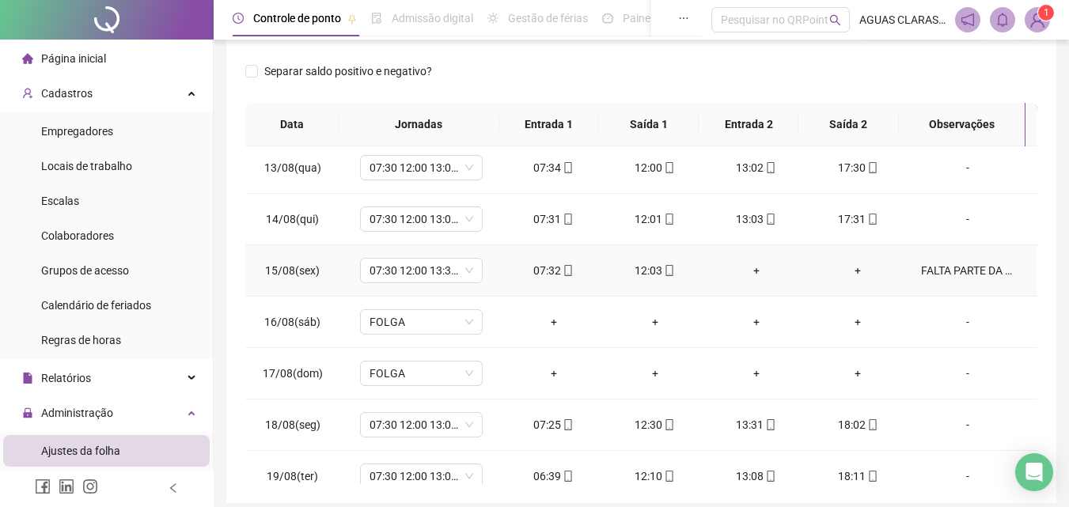
scroll to position [1257, 0]
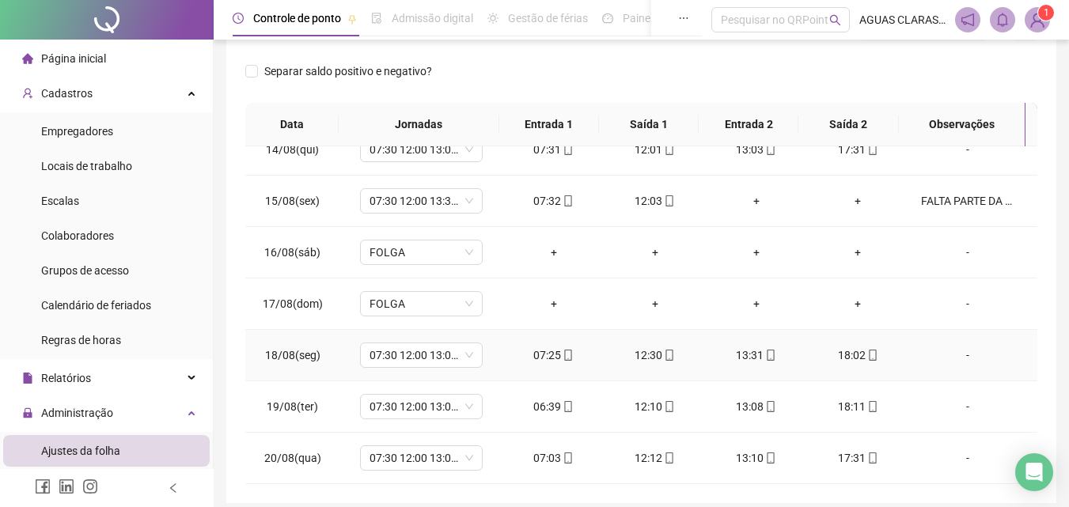
click at [961, 355] on div "-" at bounding box center [967, 355] width 93 height 17
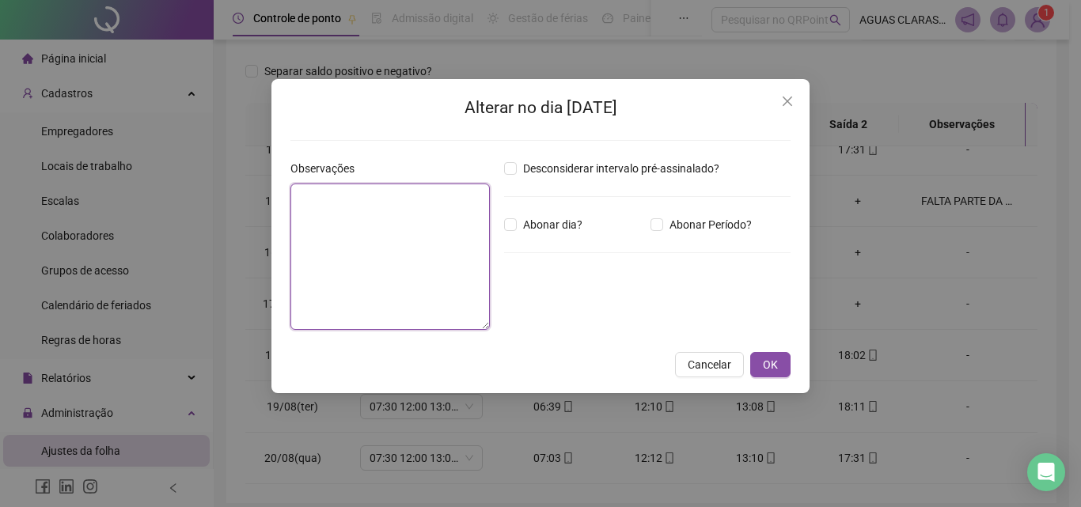
click at [486, 243] on textarea at bounding box center [389, 257] width 199 height 146
drag, startPoint x: 445, startPoint y: 195, endPoint x: 88, endPoint y: 199, distance: 356.9
click at [88, 199] on div "**********" at bounding box center [540, 253] width 1081 height 507
type textarea "**********"
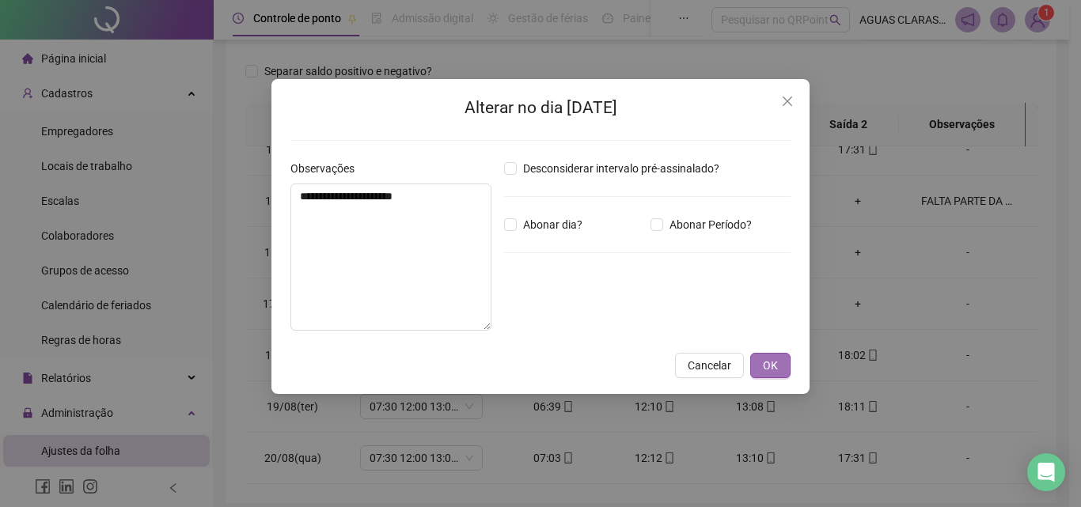
click at [777, 364] on span "OK" at bounding box center [770, 365] width 15 height 17
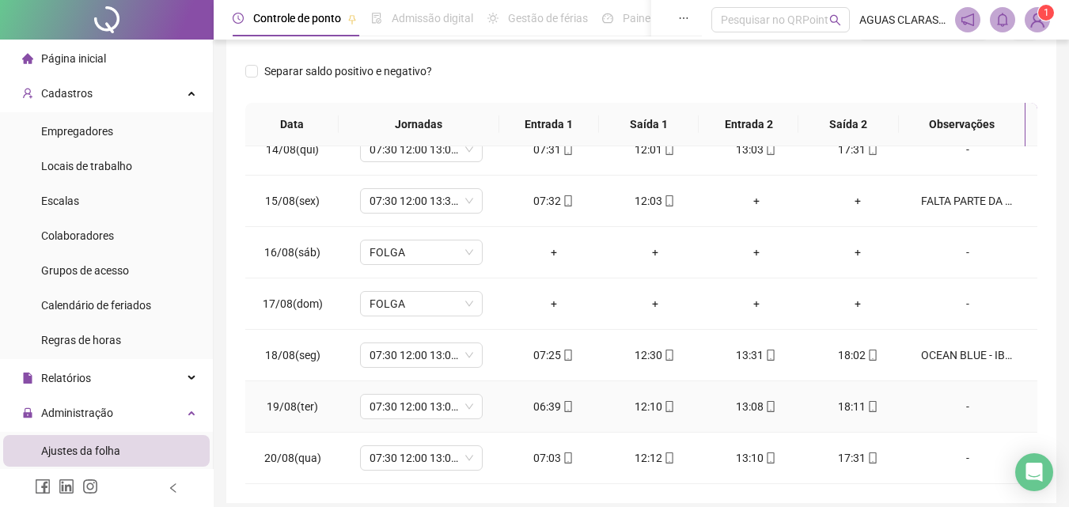
click at [963, 408] on div "-" at bounding box center [967, 406] width 93 height 17
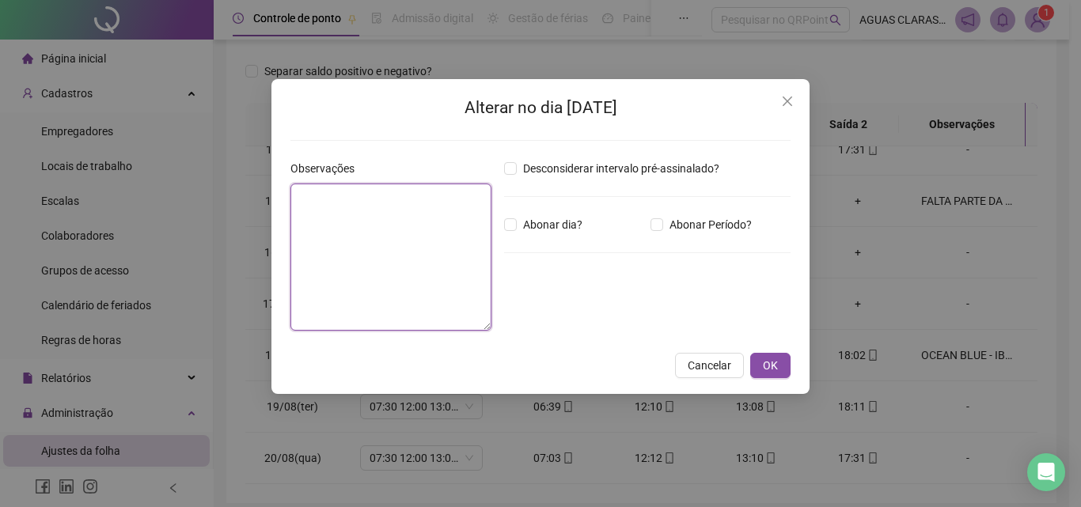
click at [334, 254] on textarea at bounding box center [390, 257] width 201 height 147
paste textarea "**********"
type textarea "**********"
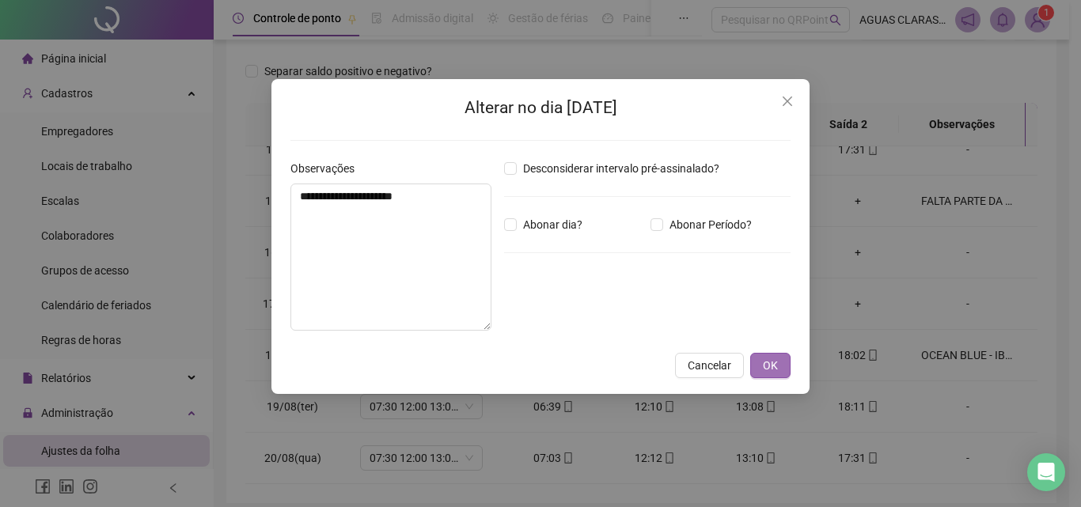
click at [780, 368] on button "OK" at bounding box center [770, 365] width 40 height 25
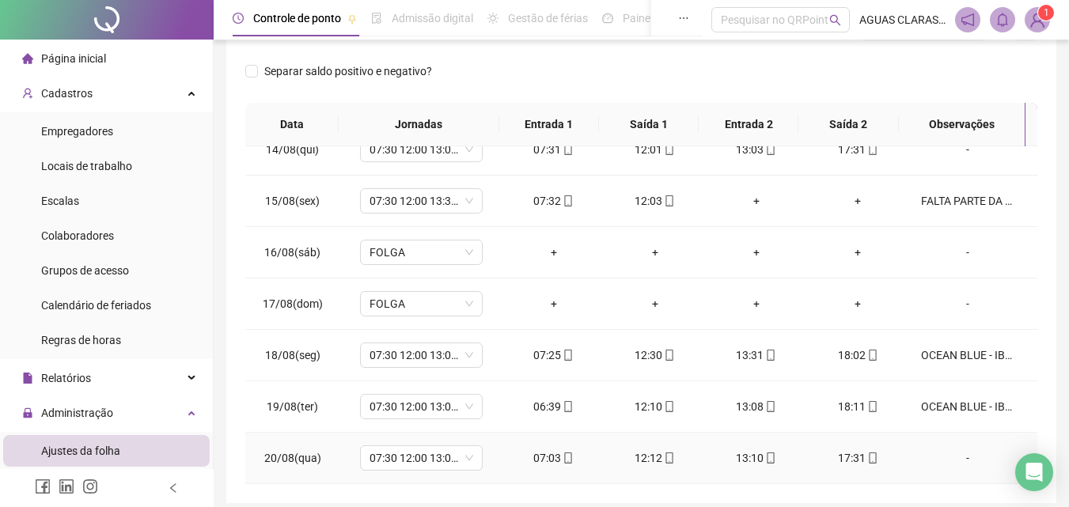
click at [962, 463] on div "-" at bounding box center [967, 457] width 93 height 17
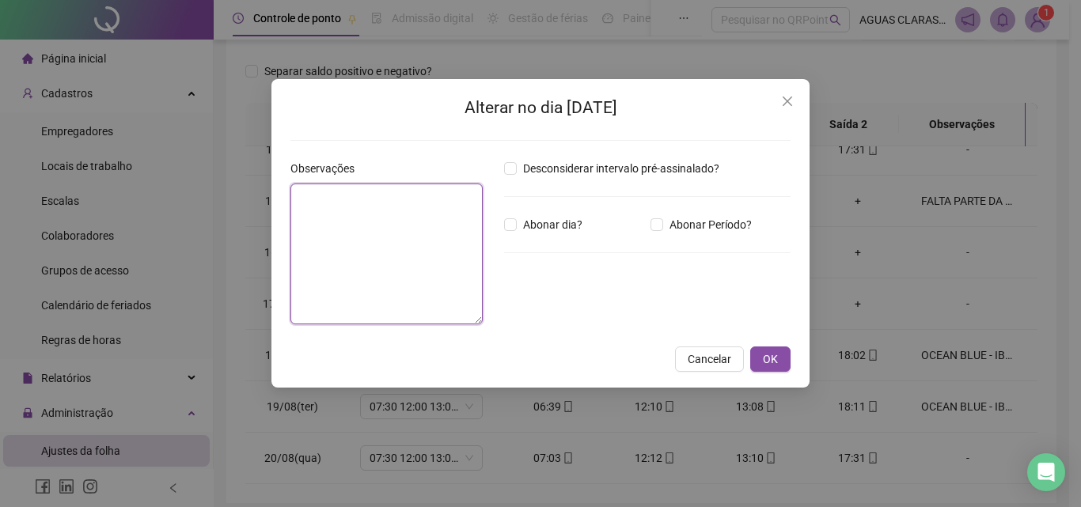
click at [357, 279] on textarea at bounding box center [386, 254] width 192 height 141
paste textarea "**********"
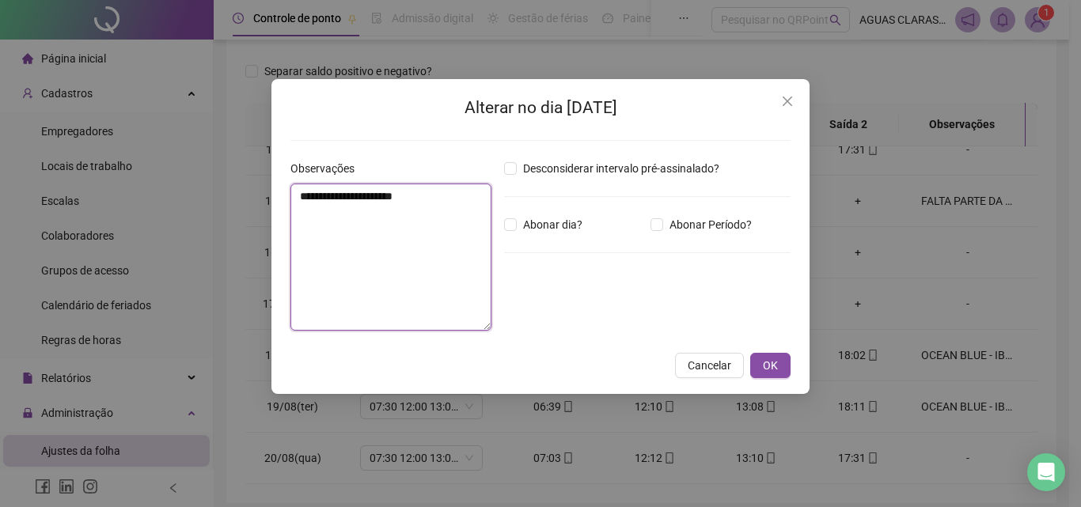
type textarea "**********"
click at [762, 357] on button "OK" at bounding box center [770, 365] width 40 height 25
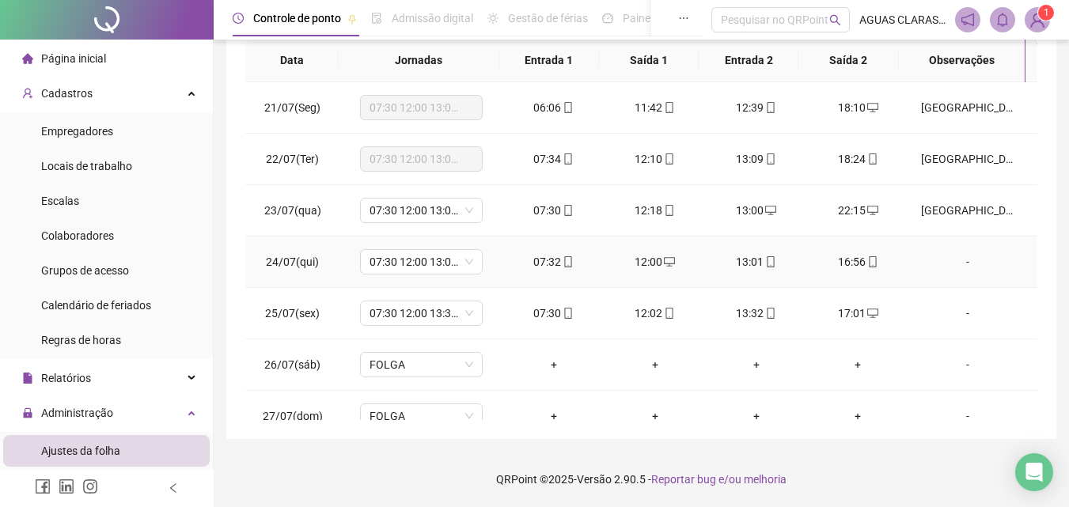
scroll to position [0, 0]
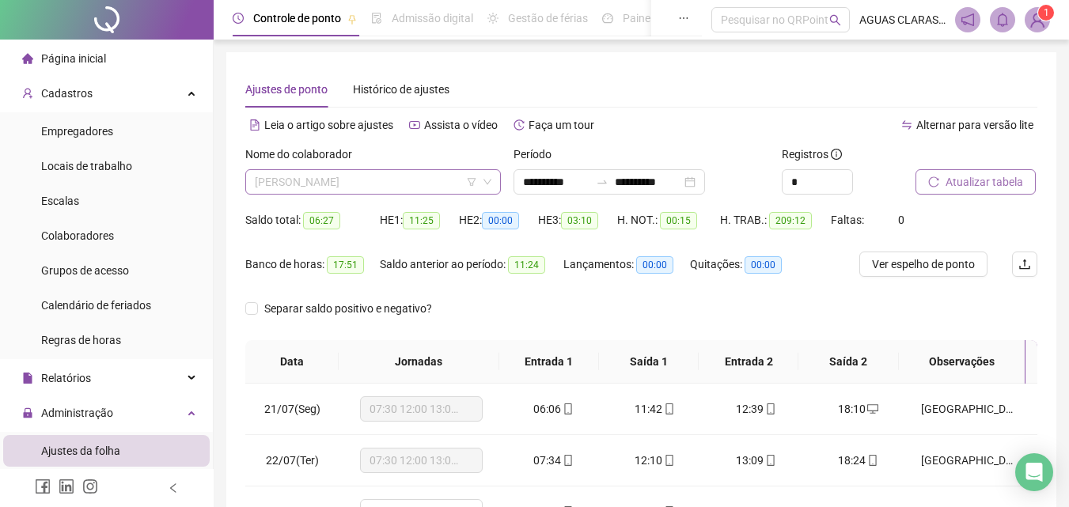
click at [340, 180] on span "[PERSON_NAME]" at bounding box center [373, 182] width 237 height 24
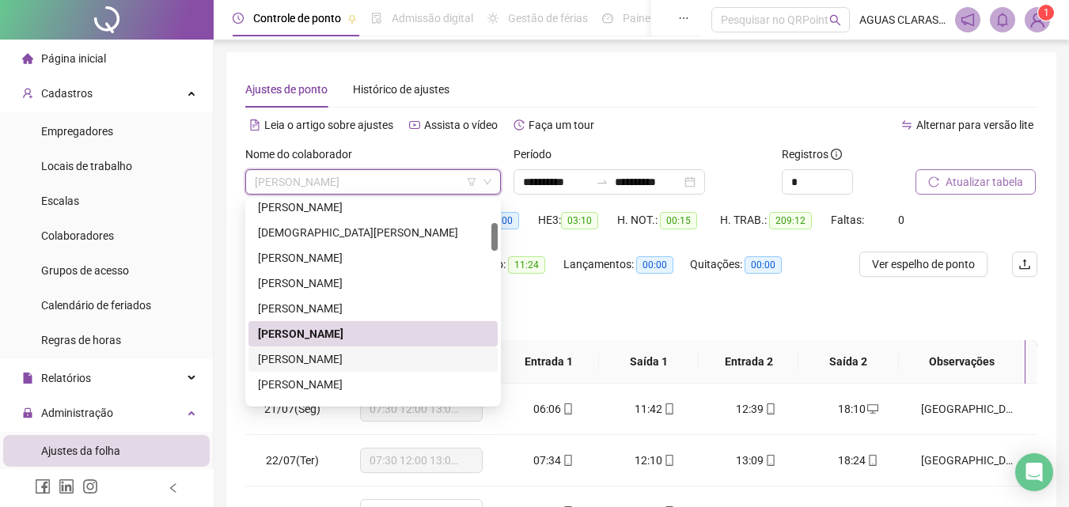
click at [334, 355] on div "[PERSON_NAME]" at bounding box center [373, 359] width 230 height 17
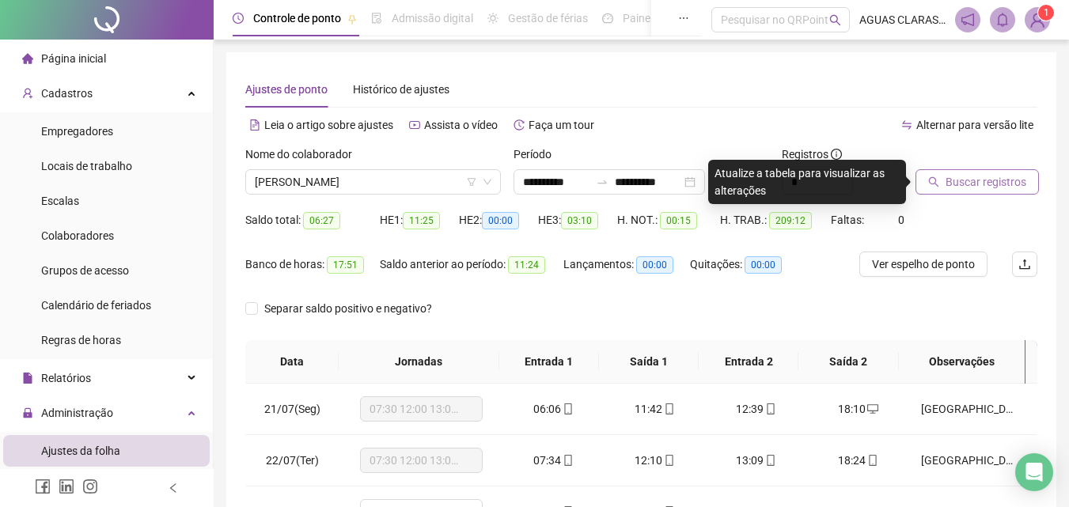
click at [995, 187] on span "Buscar registros" at bounding box center [986, 181] width 81 height 17
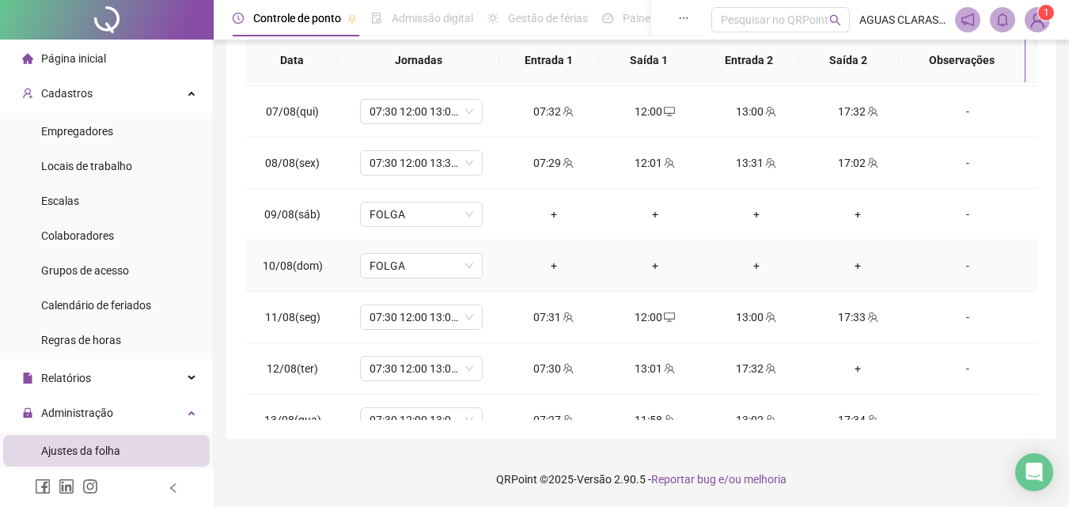
scroll to position [950, 0]
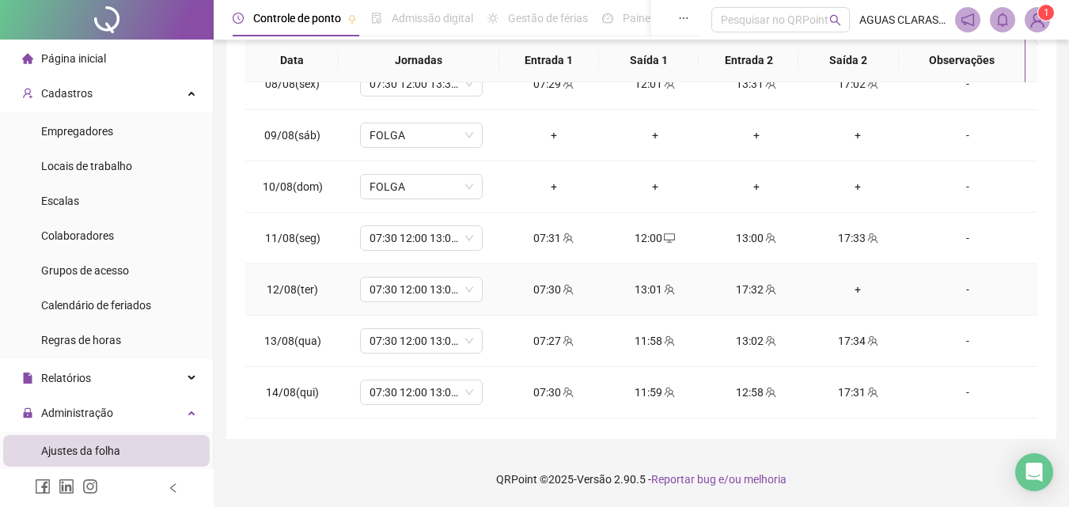
click at [848, 288] on div "+" at bounding box center [858, 289] width 76 height 17
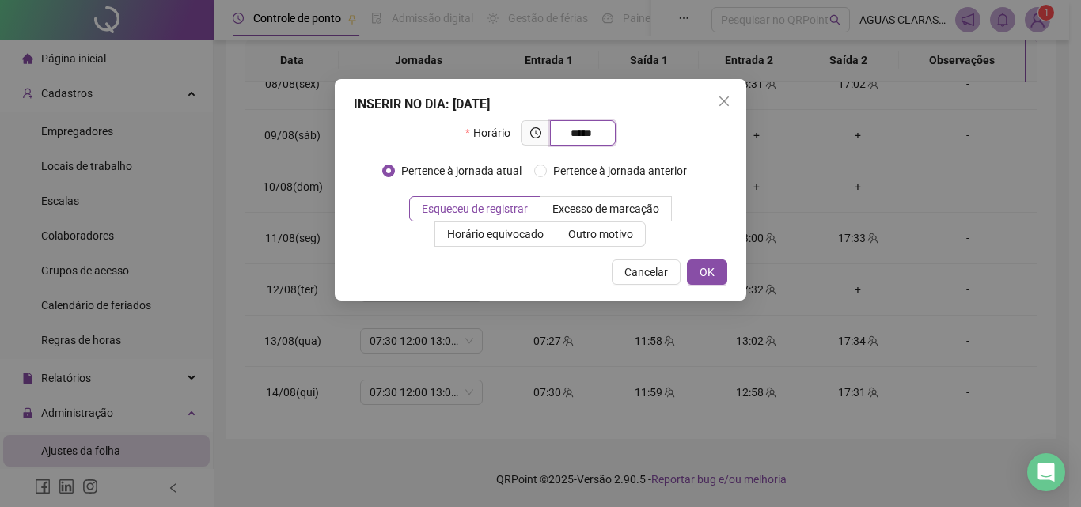
type input "*****"
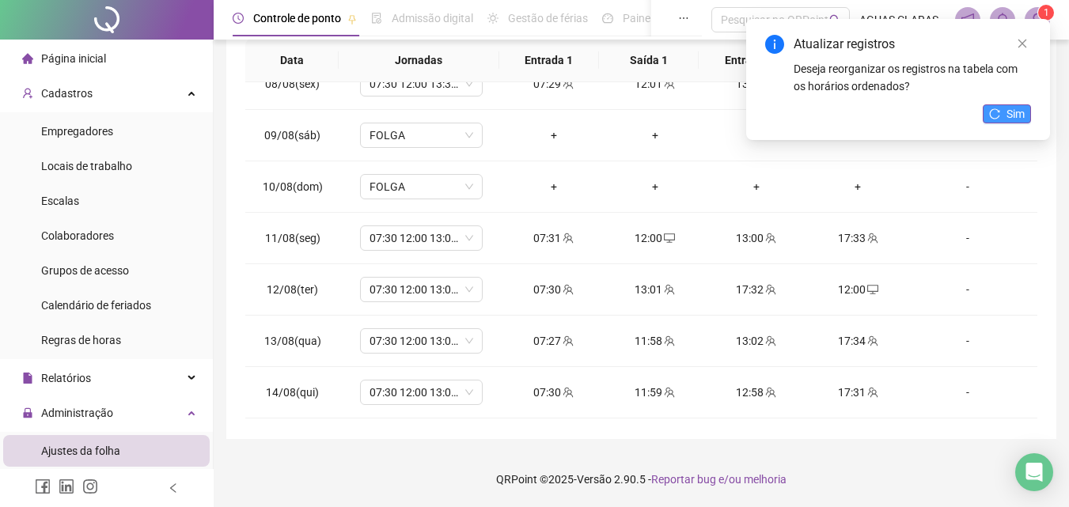
click at [986, 115] on button "Sim" at bounding box center [1007, 113] width 48 height 19
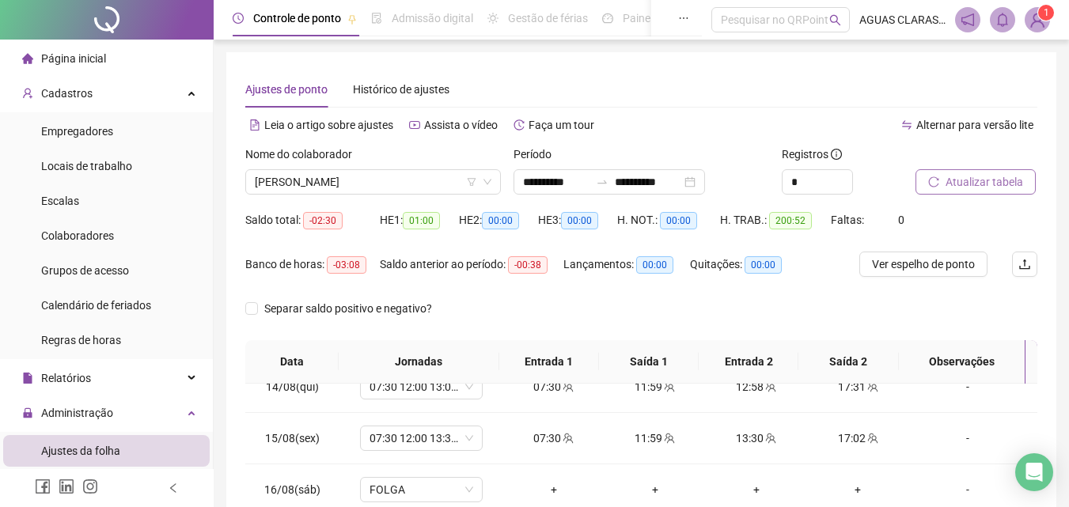
scroll to position [302, 0]
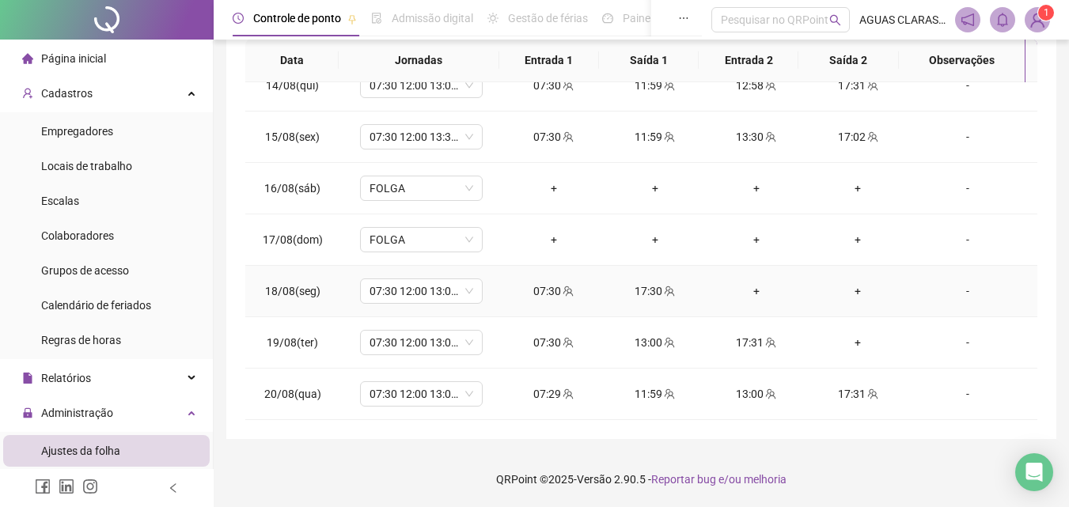
click at [745, 286] on div "+" at bounding box center [757, 291] width 76 height 17
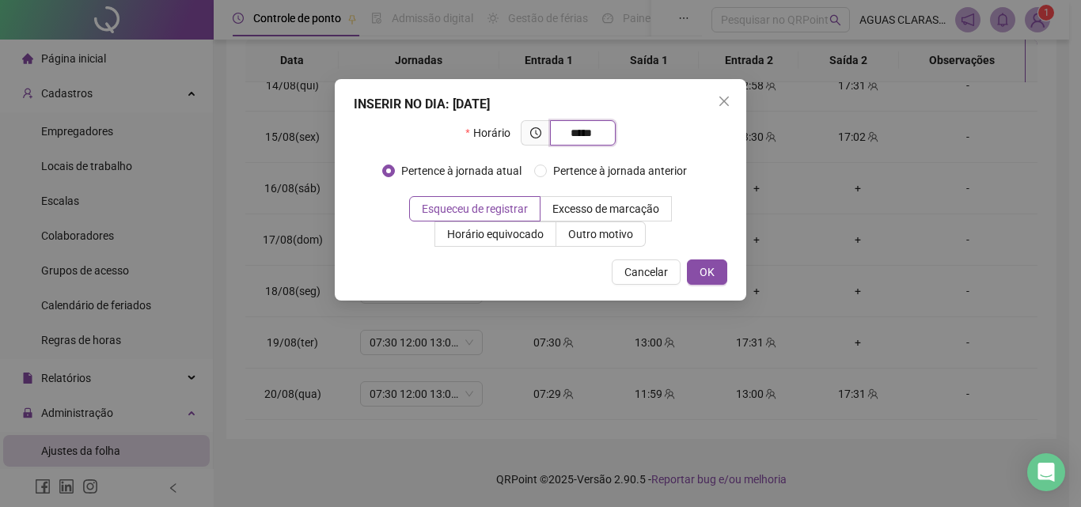
type input "*****"
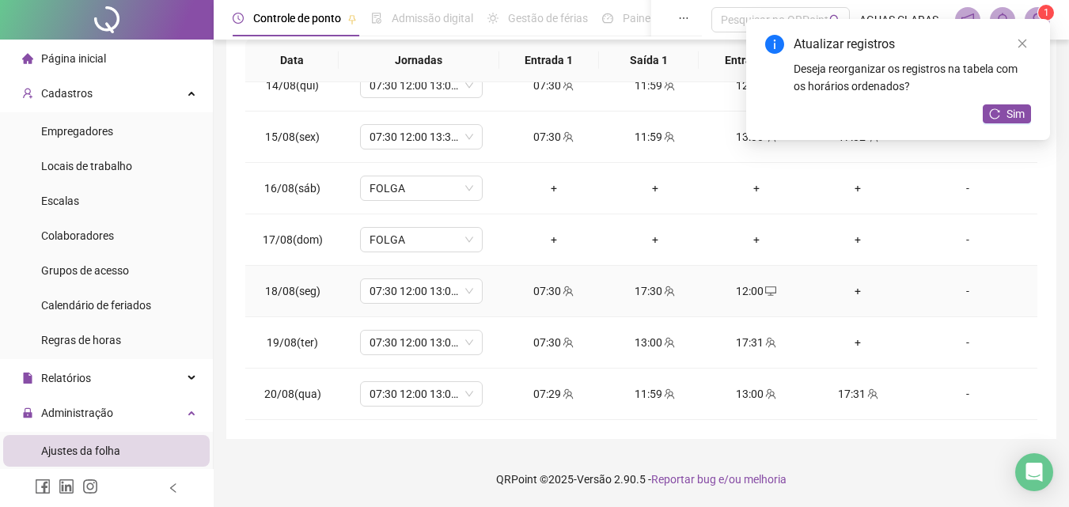
click at [844, 295] on div "+" at bounding box center [858, 291] width 76 height 17
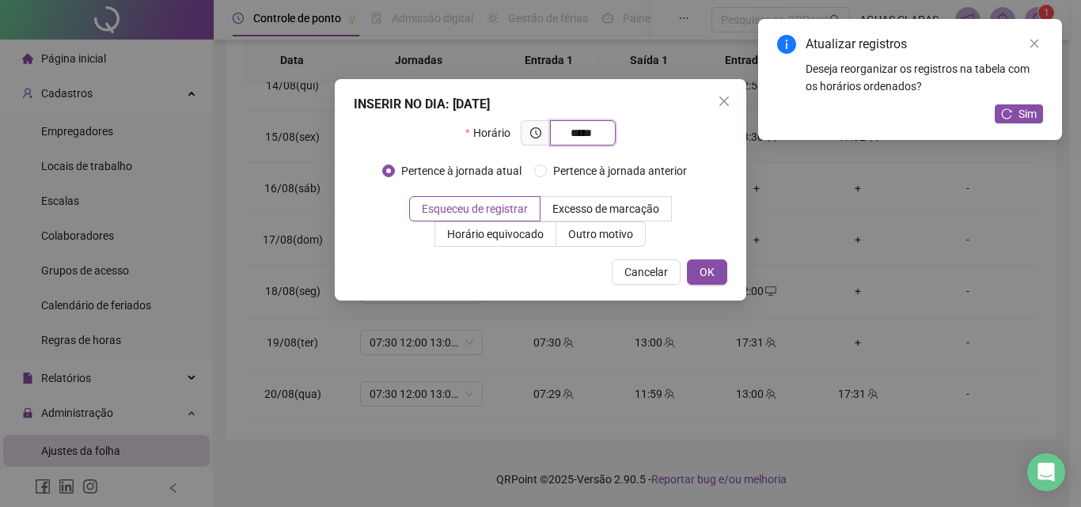
type input "*****"
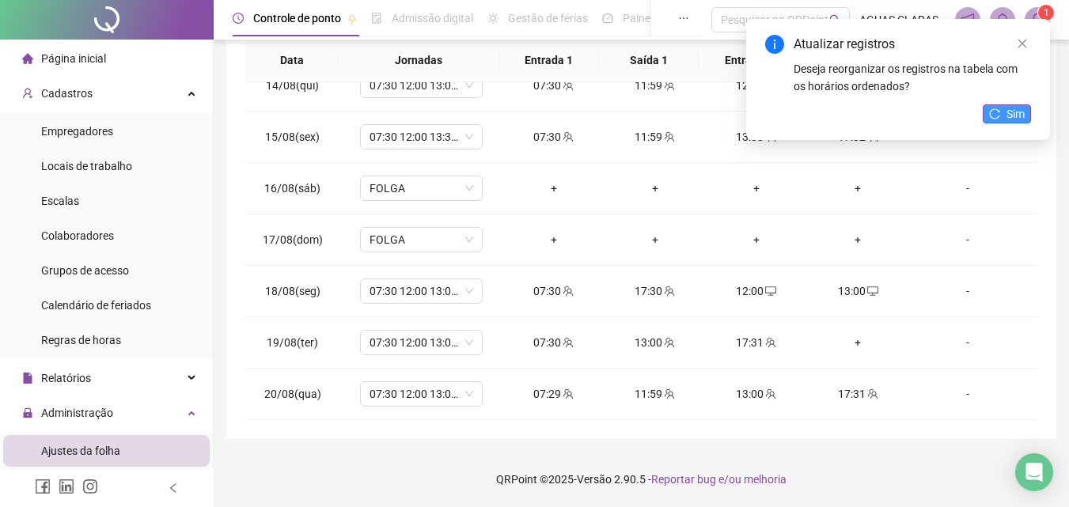
click at [999, 117] on icon "reload" at bounding box center [994, 113] width 11 height 11
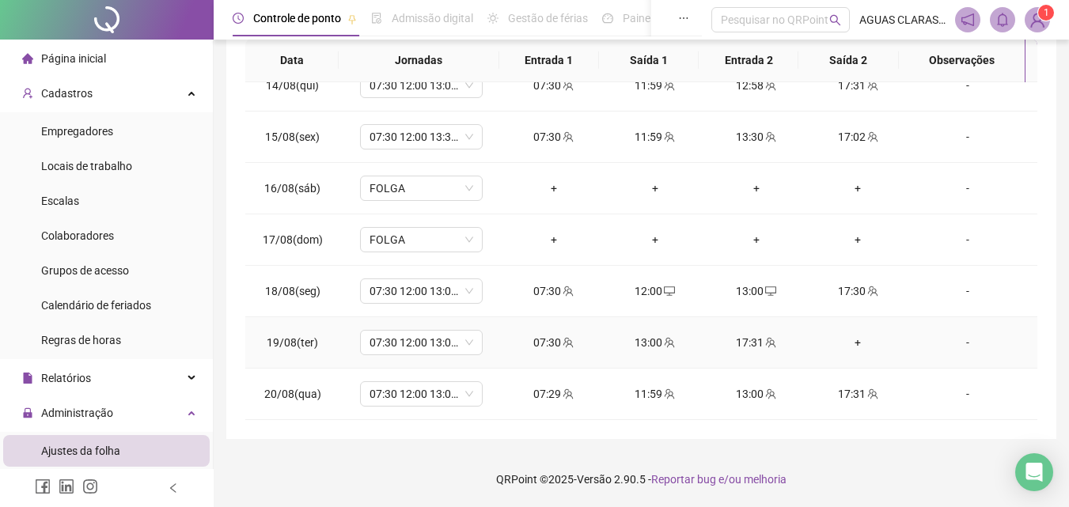
click at [853, 344] on div "+" at bounding box center [858, 342] width 76 height 17
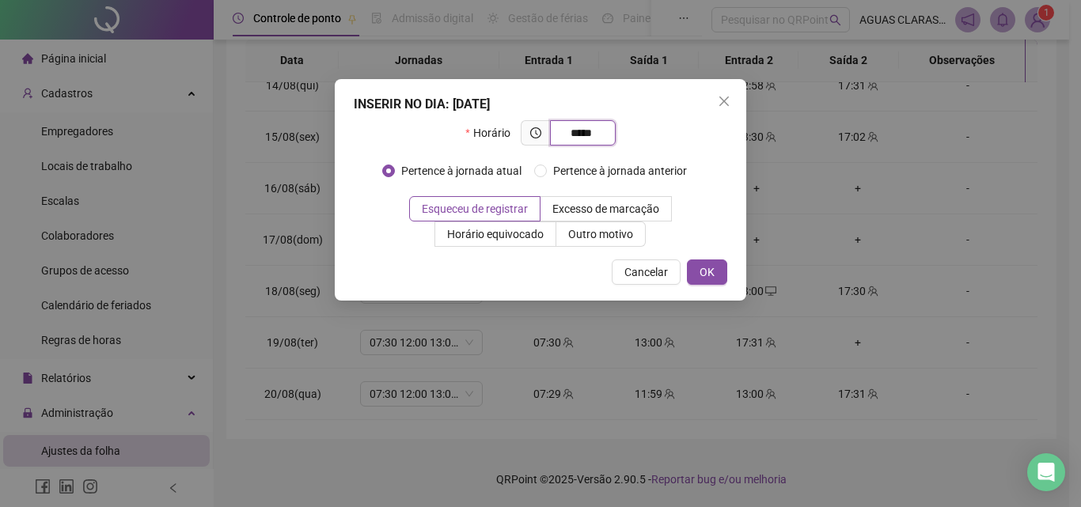
type input "*****"
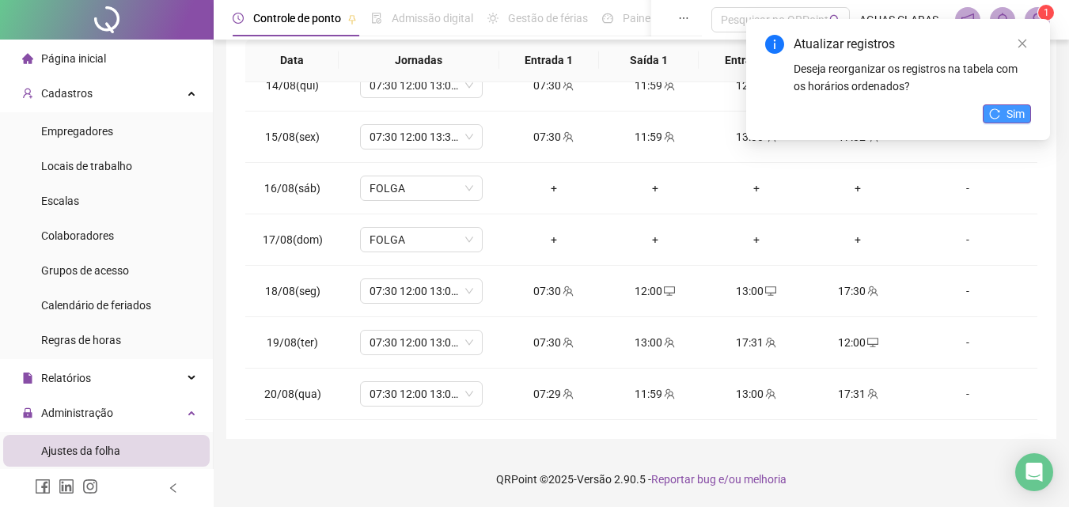
click at [1003, 118] on button "Sim" at bounding box center [1007, 113] width 48 height 19
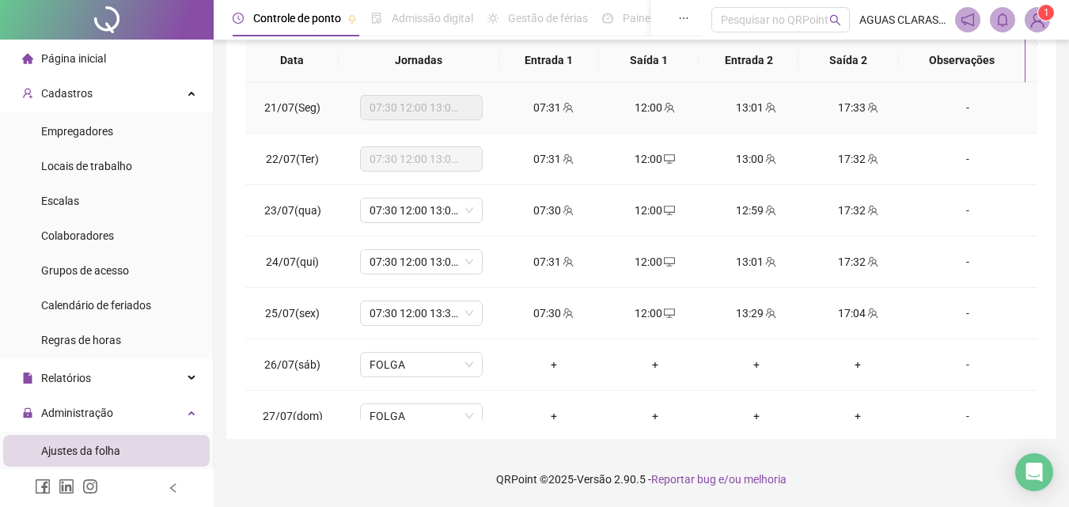
scroll to position [0, 0]
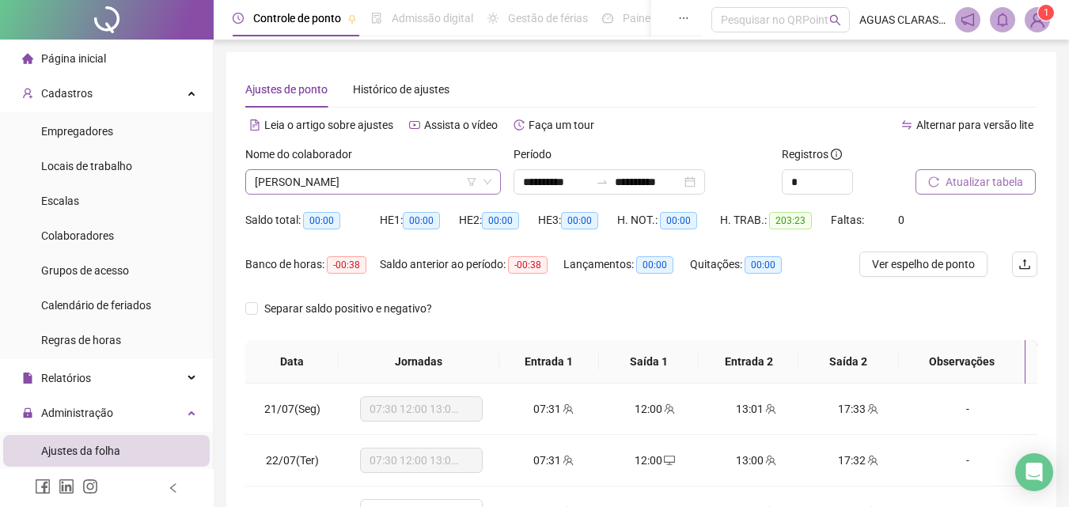
click at [317, 192] on span "[PERSON_NAME]" at bounding box center [373, 182] width 237 height 24
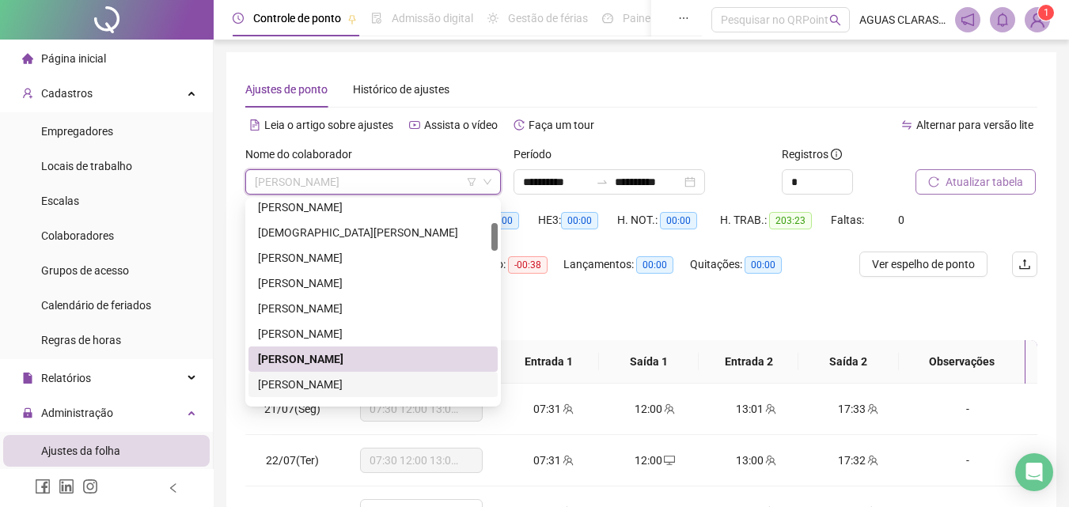
click at [298, 380] on div "[PERSON_NAME]" at bounding box center [373, 384] width 230 height 17
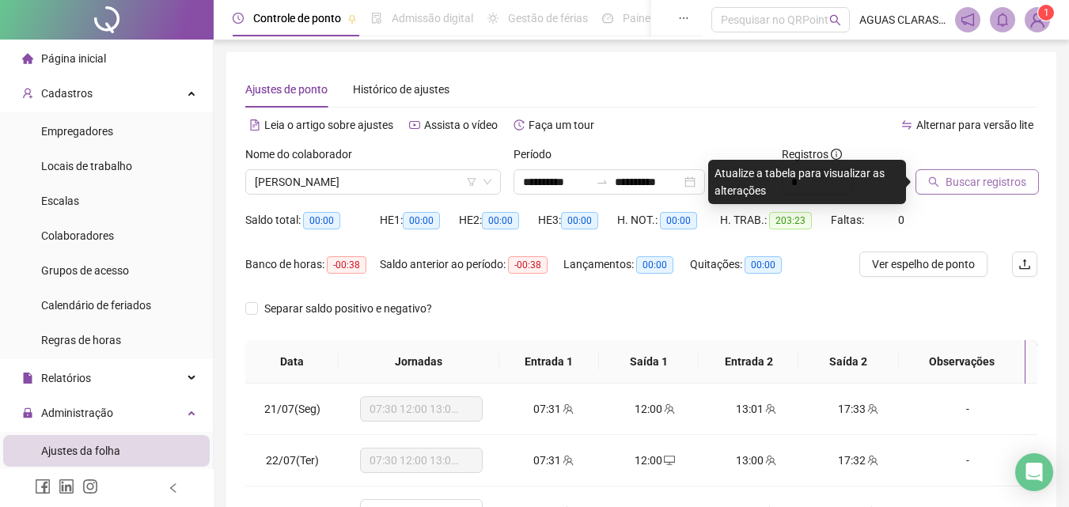
click at [961, 174] on span "Buscar registros" at bounding box center [986, 181] width 81 height 17
